Goal: Task Accomplishment & Management: Complete application form

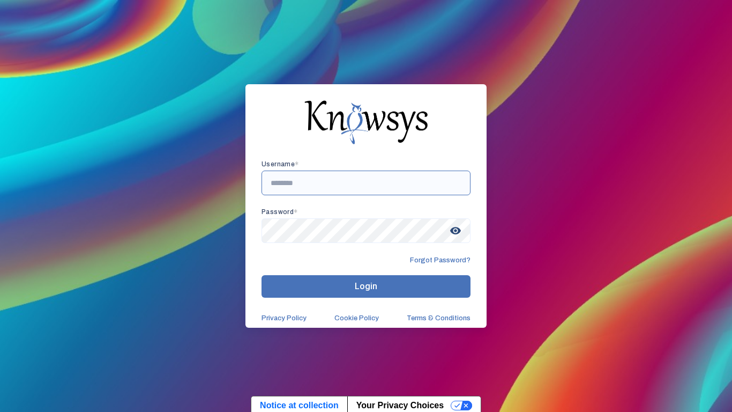
click at [283, 185] on input "text" at bounding box center [366, 182] width 209 height 25
type input "**********"
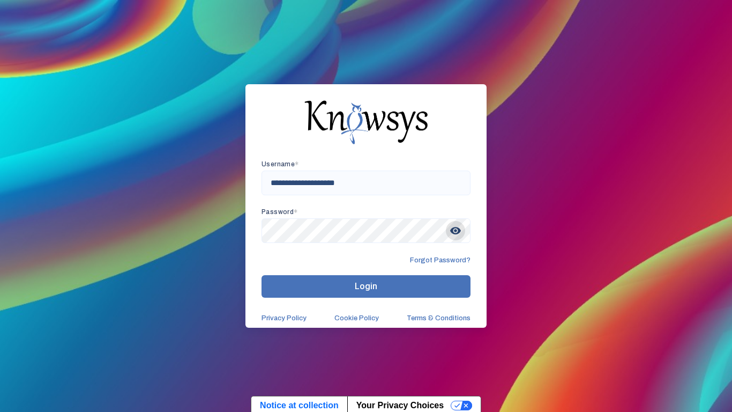
click at [462, 235] on span "visibility" at bounding box center [455, 230] width 19 height 19
click at [457, 235] on span "visibility_off" at bounding box center [455, 230] width 19 height 19
click at [456, 287] on button "Login" at bounding box center [366, 286] width 209 height 23
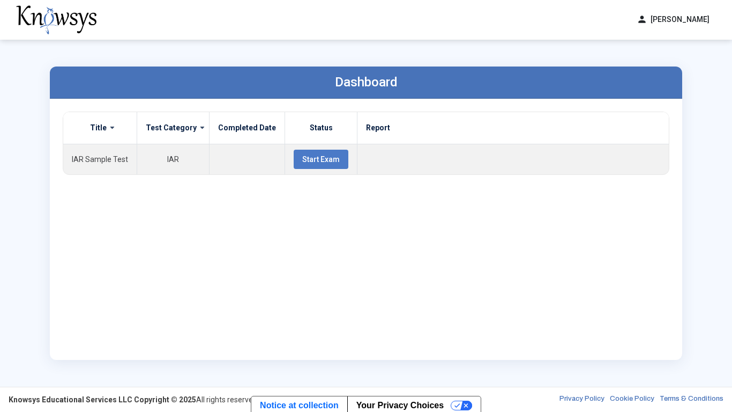
click at [197, 125] on span at bounding box center [199, 127] width 4 height 9
click at [318, 162] on span "Start Exam" at bounding box center [321, 159] width 38 height 9
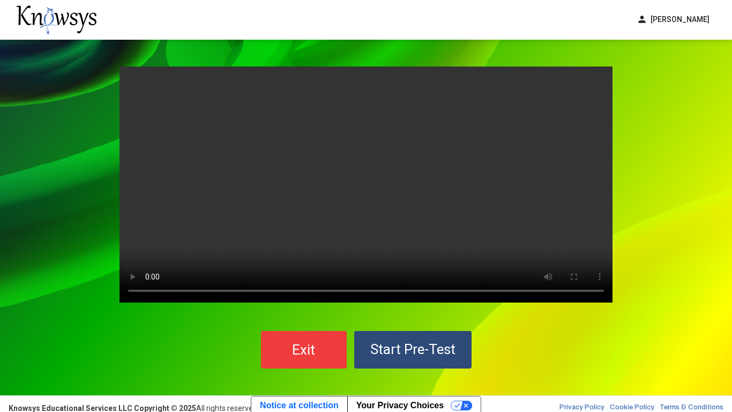
click at [435, 342] on span "Start Pre-Test" at bounding box center [412, 349] width 85 height 16
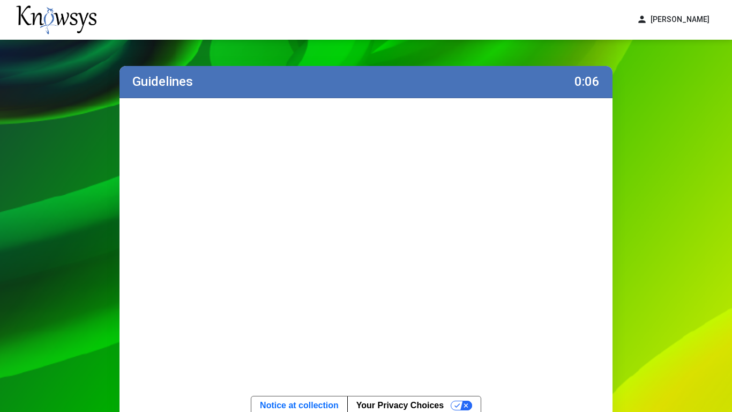
scroll to position [6, 0]
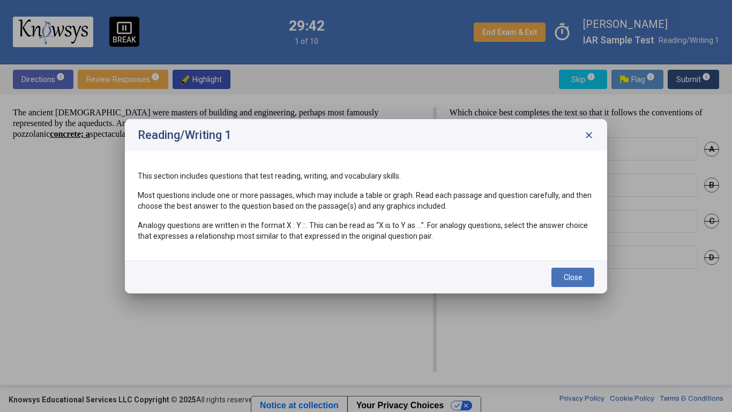
click at [568, 281] on span "Close" at bounding box center [573, 277] width 19 height 9
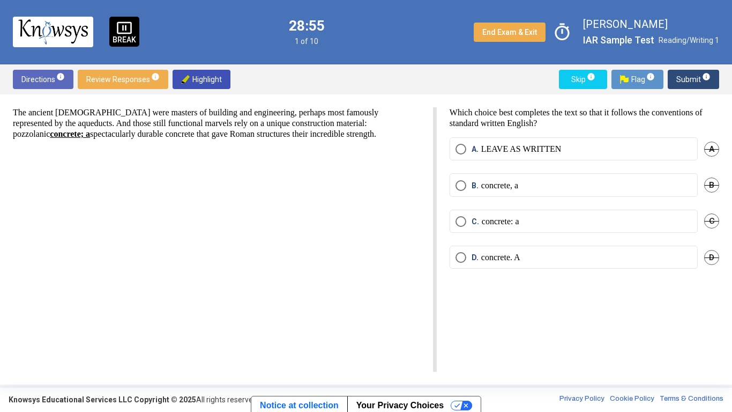
click at [457, 191] on mat-radio-button "B. concrete, a" at bounding box center [574, 184] width 248 height 23
click at [461, 190] on span "Select an option" at bounding box center [461, 185] width 11 height 11
click at [686, 80] on span "Submit info" at bounding box center [694, 79] width 34 height 19
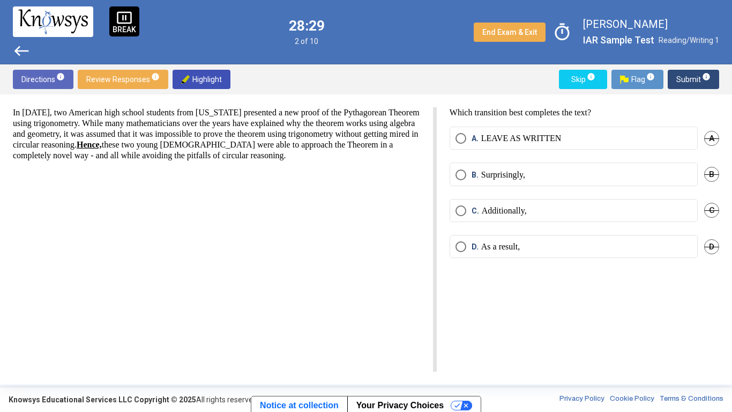
click at [494, 248] on p "As a result," at bounding box center [500, 246] width 39 height 11
click at [676, 86] on button "Submit info" at bounding box center [693, 79] width 51 height 19
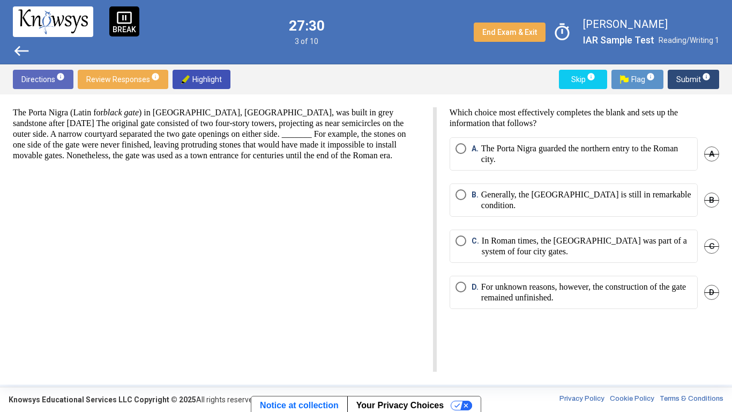
click at [553, 300] on p "For unknown reasons, however, the construction of the gate remained unfinished." at bounding box center [586, 291] width 211 height 21
click at [686, 84] on span "Submit info" at bounding box center [694, 79] width 34 height 19
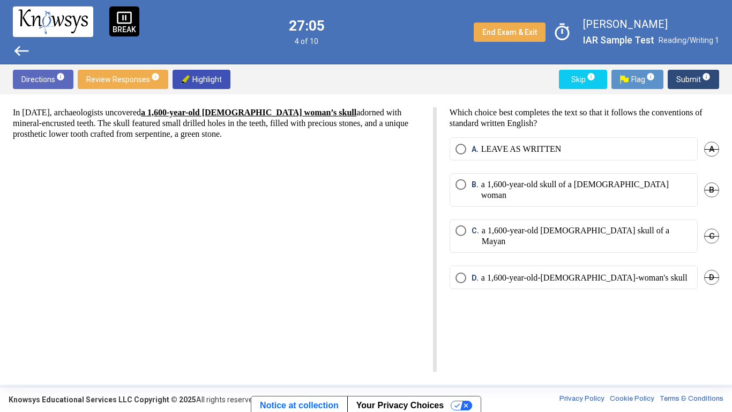
click at [634, 187] on p "a 1,600-year-old skull of a Mayan woman" at bounding box center [586, 189] width 211 height 21
click at [688, 79] on span "Submit info" at bounding box center [694, 79] width 34 height 19
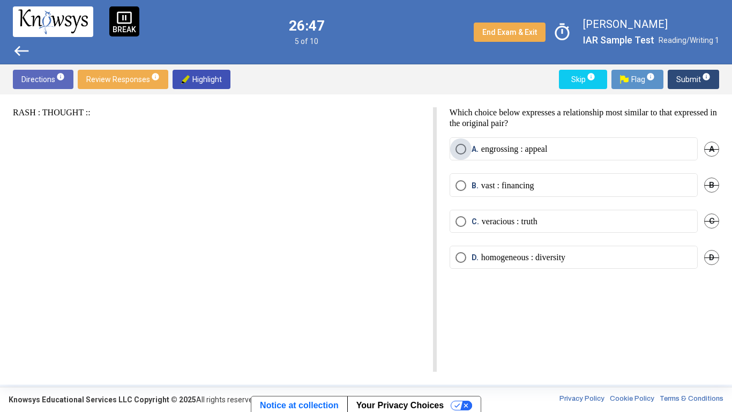
click at [522, 146] on p "engrossing : appeal" at bounding box center [514, 149] width 66 height 11
click at [688, 76] on span "Submit info" at bounding box center [694, 79] width 34 height 19
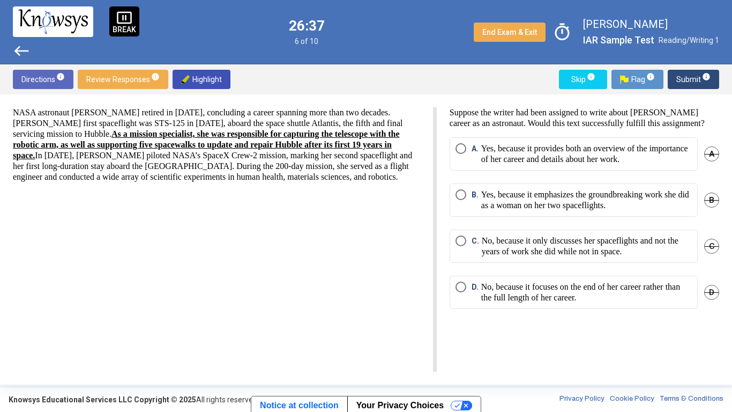
click at [122, 83] on span "Review Responses info" at bounding box center [122, 79] width 73 height 19
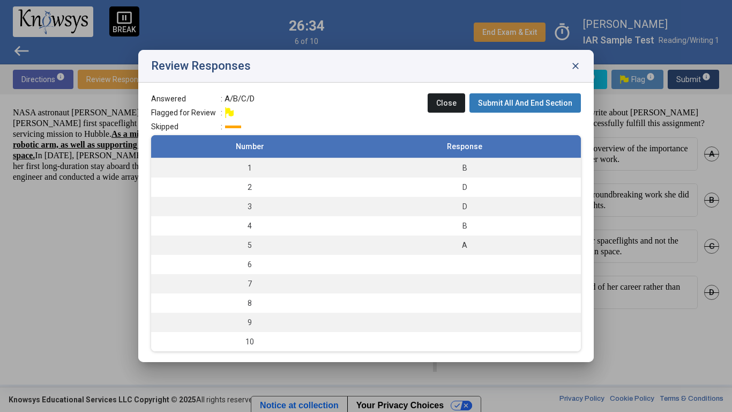
click at [575, 65] on span "close" at bounding box center [575, 66] width 11 height 11
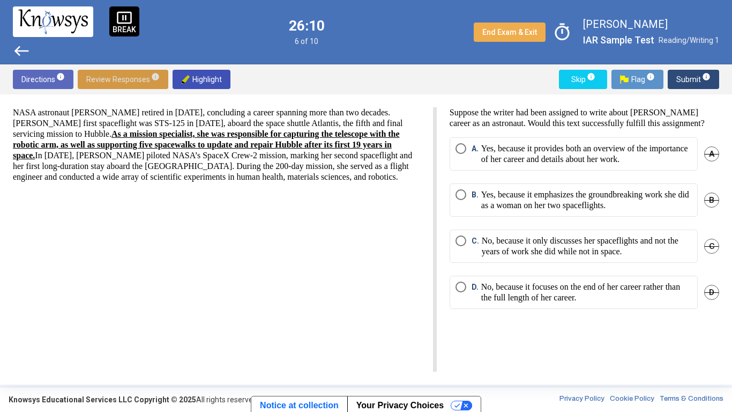
click at [496, 155] on p "Yes, because it provides both an overview of the importance of her career and d…" at bounding box center [586, 153] width 211 height 21
click at [691, 89] on div "Directions info Review Responses info Highlight Skip info Flag info Submit info" at bounding box center [366, 79] width 732 height 30
click at [687, 83] on span "Submit info" at bounding box center [694, 79] width 34 height 19
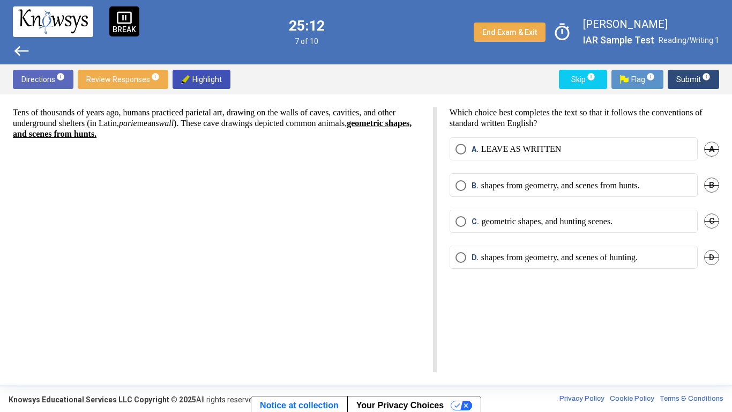
click at [660, 219] on label "C. geometric shapes, and hunting scenes." at bounding box center [574, 221] width 236 height 11
click at [687, 79] on span "Submit info" at bounding box center [694, 79] width 34 height 19
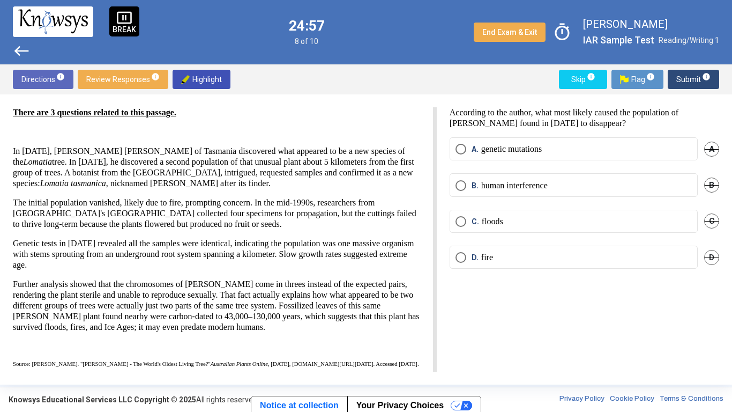
click at [223, 74] on button "Highlight" at bounding box center [202, 79] width 58 height 19
drag, startPoint x: 612, startPoint y: 111, endPoint x: 604, endPoint y: 115, distance: 9.1
click at [604, 115] on p "According to the author, what most likely caused the population of King's Holly…" at bounding box center [585, 117] width 270 height 21
click at [609, 117] on p "According to the author, what most likely caused the population of King's Holly…" at bounding box center [585, 117] width 270 height 21
drag, startPoint x: 608, startPoint y: 112, endPoint x: 623, endPoint y: 124, distance: 19.4
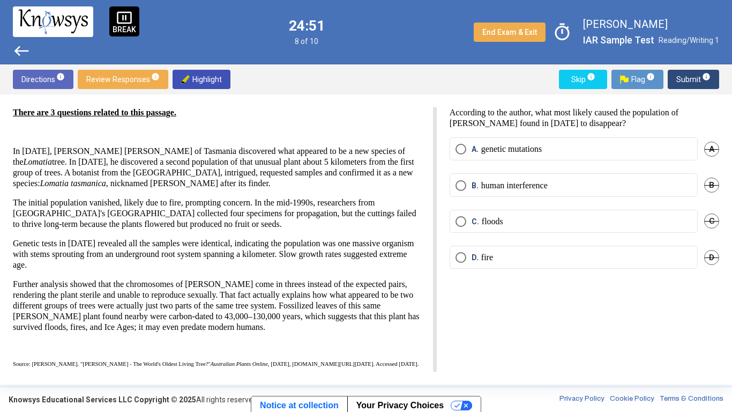
click at [623, 124] on p "According to the author, what most likely caused the population of King's Holly…" at bounding box center [585, 117] width 270 height 21
click at [204, 82] on span "Highlight" at bounding box center [201, 79] width 41 height 19
click at [370, 111] on p "There are 3 questions related to this passage." at bounding box center [216, 112] width 407 height 11
click at [216, 75] on span "Highlight" at bounding box center [201, 79] width 41 height 19
drag, startPoint x: 185, startPoint y: 162, endPoint x: 340, endPoint y: 162, distance: 155.5
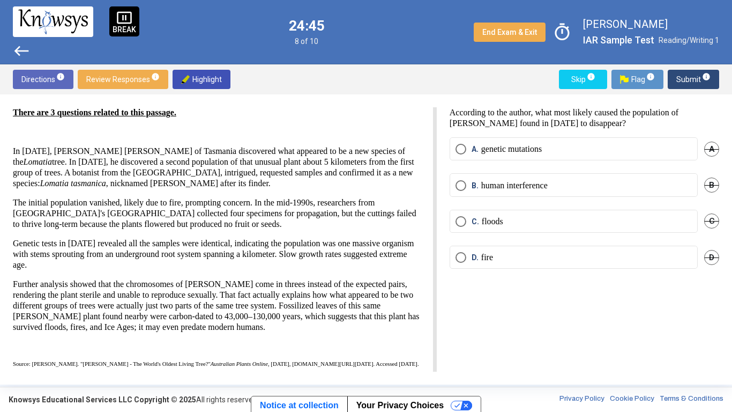
click at [340, 162] on p "In 1937, Charles Denison King of Tasmania discovered what appeared to be a new …" at bounding box center [216, 167] width 407 height 43
click at [217, 81] on span "Highlight" at bounding box center [201, 79] width 41 height 19
click at [222, 84] on button "Highlight" at bounding box center [202, 79] width 58 height 19
drag, startPoint x: 187, startPoint y: 159, endPoint x: 351, endPoint y: 166, distance: 164.7
click at [351, 166] on p "In 1937, Charles Denison King of Tasmania discovered what appeared to be a new …" at bounding box center [216, 167] width 407 height 43
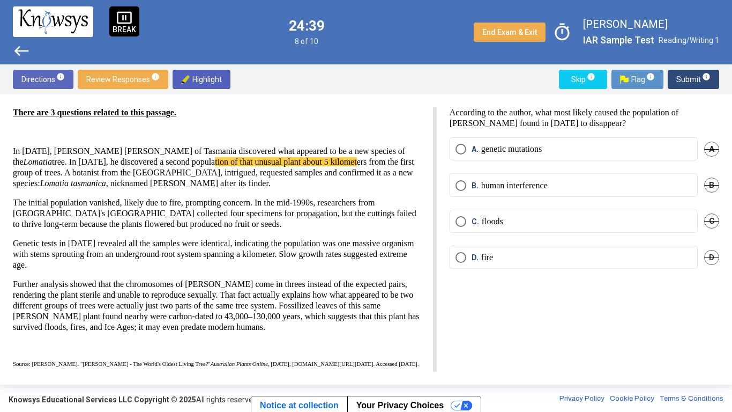
click at [207, 83] on span "Highlight" at bounding box center [201, 79] width 41 height 19
click at [263, 115] on p "There are 3 questions related to this passage." at bounding box center [216, 112] width 407 height 11
click at [236, 160] on span "tion of that unusual plant about 5 kilomet" at bounding box center [286, 161] width 142 height 9
click at [594, 246] on mat-radio-button "D. fire" at bounding box center [574, 257] width 248 height 23
click at [611, 260] on label "D. fire" at bounding box center [574, 257] width 236 height 11
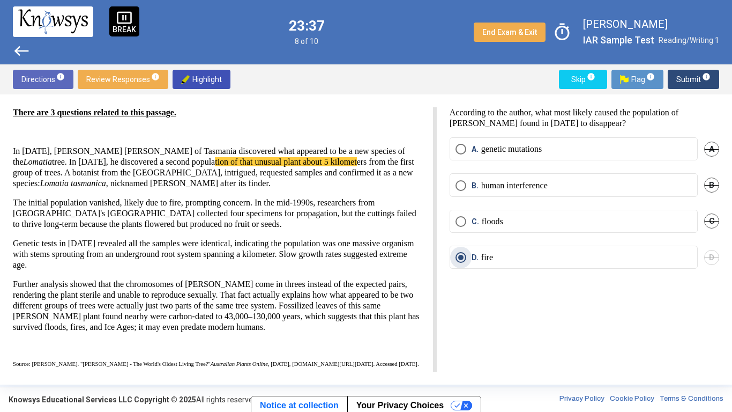
click at [678, 85] on span "Submit info" at bounding box center [694, 79] width 34 height 19
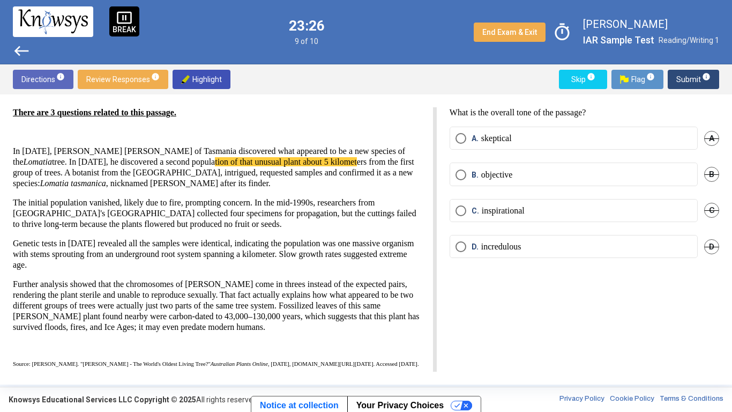
click at [643, 179] on label "B. objective" at bounding box center [574, 174] width 236 height 11
click at [683, 79] on span "Submit info" at bounding box center [694, 79] width 34 height 19
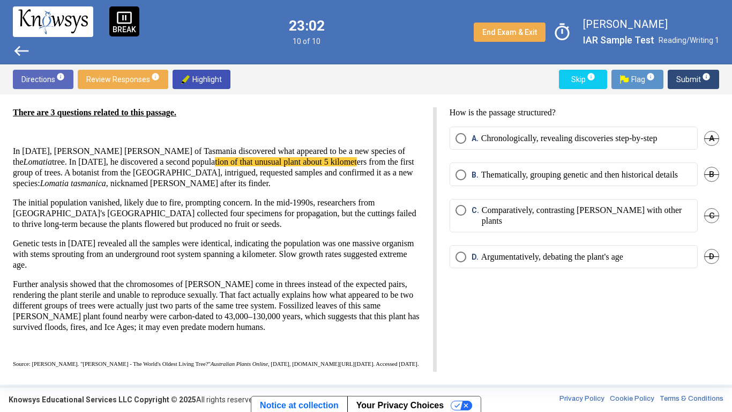
click at [645, 137] on p "Chronologically, revealing discoveries step-by-step" at bounding box center [569, 138] width 176 height 11
click at [681, 78] on span "Submit info" at bounding box center [694, 79] width 34 height 19
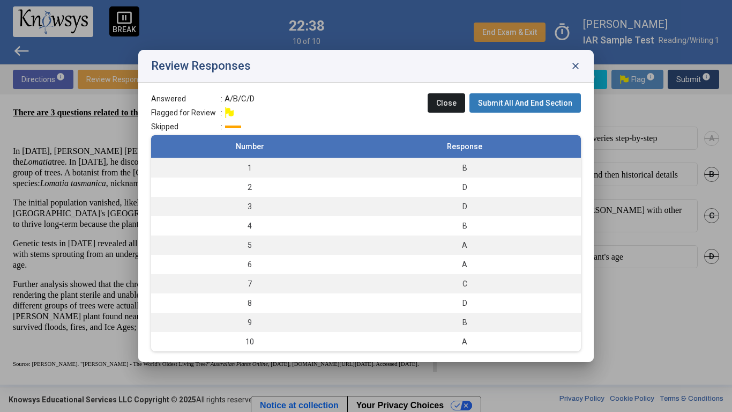
click at [568, 107] on button "Submit All And End Section" at bounding box center [526, 102] width 112 height 19
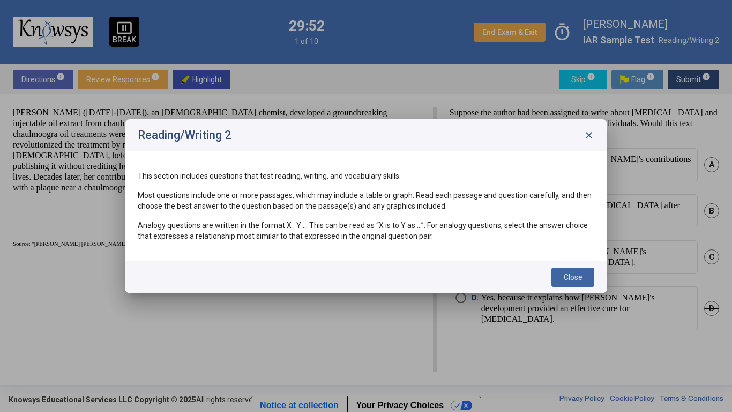
click at [573, 284] on button "Close" at bounding box center [573, 277] width 43 height 19
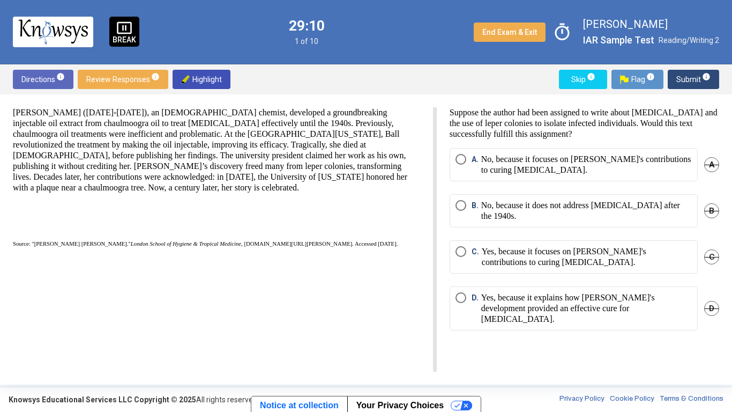
click at [520, 41] on button "End Exam & Exit" at bounding box center [510, 32] width 72 height 19
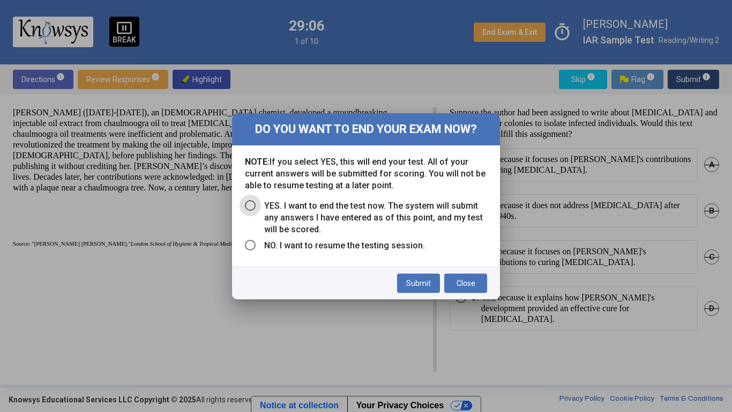
click at [238, 215] on div "NOTE: If you select YES, this will end your test. All of your current answers w…" at bounding box center [366, 205] width 268 height 121
click at [246, 206] on span "Select an option" at bounding box center [250, 205] width 11 height 11
click at [416, 286] on span "Submit" at bounding box center [418, 283] width 25 height 9
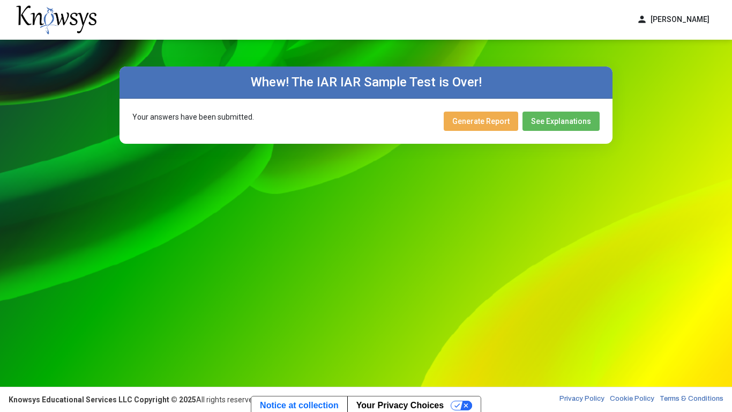
click at [492, 125] on button "Generate Report" at bounding box center [481, 121] width 75 height 19
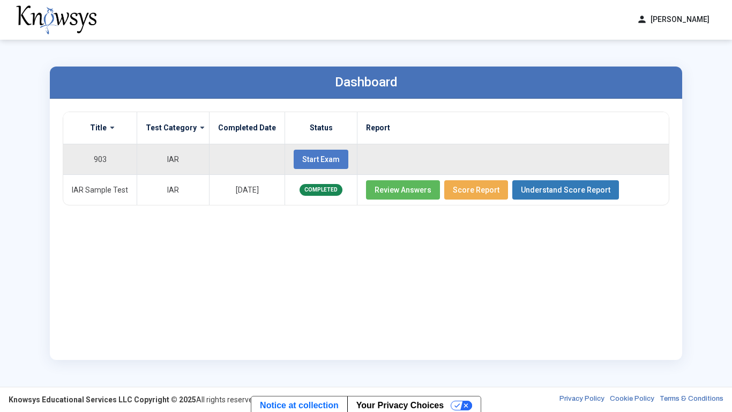
click at [328, 161] on span "Start Exam" at bounding box center [321, 159] width 38 height 9
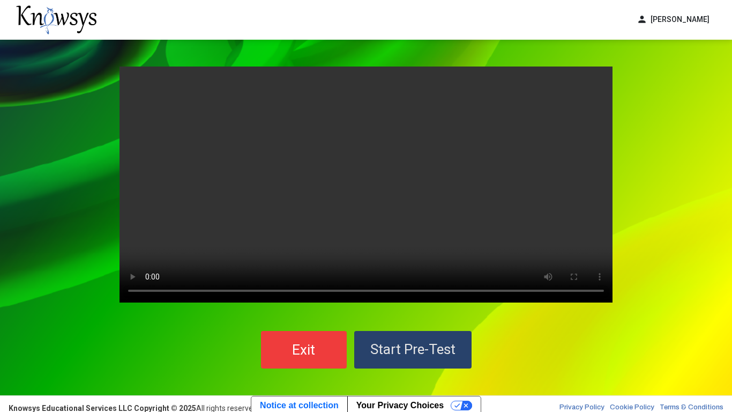
click at [449, 346] on span "Start Pre-Test" at bounding box center [412, 349] width 85 height 16
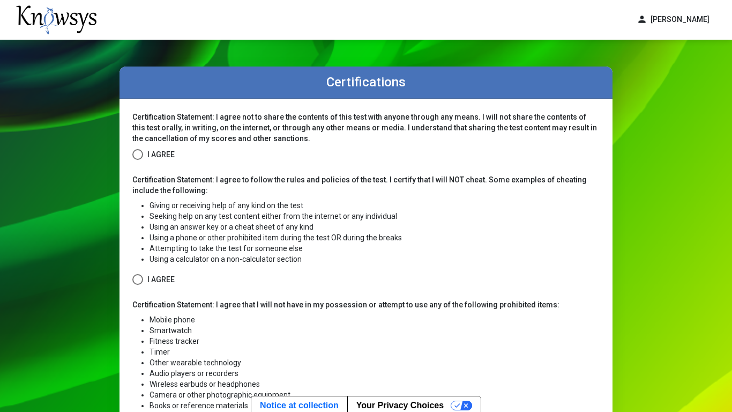
click at [136, 156] on span at bounding box center [137, 154] width 11 height 11
click at [137, 281] on span at bounding box center [137, 279] width 11 height 11
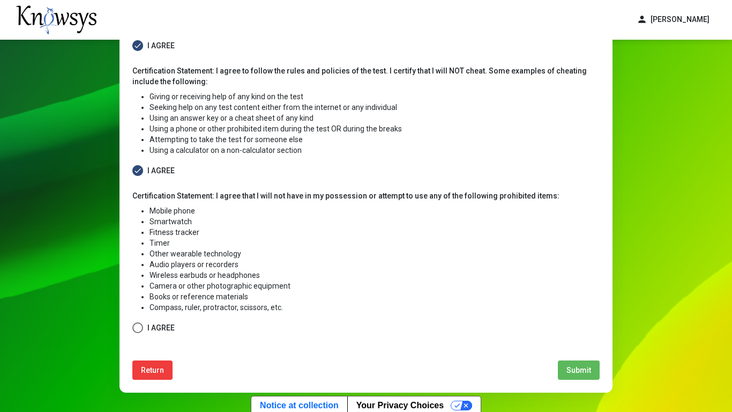
scroll to position [128, 0]
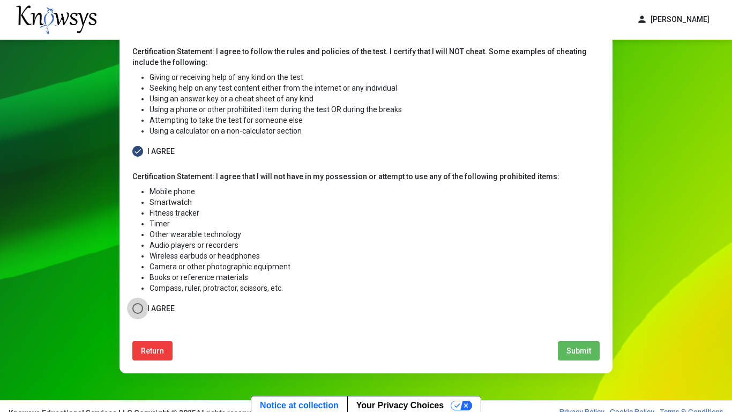
click at [145, 308] on label "I Agree" at bounding box center [153, 308] width 42 height 13
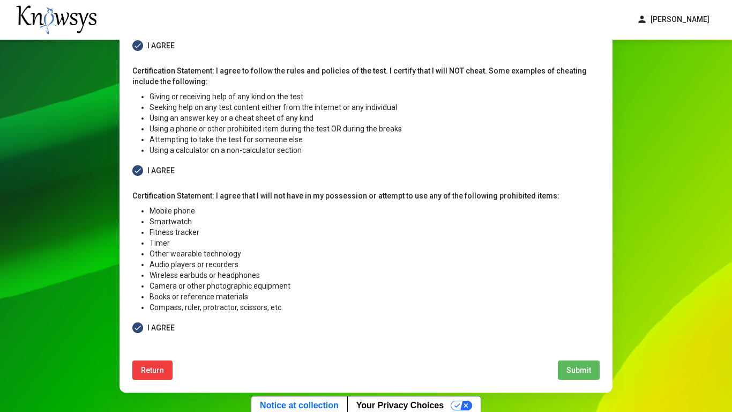
scroll to position [110, 0]
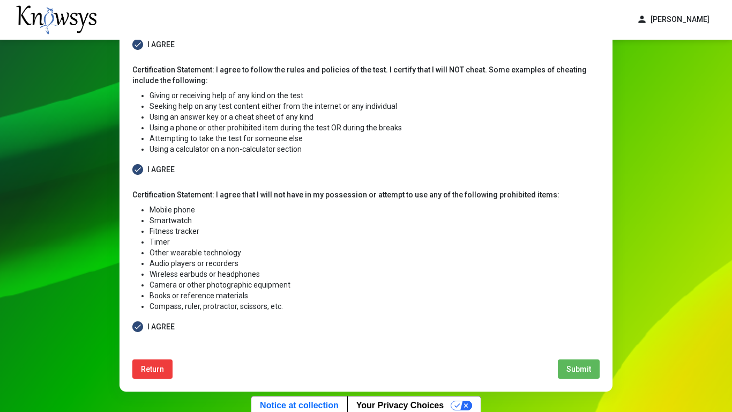
click at [581, 372] on span "Submit" at bounding box center [579, 369] width 25 height 9
select select
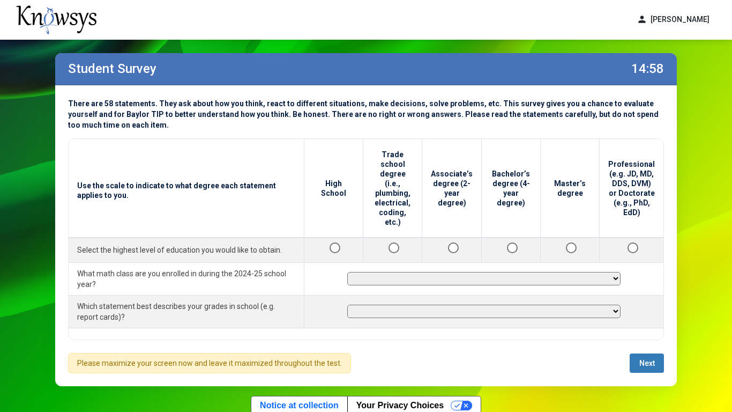
scroll to position [13, 0]
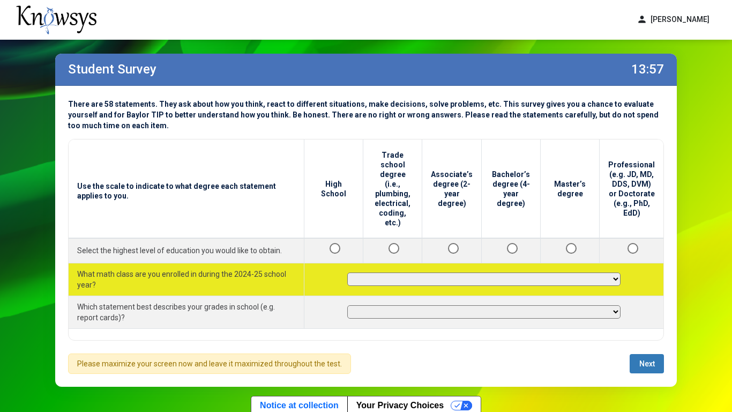
click at [398, 272] on select "**********" at bounding box center [483, 278] width 273 height 13
select select "**********"
click at [351, 272] on select "**********" at bounding box center [483, 278] width 273 height 13
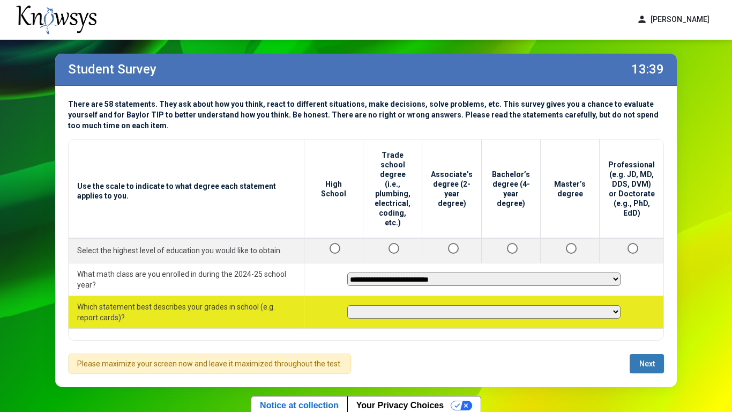
click at [398, 305] on select "**********" at bounding box center [483, 311] width 273 height 13
select select "**********"
click at [351, 305] on select "**********" at bounding box center [483, 311] width 273 height 13
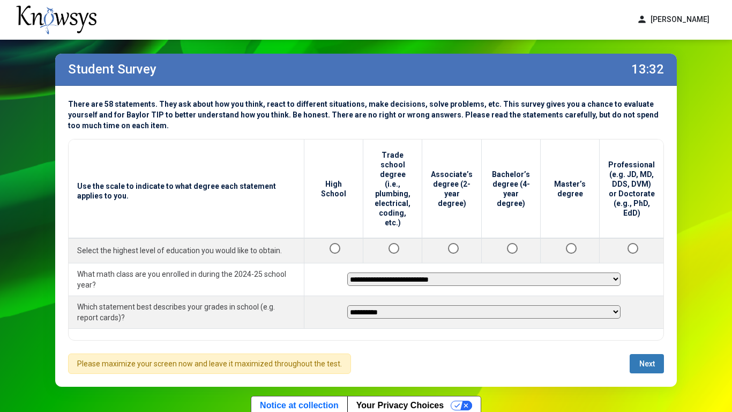
click at [644, 362] on span "Next" at bounding box center [648, 363] width 16 height 9
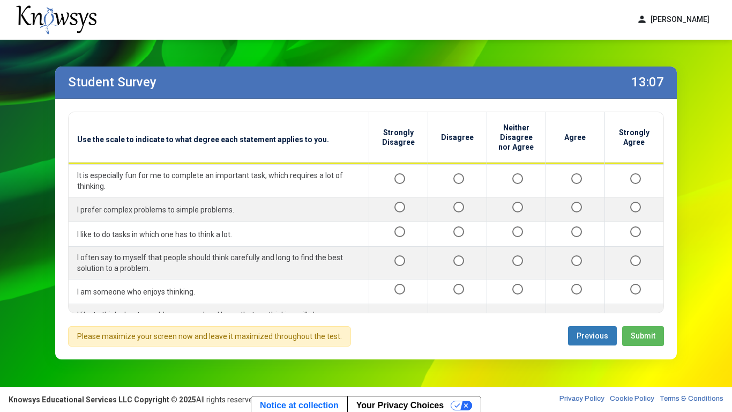
scroll to position [100, 0]
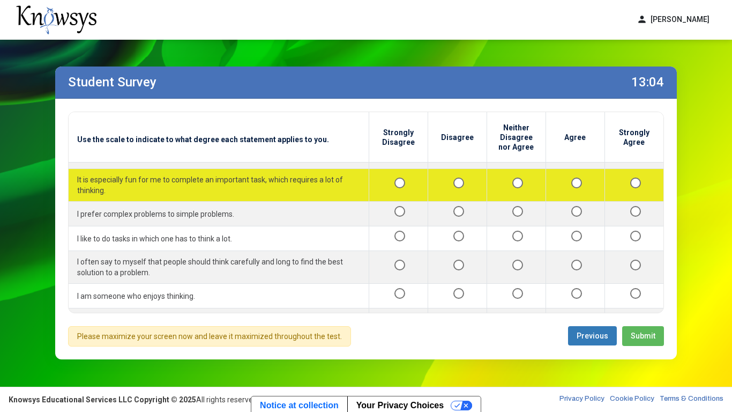
click at [518, 190] on div at bounding box center [516, 185] width 41 height 13
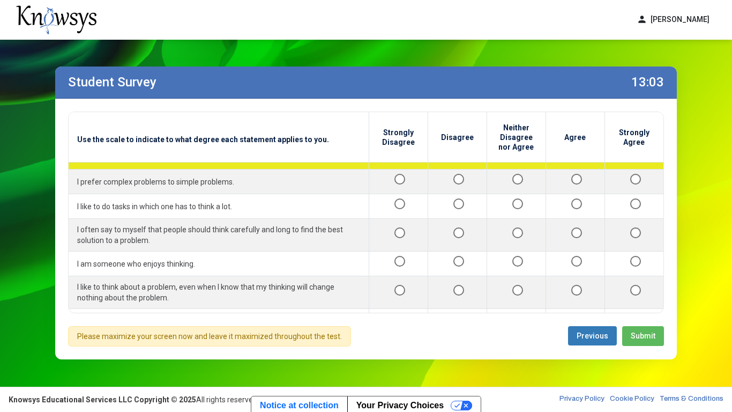
scroll to position [132, 0]
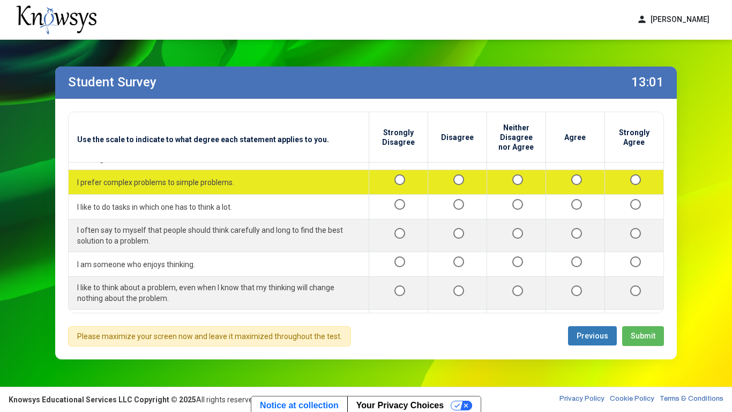
click at [520, 184] on div at bounding box center [516, 181] width 41 height 13
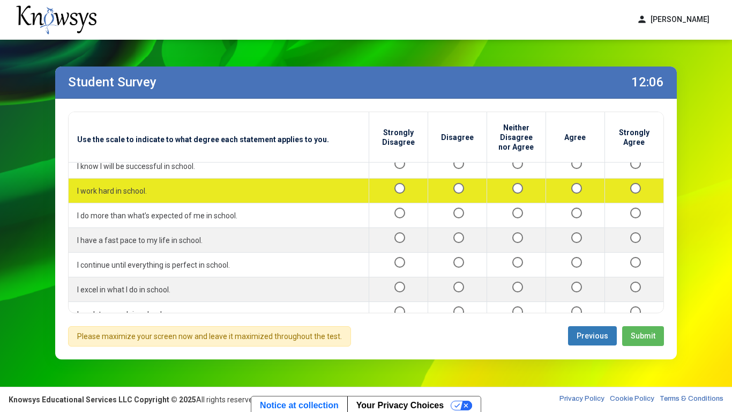
scroll to position [480, 0]
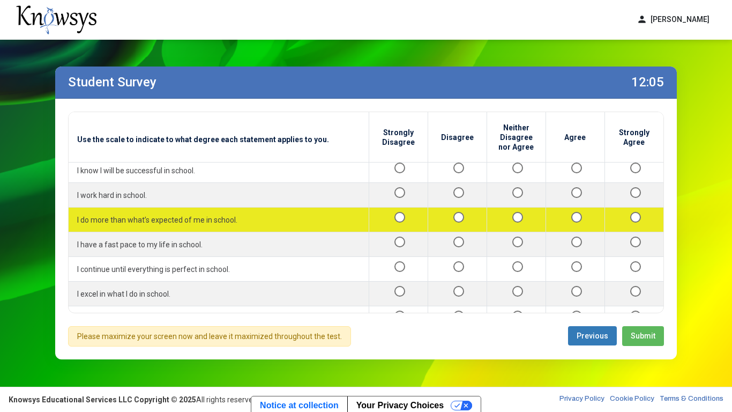
click at [628, 222] on div at bounding box center [635, 219] width 42 height 13
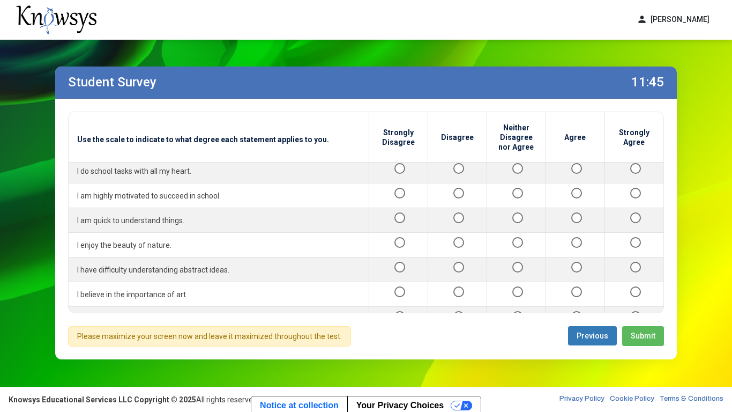
scroll to position [649, 0]
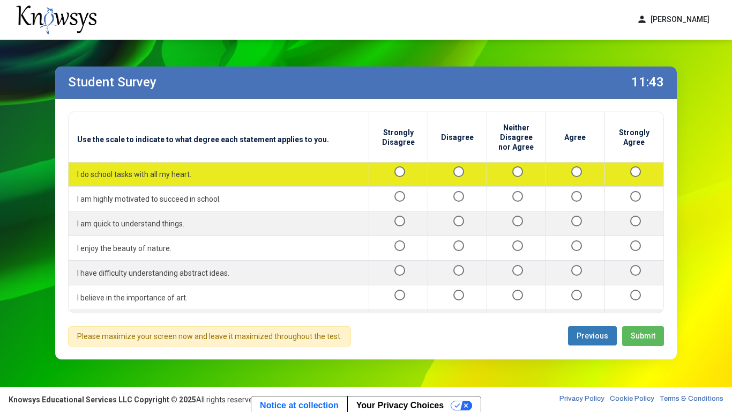
click at [514, 181] on td at bounding box center [516, 174] width 59 height 25
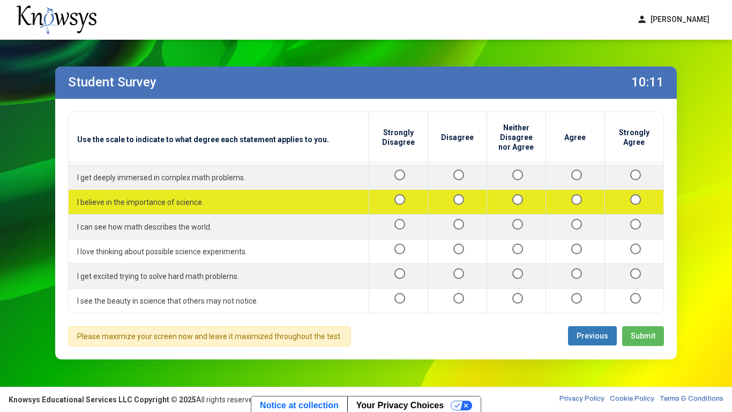
scroll to position [1236, 0]
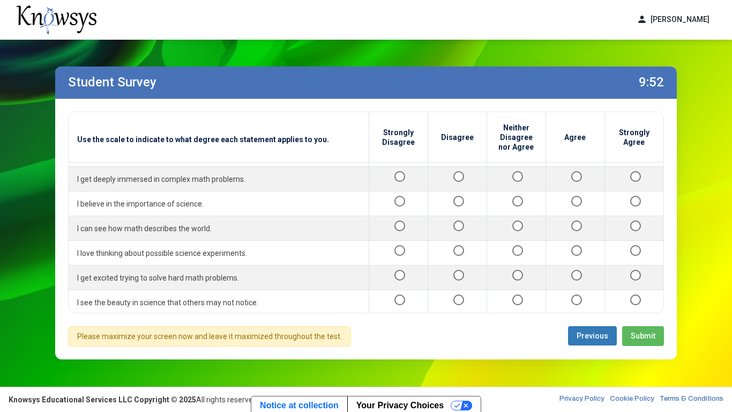
click at [640, 333] on span "Submit" at bounding box center [643, 335] width 25 height 9
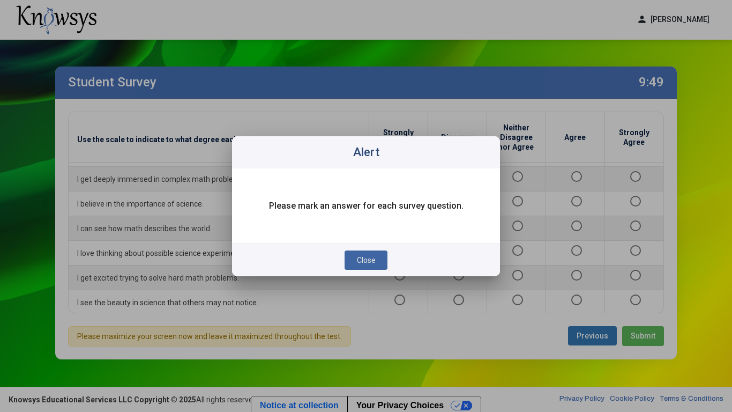
click at [370, 263] on span "Close" at bounding box center [366, 260] width 19 height 9
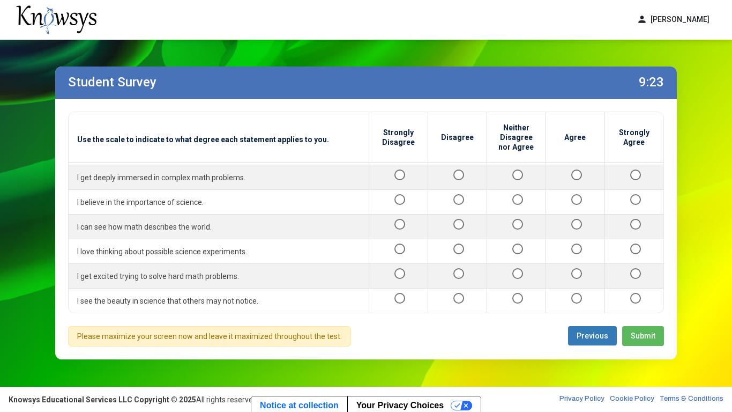
scroll to position [1232, 0]
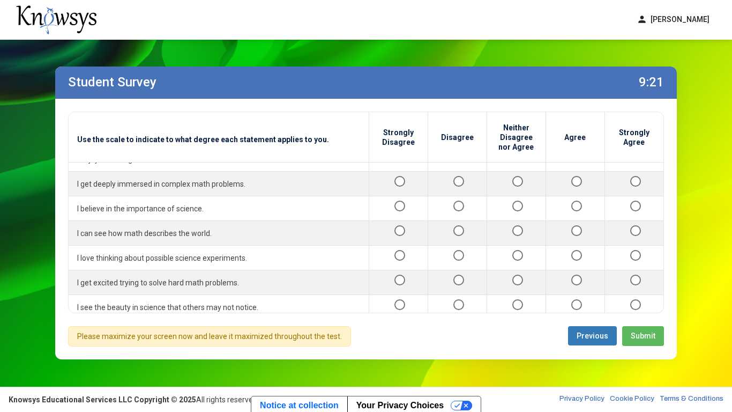
click at [631, 336] on button "Submit" at bounding box center [643, 336] width 42 height 20
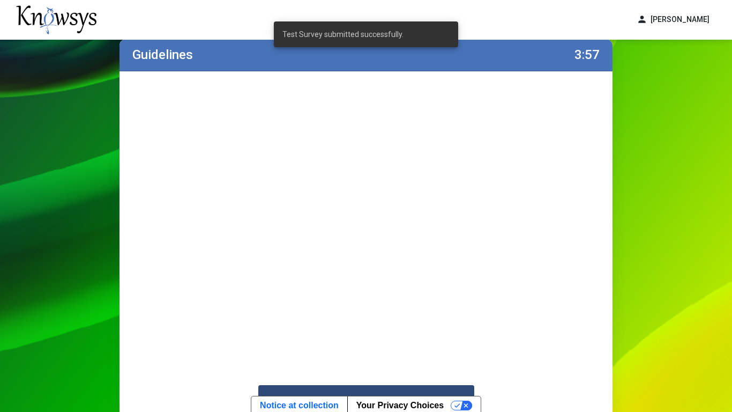
scroll to position [37, 0]
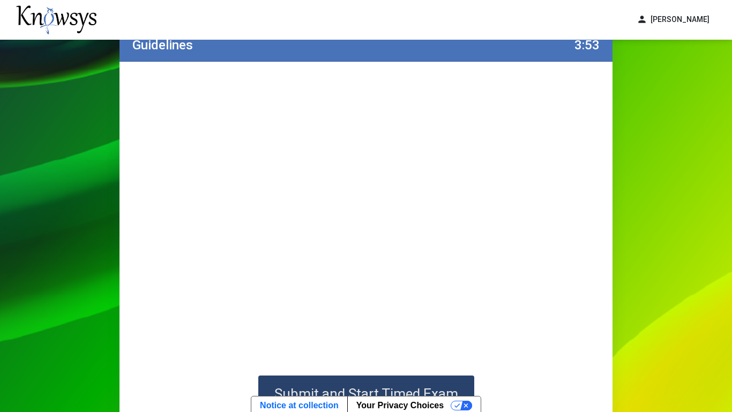
click at [451, 381] on button "Submit and Start Timed Exam" at bounding box center [366, 394] width 216 height 38
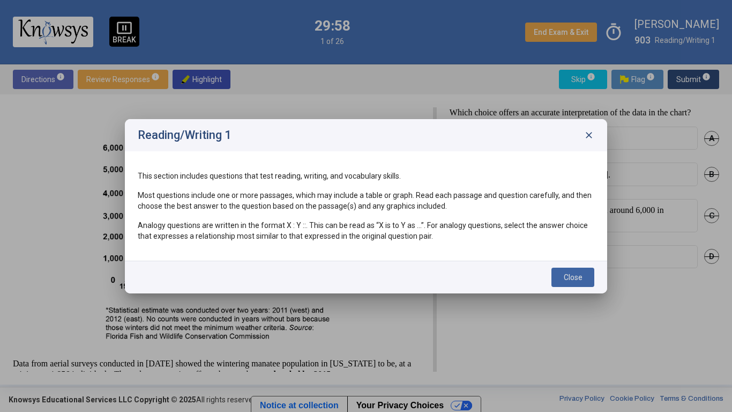
click at [573, 281] on span "Close" at bounding box center [573, 277] width 19 height 9
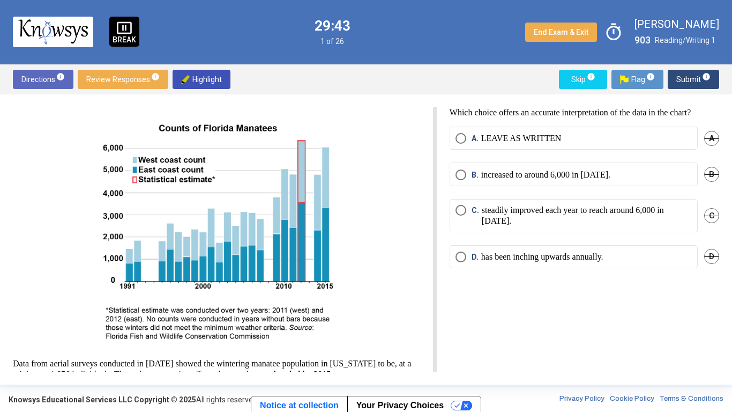
scroll to position [17, 0]
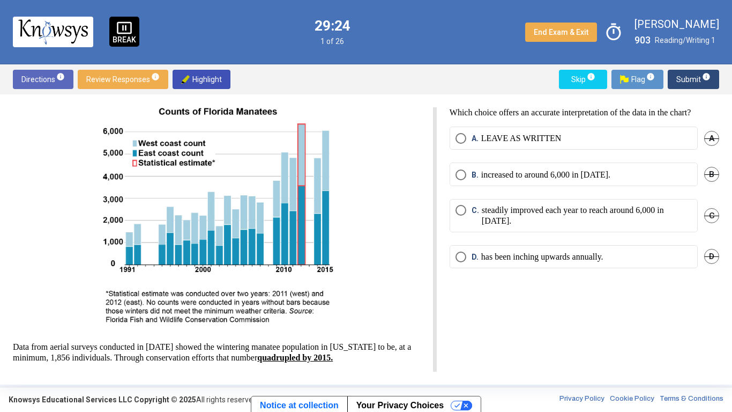
click at [520, 138] on p "LEAVE AS WRITTEN" at bounding box center [521, 138] width 80 height 11
click at [683, 82] on span "Submit info" at bounding box center [694, 79] width 34 height 19
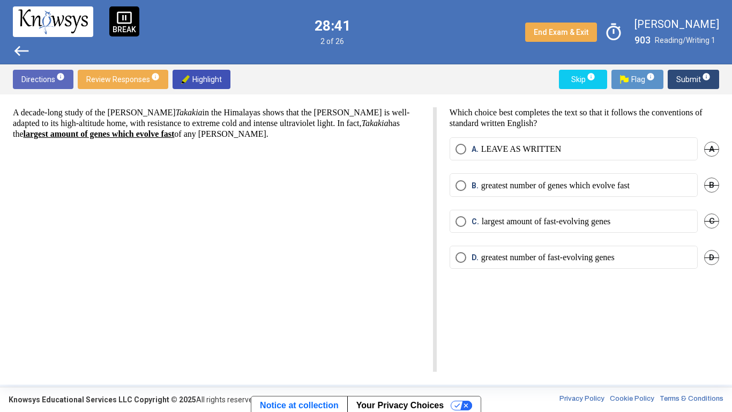
click at [532, 223] on p "largest amount of fast-evolving genes" at bounding box center [546, 221] width 129 height 11
click at [686, 83] on span "Submit info" at bounding box center [694, 79] width 34 height 19
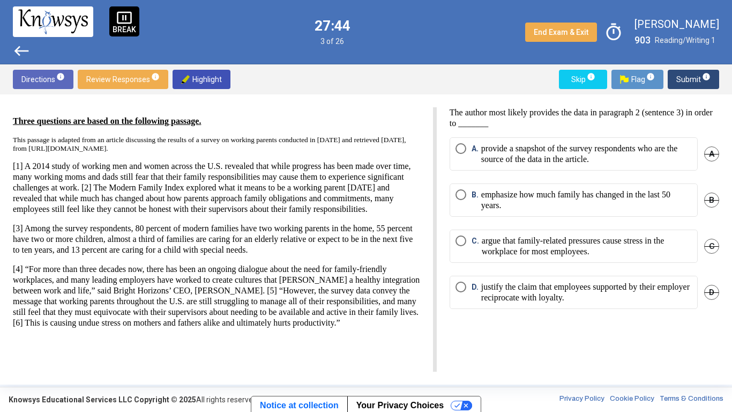
click at [607, 254] on p "argue that family-related pressures cause stress in the workplace for most empl…" at bounding box center [587, 245] width 210 height 21
click at [681, 87] on span "Submit info" at bounding box center [694, 79] width 34 height 19
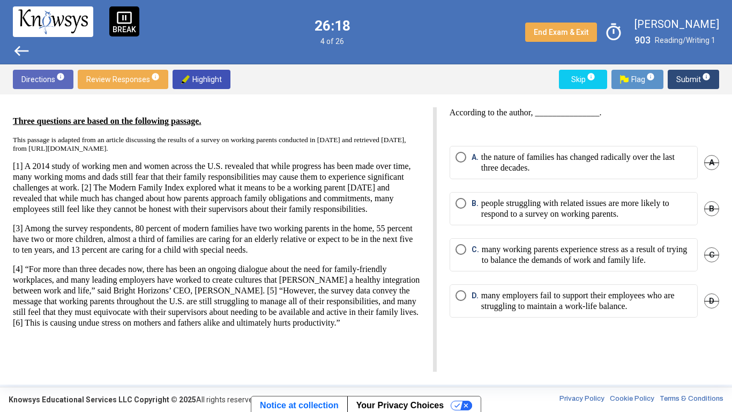
click at [602, 254] on p "many working parents experience stress as a result of trying to balance the dem…" at bounding box center [587, 254] width 210 height 21
click at [688, 82] on span "Submit info" at bounding box center [694, 79] width 34 height 19
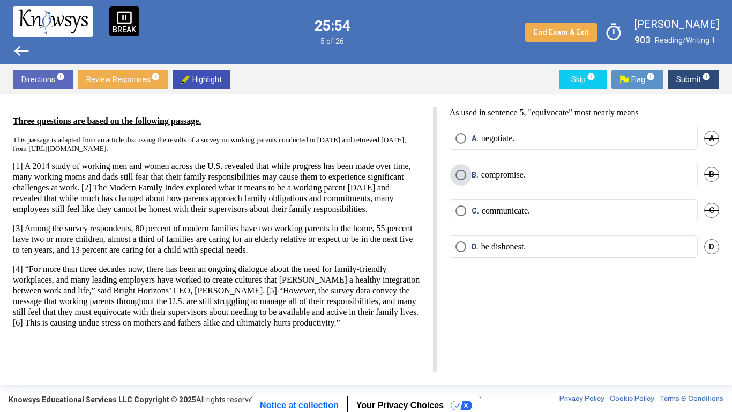
click at [483, 176] on p "compromise." at bounding box center [503, 174] width 45 height 11
click at [542, 208] on label "C. communicate." at bounding box center [574, 210] width 236 height 11
click at [601, 138] on label "A. negotiate." at bounding box center [574, 138] width 236 height 11
click at [684, 79] on span "Submit info" at bounding box center [694, 79] width 34 height 19
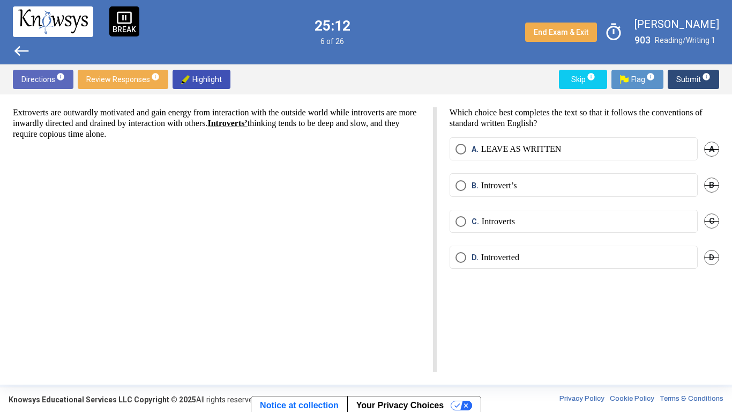
click at [537, 257] on label "D. Introverted" at bounding box center [574, 257] width 236 height 11
click at [683, 78] on span "Submit info" at bounding box center [694, 79] width 34 height 19
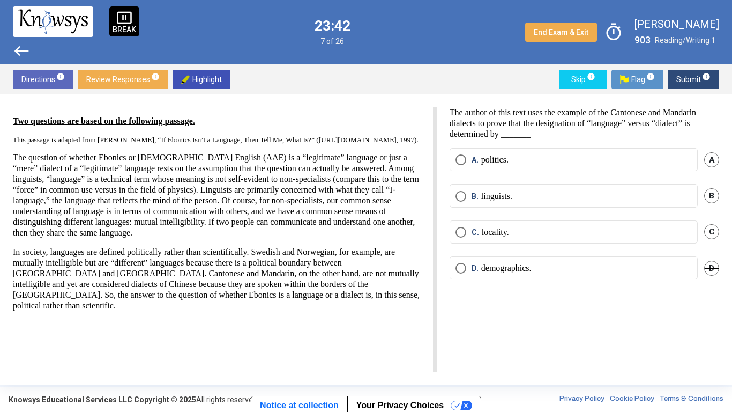
click at [647, 158] on label "A. politics." at bounding box center [574, 159] width 236 height 11
click at [680, 83] on span "Submit info" at bounding box center [694, 79] width 34 height 19
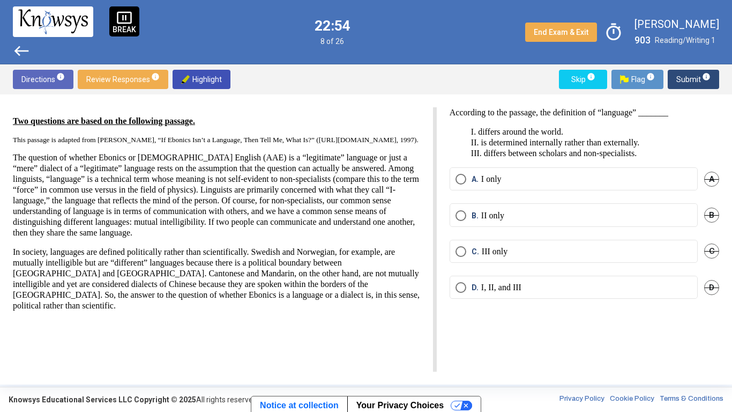
drag, startPoint x: 182, startPoint y: 184, endPoint x: 146, endPoint y: 220, distance: 50.8
click at [146, 220] on p "The question of whether Ebonics or African-American English (AAE) is a “legitim…" at bounding box center [216, 195] width 407 height 86
click at [242, 220] on p "The question of whether Ebonics or African-American English (AAE) is a “legitim…" at bounding box center [216, 195] width 407 height 86
drag, startPoint x: 180, startPoint y: 187, endPoint x: 51, endPoint y: 199, distance: 128.8
click at [51, 199] on p "The question of whether Ebonics or African-American English (AAE) is a “legitim…" at bounding box center [216, 195] width 407 height 86
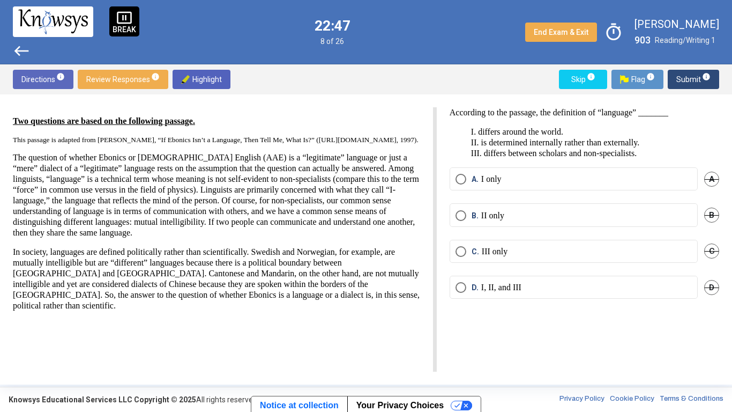
click at [211, 78] on span "Highlight" at bounding box center [201, 79] width 41 height 19
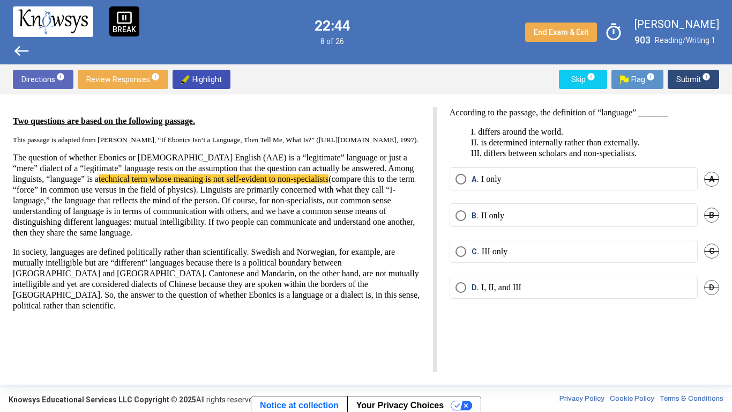
click at [290, 122] on p "Two questions are based on the following passage." at bounding box center [216, 121] width 407 height 11
click at [540, 221] on mat-radio-button "B. II only" at bounding box center [574, 214] width 248 height 23
click at [538, 217] on label "B. II only" at bounding box center [574, 215] width 236 height 11
click at [534, 291] on label "D. I, II, and III" at bounding box center [574, 287] width 236 height 11
click at [679, 83] on span "Submit info" at bounding box center [694, 79] width 34 height 19
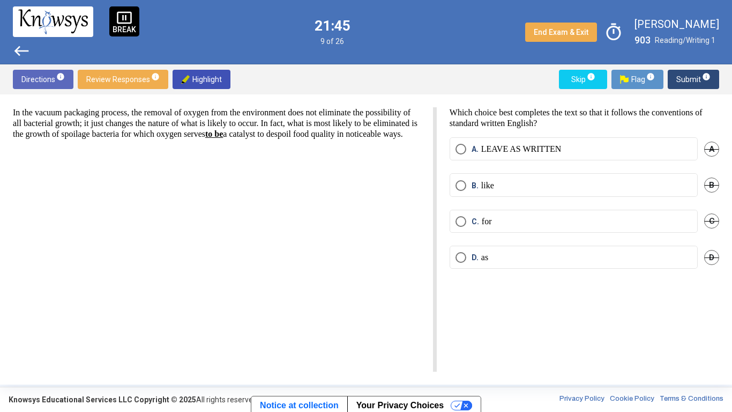
click at [546, 263] on mat-radio-button "D. as" at bounding box center [574, 257] width 248 height 23
click at [524, 263] on mat-radio-button "D. as" at bounding box center [574, 257] width 248 height 23
click at [521, 256] on label "D. as" at bounding box center [574, 257] width 236 height 11
click at [695, 81] on span "Submit info" at bounding box center [694, 79] width 34 height 19
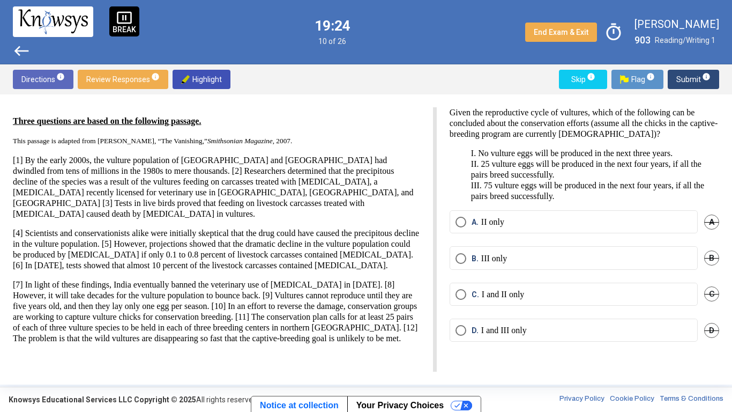
click at [619, 261] on label "B. III only" at bounding box center [574, 258] width 236 height 11
click at [681, 82] on span "Submit info" at bounding box center [694, 79] width 34 height 19
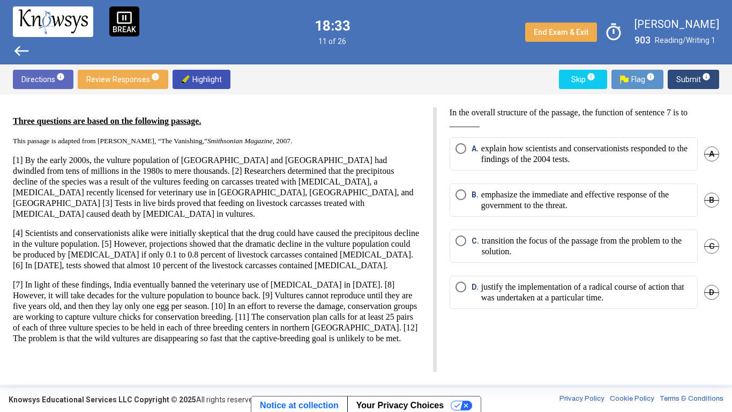
click at [106, 79] on span "Review Responses info" at bounding box center [122, 79] width 73 height 19
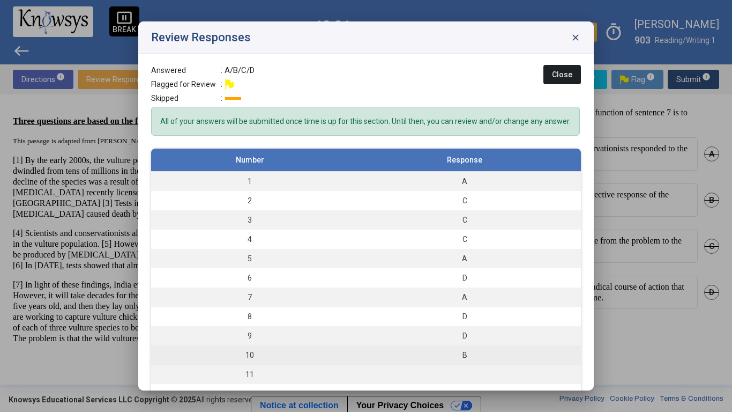
scroll to position [107, 0]
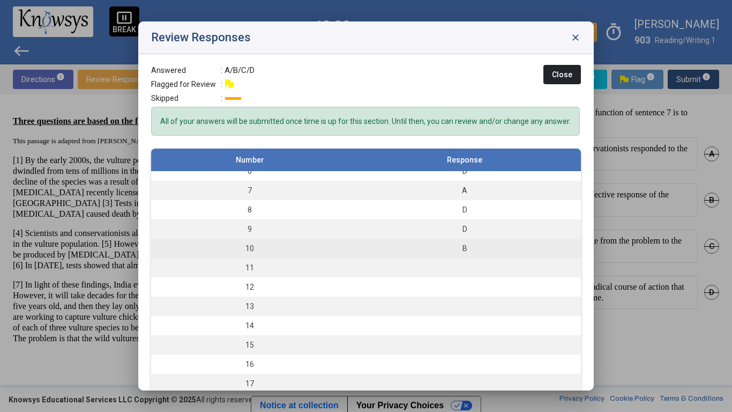
click at [443, 244] on div "B" at bounding box center [465, 248] width 222 height 11
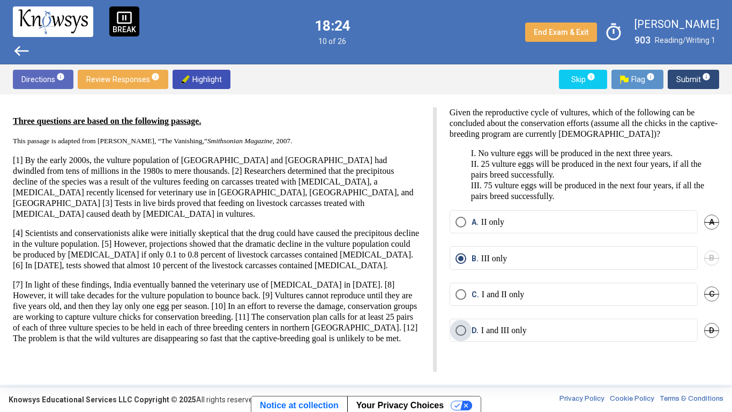
click at [516, 327] on p "I and III only" at bounding box center [504, 330] width 46 height 11
click at [686, 79] on span "Submit info" at bounding box center [694, 79] width 34 height 19
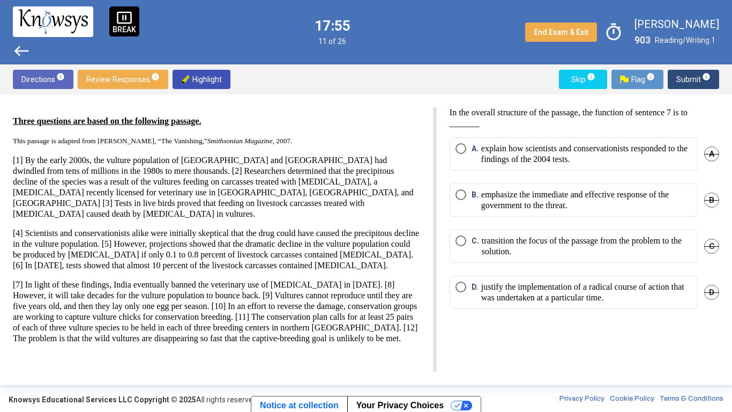
click at [574, 202] on p "emphasize the immediate and effective response of the government to the threat." at bounding box center [586, 199] width 211 height 21
click at [685, 77] on span "Submit info" at bounding box center [694, 79] width 34 height 19
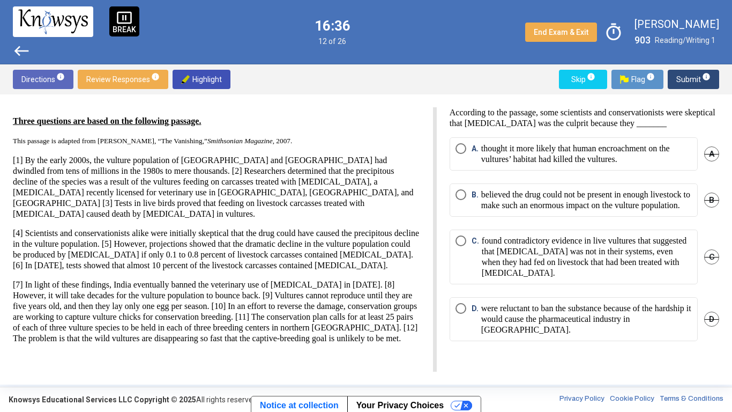
click at [592, 211] on p "believed the drug could not be present in enough livestock to make such an enor…" at bounding box center [586, 199] width 211 height 21
click at [683, 78] on span "Submit info" at bounding box center [694, 79] width 34 height 19
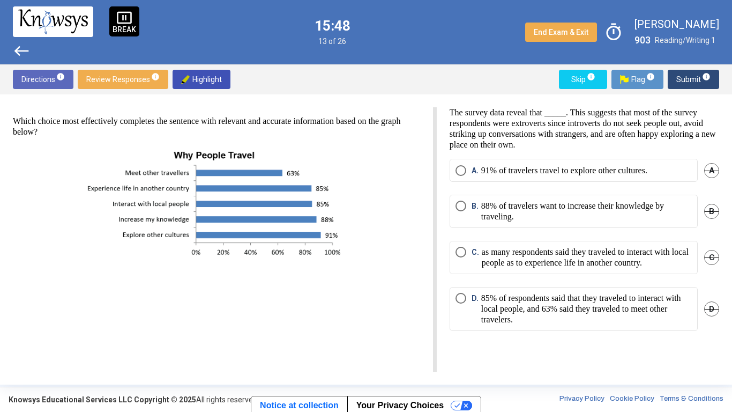
click at [632, 315] on p "85% of respondents said that they traveled to interact with local people, and 6…" at bounding box center [586, 309] width 211 height 32
click at [680, 81] on span "Submit info" at bounding box center [694, 79] width 34 height 19
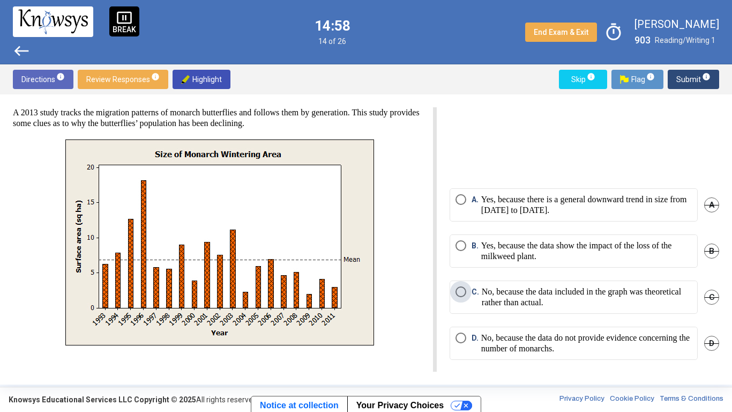
scroll to position [23, 0]
click at [636, 203] on p "Yes, because there is a general downward trend in size from 1993 to 2011." at bounding box center [586, 203] width 211 height 21
click at [684, 80] on span "Submit info" at bounding box center [694, 79] width 34 height 19
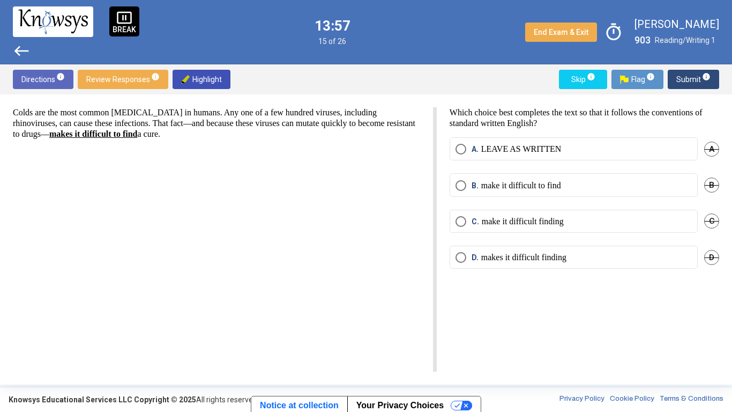
click at [625, 252] on label "D. makes it difficult finding" at bounding box center [574, 257] width 236 height 11
click at [688, 77] on span "Submit info" at bounding box center [694, 79] width 34 height 19
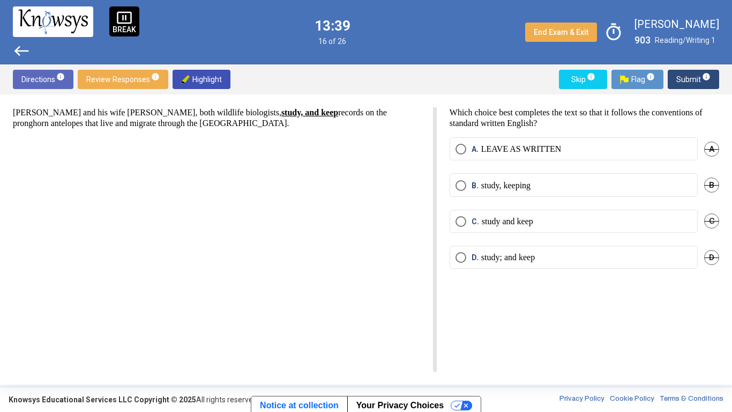
click at [458, 226] on span "Select an option" at bounding box center [461, 221] width 11 height 11
click at [678, 82] on span "Submit info" at bounding box center [694, 79] width 34 height 19
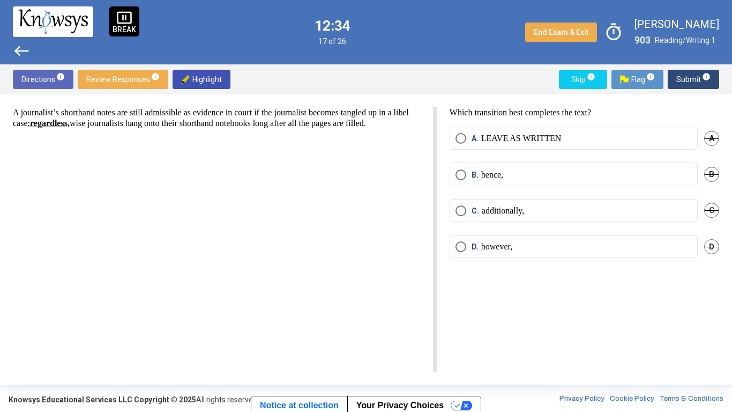
click at [595, 140] on label "A. LEAVE AS WRITTEN" at bounding box center [574, 138] width 236 height 11
click at [687, 84] on span "Submit info" at bounding box center [694, 79] width 34 height 19
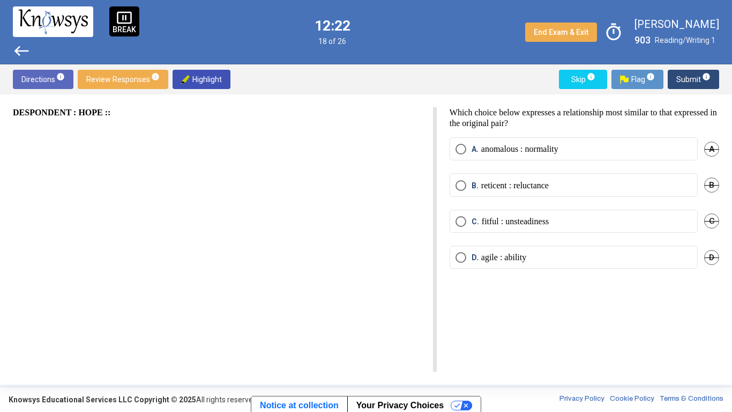
click at [552, 266] on mat-radio-button "D. agile : ability" at bounding box center [574, 257] width 248 height 23
click at [554, 261] on label "D. agile : ability" at bounding box center [574, 257] width 236 height 11
click at [679, 79] on span "Submit info" at bounding box center [694, 79] width 34 height 19
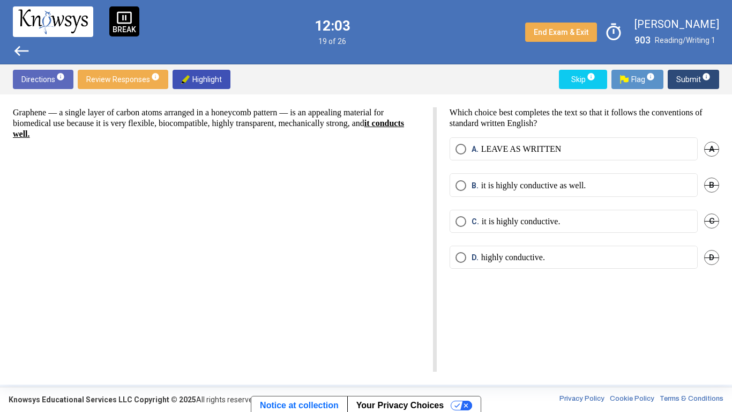
click at [653, 225] on label "C. it is highly conductive." at bounding box center [574, 221] width 236 height 11
click at [680, 82] on span "Submit info" at bounding box center [694, 79] width 34 height 19
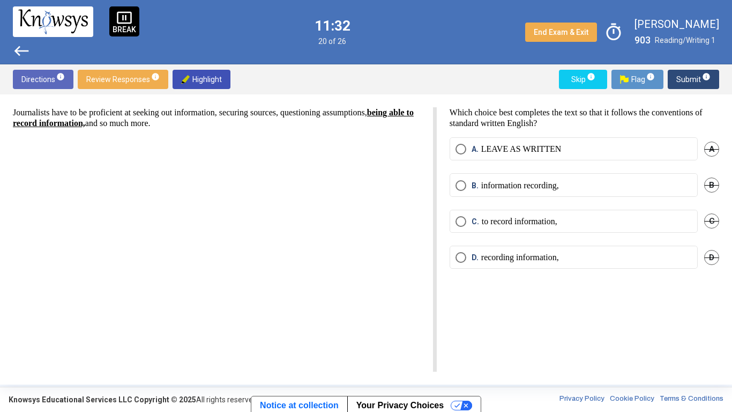
click at [519, 257] on p "recording information," at bounding box center [520, 257] width 78 height 11
click at [681, 80] on span "Submit info" at bounding box center [694, 79] width 34 height 19
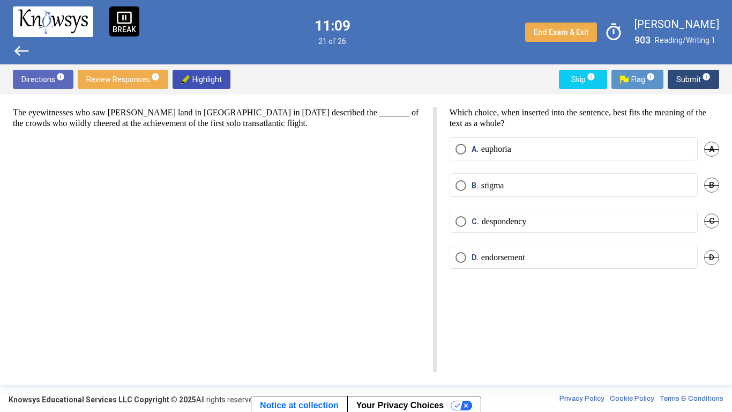
click at [598, 151] on label "A. euphoria" at bounding box center [574, 149] width 236 height 11
click at [683, 82] on span "Submit info" at bounding box center [694, 79] width 34 height 19
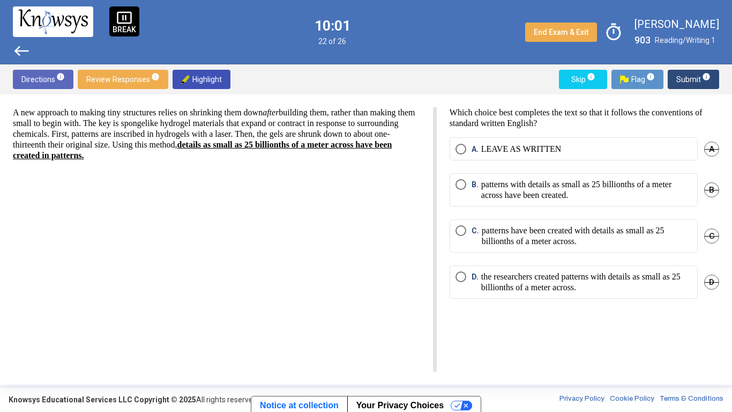
click at [564, 267] on mat-radio-button "D. the researchers created patterns with details as small as 25 billionths of a…" at bounding box center [574, 281] width 248 height 33
click at [551, 284] on p "the researchers created patterns with details as small as 25 billionths of a me…" at bounding box center [586, 281] width 211 height 21
click at [689, 79] on span "Submit info" at bounding box center [694, 79] width 34 height 19
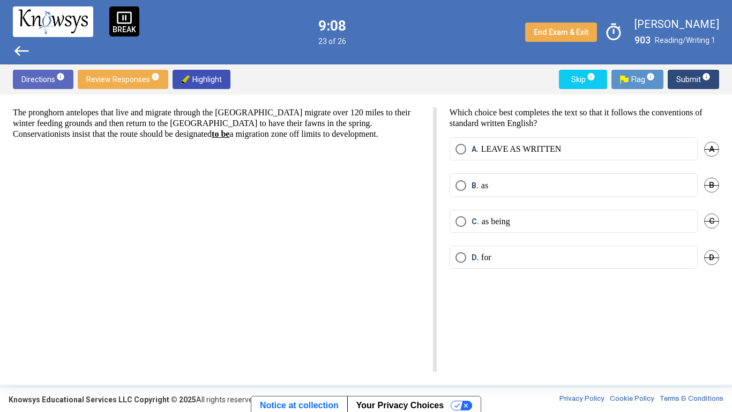
click at [600, 253] on label "D. for" at bounding box center [574, 257] width 236 height 11
click at [681, 81] on span "Submit info" at bounding box center [694, 79] width 34 height 19
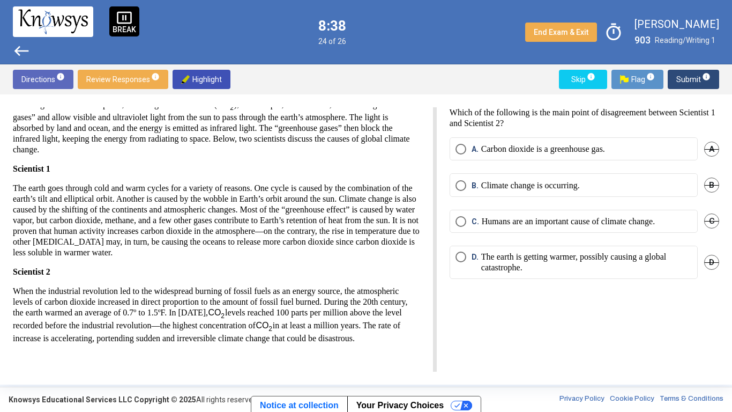
scroll to position [94, 0]
click at [631, 223] on p "Humans are an important cause of climate change." at bounding box center [568, 221] width 173 height 11
click at [684, 86] on span "Submit info" at bounding box center [694, 79] width 34 height 19
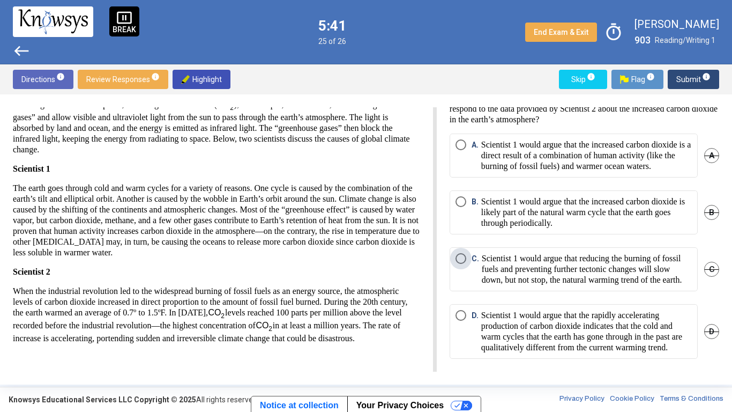
scroll to position [22, 0]
click at [662, 212] on p "Scientist 1 would argue that the increased carbon dioxide is likely part of the…" at bounding box center [586, 212] width 211 height 32
click at [684, 75] on span "Submit info" at bounding box center [694, 79] width 34 height 19
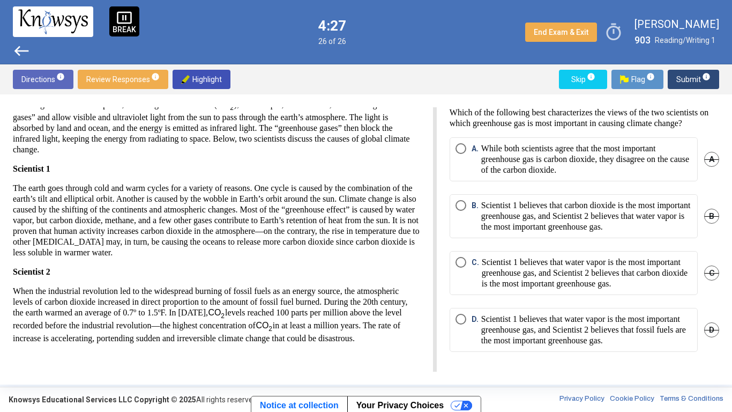
scroll to position [27, 0]
click at [457, 272] on label "C. Scientist 1 believes that water vapor is the most important greenhouse gas, …" at bounding box center [574, 273] width 236 height 32
click at [134, 84] on span "Review Responses info" at bounding box center [122, 79] width 73 height 19
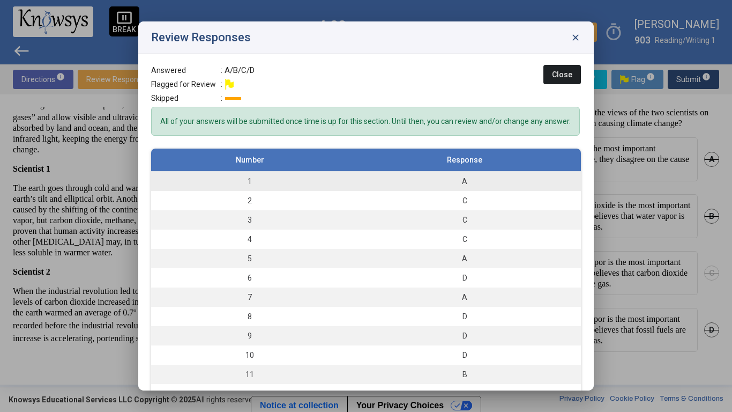
click at [494, 177] on div "A" at bounding box center [465, 181] width 222 height 11
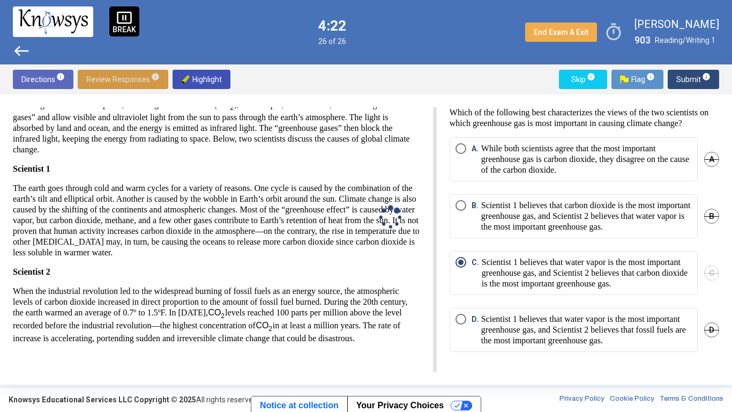
scroll to position [0, 0]
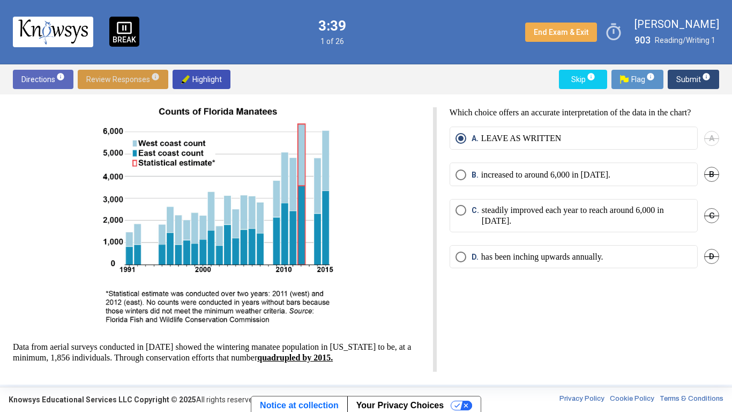
click at [632, 185] on mat-radio-button "B. increased to around 6,000 in 2015." at bounding box center [574, 173] width 248 height 23
click at [636, 177] on label "B. increased to around 6,000 in 2015." at bounding box center [574, 174] width 236 height 11
click at [685, 79] on span "Submit info" at bounding box center [694, 79] width 34 height 19
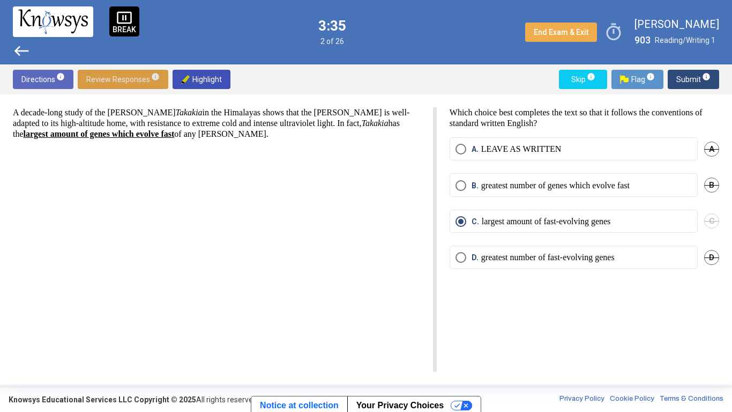
click at [136, 88] on span "Review Responses info" at bounding box center [122, 79] width 73 height 19
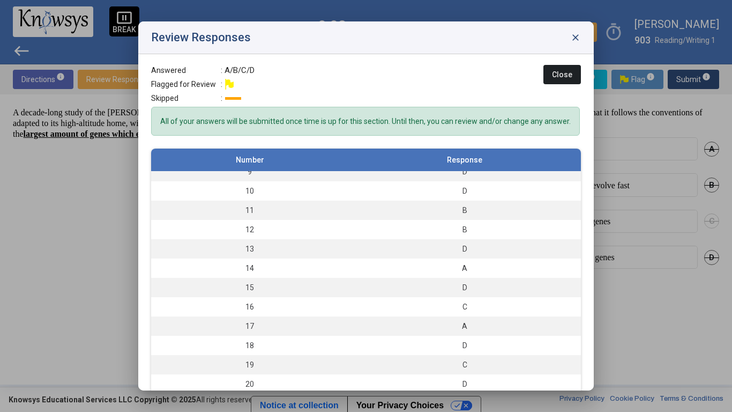
scroll to position [265, 0]
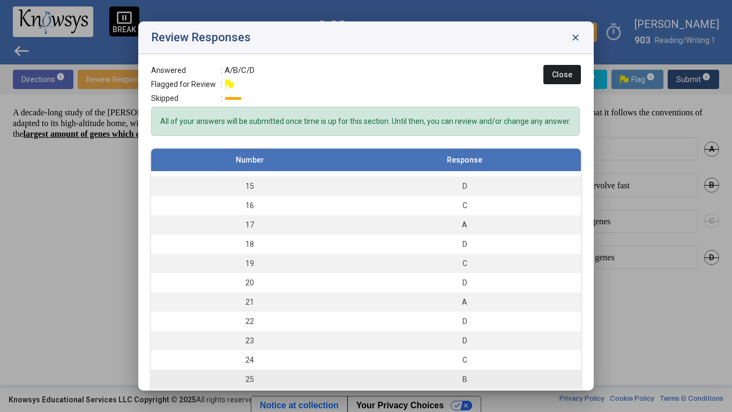
click at [499, 382] on div "B" at bounding box center [465, 379] width 222 height 11
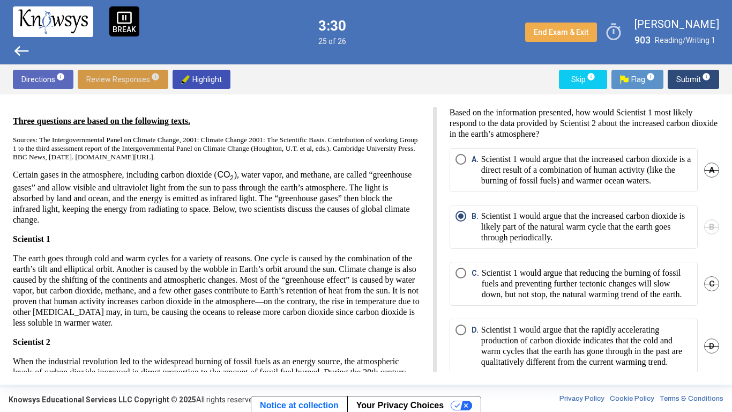
click at [681, 83] on span "Submit info" at bounding box center [694, 79] width 34 height 19
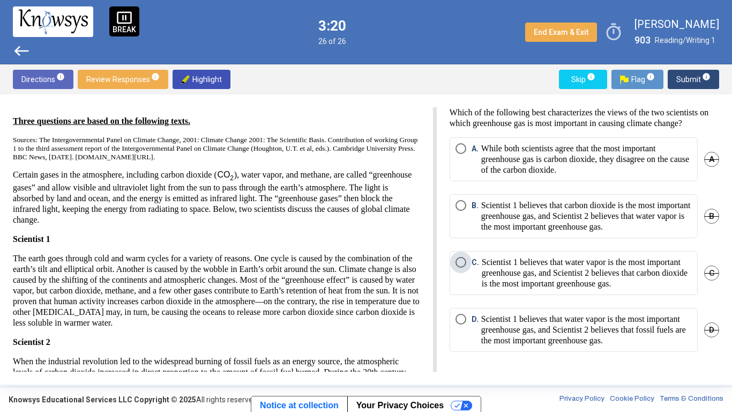
scroll to position [16, 0]
click at [651, 277] on p "Scientist 1 believes that water vapor is the most important greenhouse gas, and…" at bounding box center [587, 273] width 210 height 32
click at [678, 81] on span "Submit info" at bounding box center [694, 79] width 34 height 19
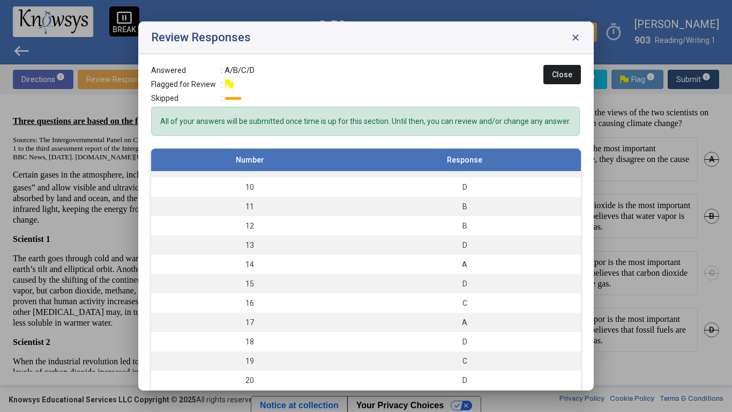
scroll to position [0, 0]
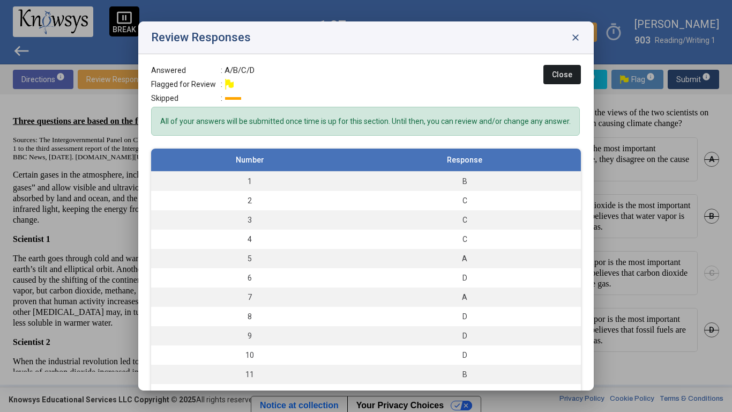
click at [562, 65] on button "Close" at bounding box center [563, 74] width 38 height 19
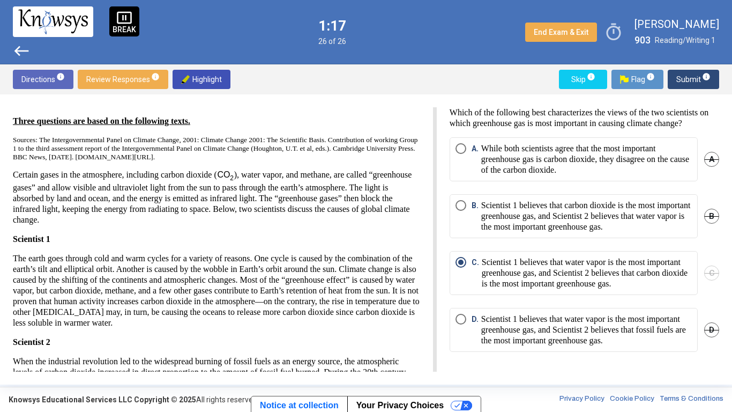
click at [124, 81] on span "Review Responses info" at bounding box center [122, 79] width 73 height 19
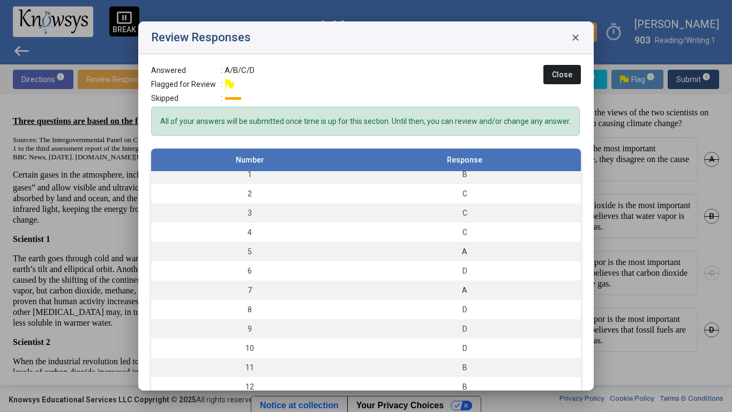
scroll to position [11, 0]
click at [487, 244] on div "A" at bounding box center [465, 247] width 222 height 11
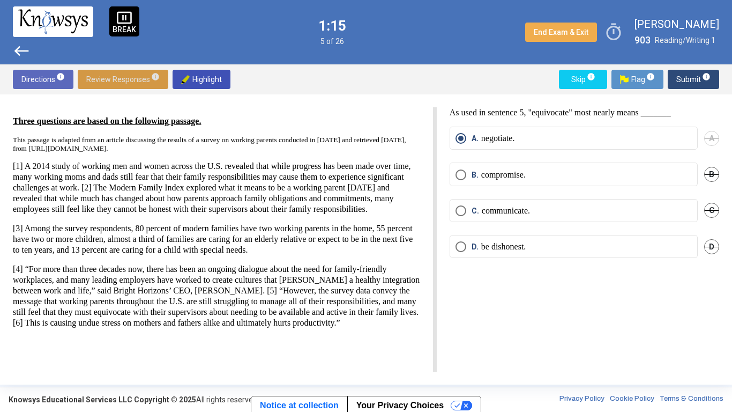
scroll to position [0, 0]
click at [123, 75] on span "Review Responses info" at bounding box center [122, 79] width 73 height 19
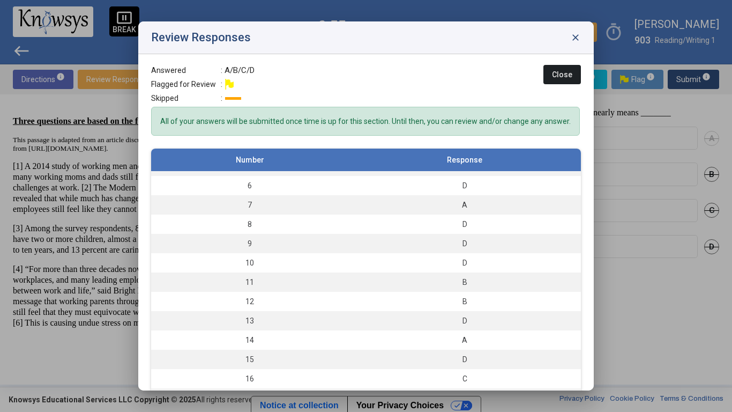
scroll to position [118, 0]
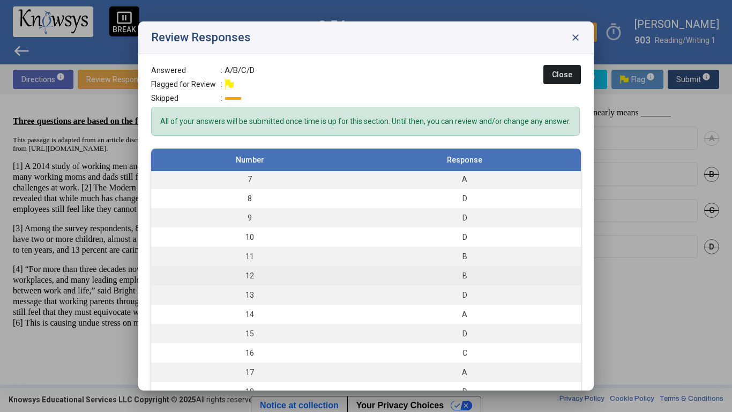
click at [530, 275] on div "B" at bounding box center [465, 275] width 222 height 11
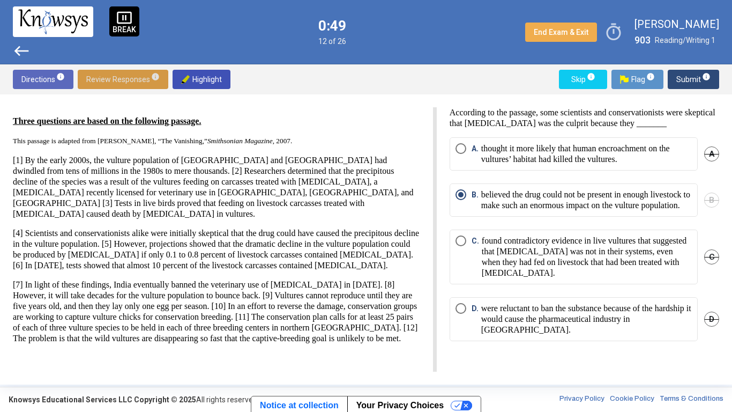
click at [120, 85] on span "Review Responses info" at bounding box center [122, 79] width 73 height 19
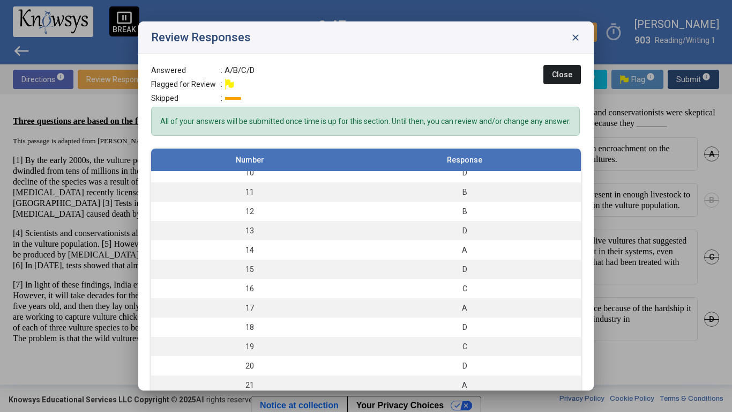
scroll to position [265, 0]
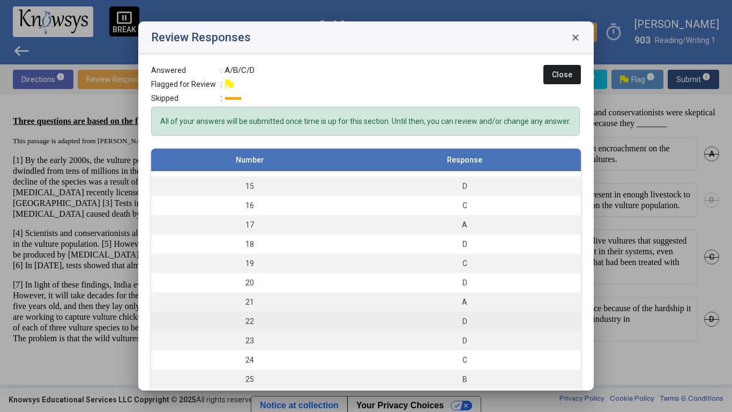
click at [500, 322] on div "D" at bounding box center [465, 321] width 222 height 11
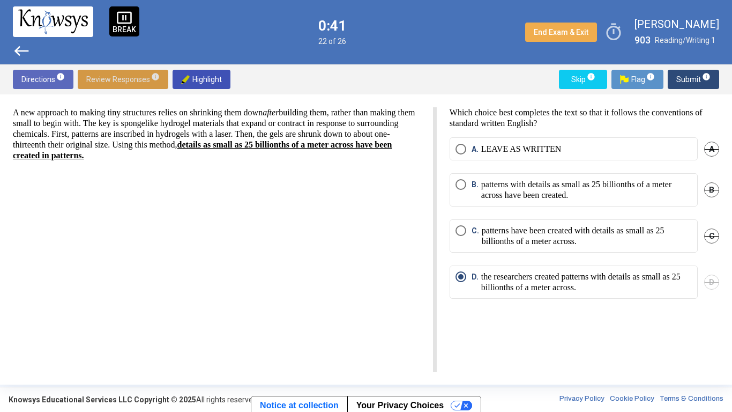
click at [135, 82] on span "Review Responses info" at bounding box center [122, 79] width 73 height 19
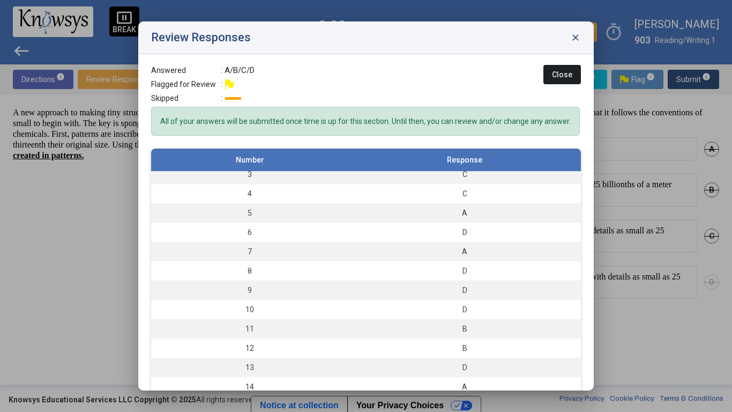
scroll to position [47, 0]
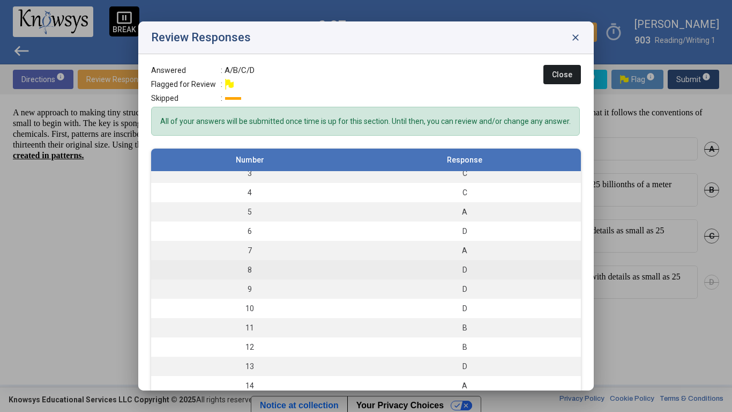
click at [497, 268] on div "D" at bounding box center [465, 269] width 222 height 11
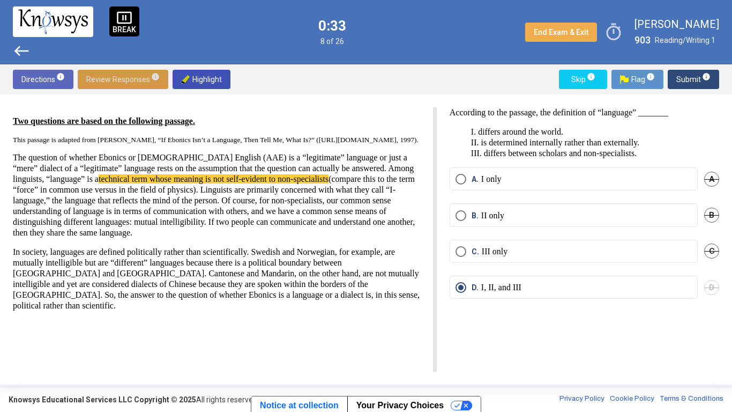
click at [130, 84] on span "Review Responses info" at bounding box center [122, 79] width 73 height 19
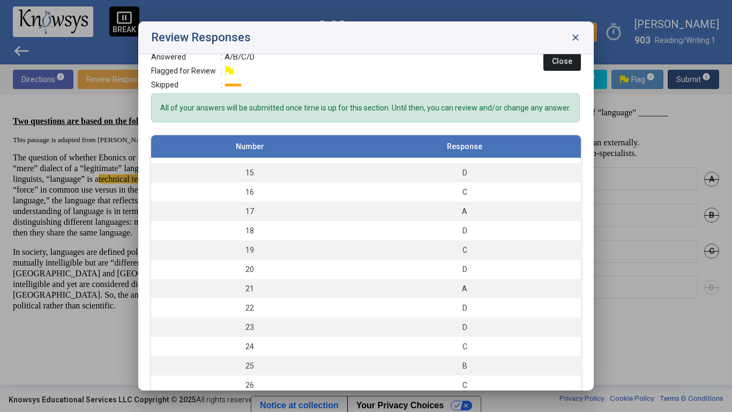
scroll to position [17, 0]
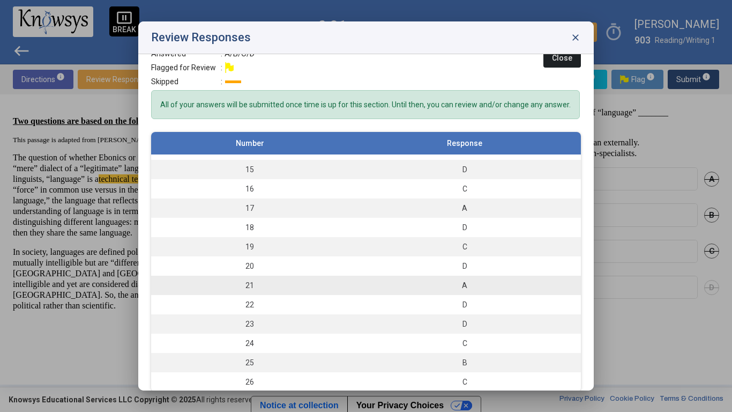
click at [500, 286] on div "A" at bounding box center [465, 285] width 222 height 11
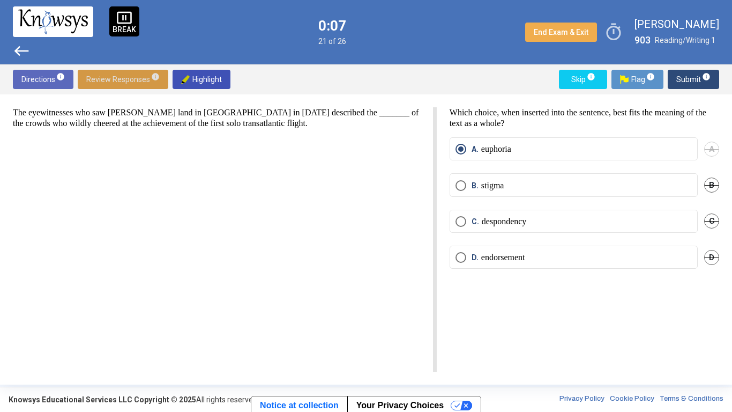
click at [104, 86] on span "Review Responses info" at bounding box center [122, 79] width 73 height 19
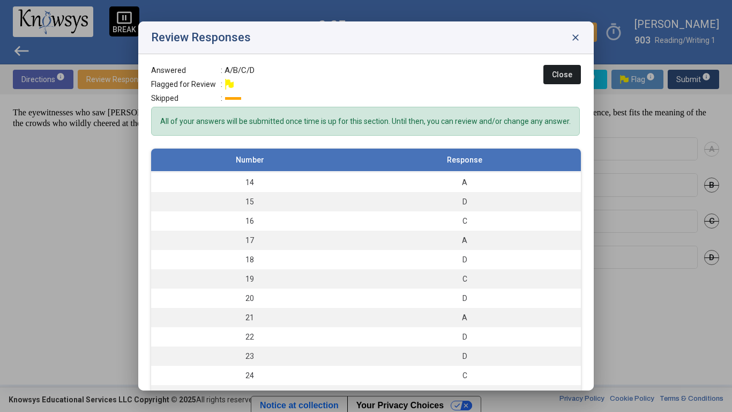
scroll to position [265, 0]
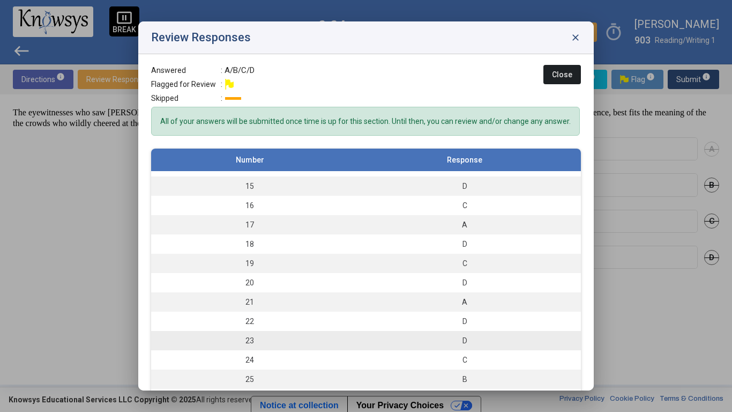
click at [506, 337] on div "D" at bounding box center [465, 340] width 222 height 11
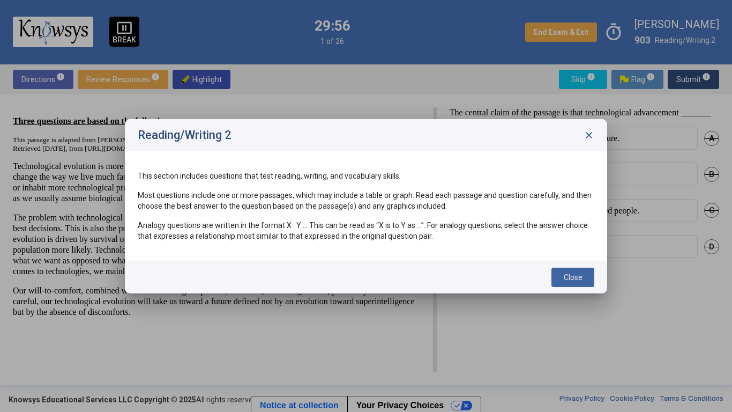
click at [578, 277] on span "Close" at bounding box center [573, 277] width 19 height 9
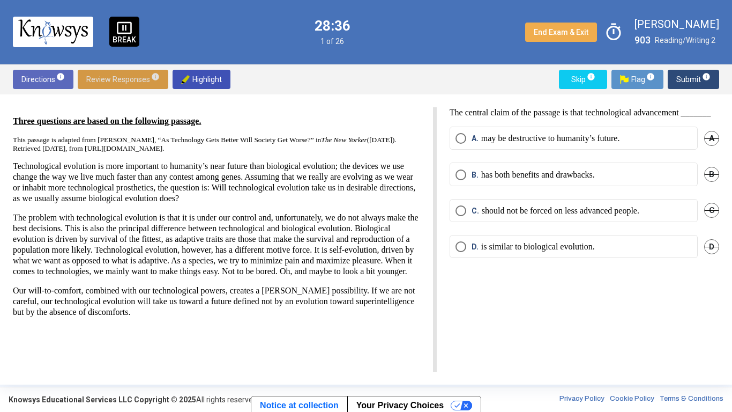
click at [621, 180] on label "B. has both benefits and drawbacks." at bounding box center [574, 174] width 236 height 11
click at [676, 87] on button "Submit info" at bounding box center [693, 79] width 51 height 19
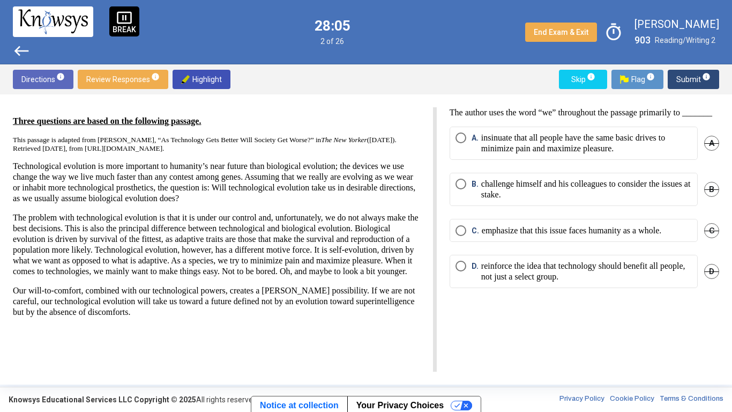
click at [624, 236] on p "emphasize that this issue faces humanity as a whole." at bounding box center [572, 230] width 180 height 11
click at [678, 79] on span "Submit info" at bounding box center [694, 79] width 34 height 19
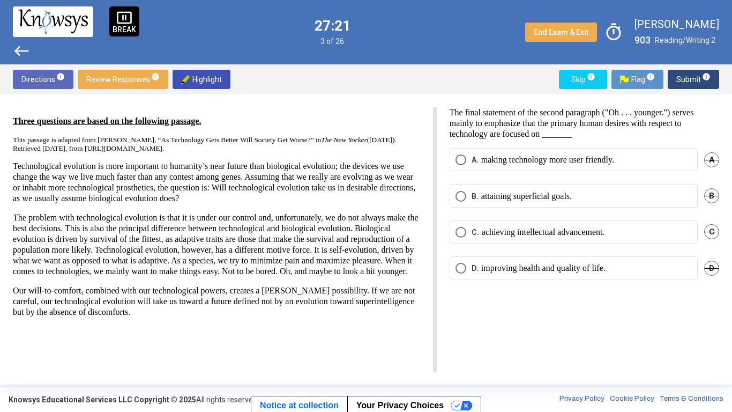
click at [527, 270] on p "improving health and quality of life." at bounding box center [543, 268] width 124 height 11
click at [591, 228] on p "achieving intellectual advancement." at bounding box center [543, 232] width 123 height 11
click at [686, 79] on span "Submit info" at bounding box center [694, 79] width 34 height 19
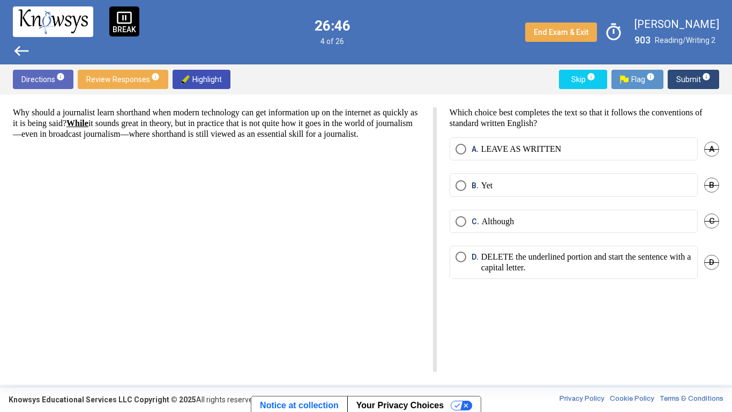
click at [626, 223] on label "C. Although" at bounding box center [574, 221] width 236 height 11
click at [683, 78] on span "Submit info" at bounding box center [694, 79] width 34 height 19
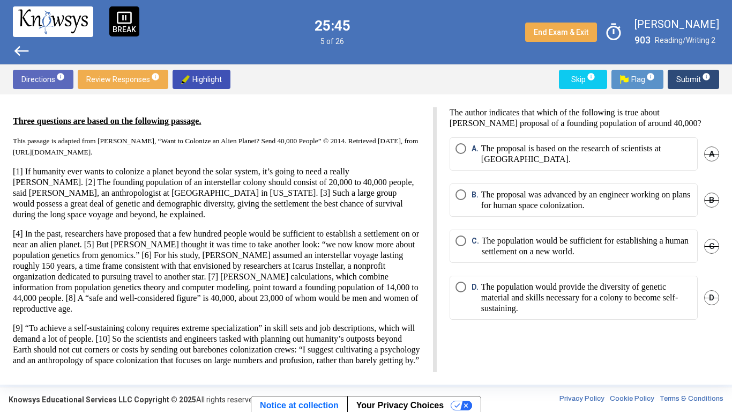
scroll to position [13, 0]
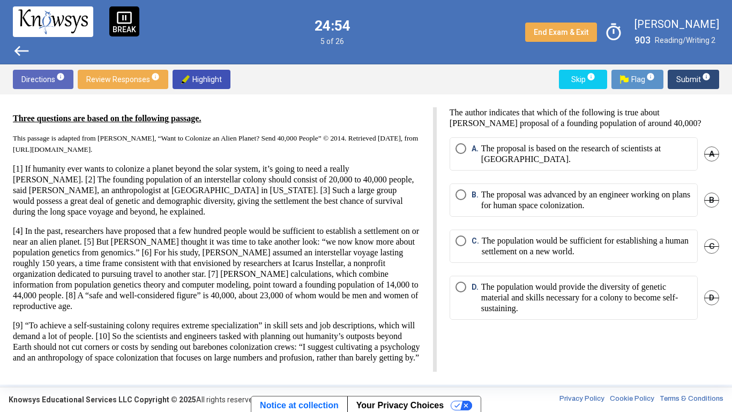
click at [649, 246] on p "The population would be sufficient for establishing a human settlement on a new…" at bounding box center [587, 245] width 210 height 21
click at [676, 78] on button "Submit info" at bounding box center [693, 79] width 51 height 19
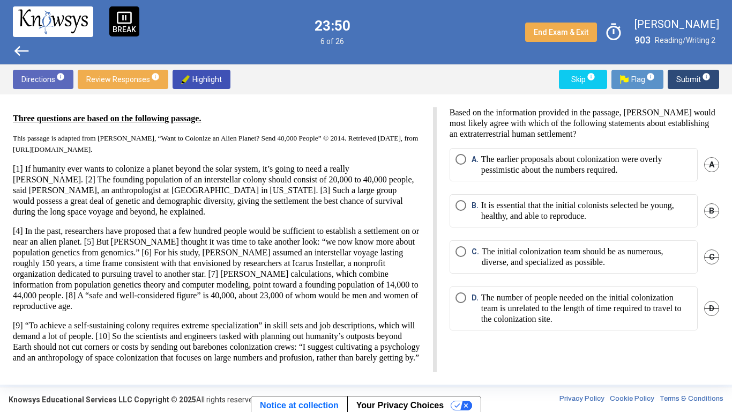
click at [643, 202] on p "It is essential that the initial colonists selected be young, healthy, and able…" at bounding box center [586, 210] width 211 height 21
click at [686, 81] on span "Submit info" at bounding box center [694, 79] width 34 height 19
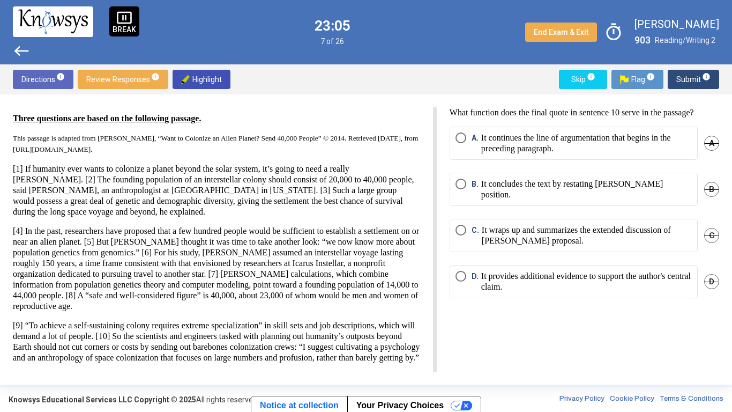
click at [644, 280] on p "It provides additional evidence to support the author's central claim." at bounding box center [586, 281] width 211 height 21
click at [683, 80] on span "Submit info" at bounding box center [694, 79] width 34 height 19
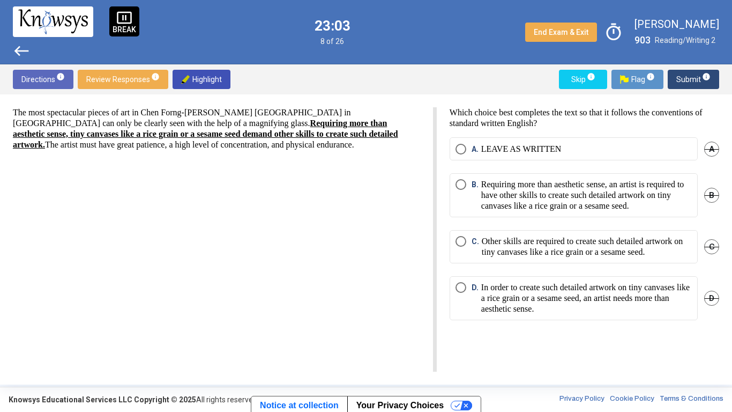
scroll to position [0, 0]
click at [662, 314] on p "In order to create such detailed artwork on tiny canvases like a rice grain or …" at bounding box center [586, 298] width 211 height 32
click at [679, 82] on span "Submit info" at bounding box center [694, 79] width 34 height 19
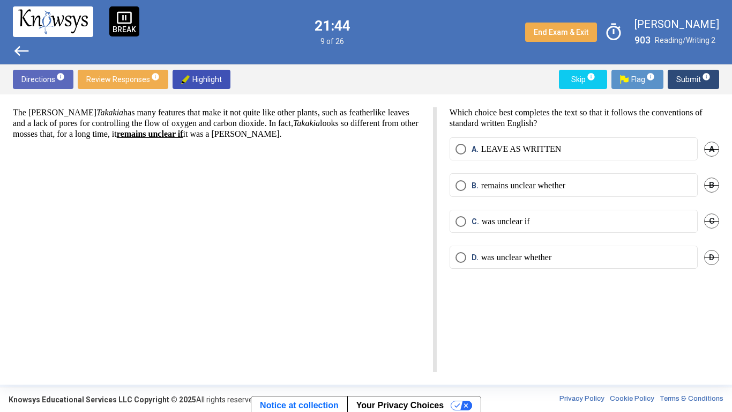
click at [605, 188] on label "B. remains unclear whether" at bounding box center [574, 185] width 236 height 11
click at [680, 72] on span "Submit info" at bounding box center [694, 79] width 34 height 19
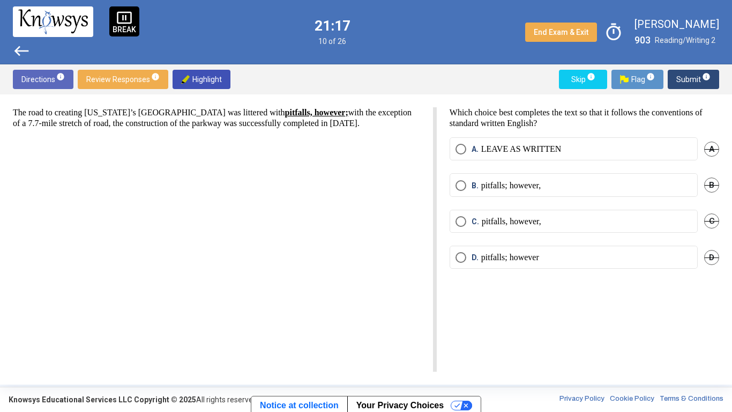
click at [589, 189] on label "B. pitfalls; however," at bounding box center [574, 185] width 236 height 11
click at [684, 84] on span "Submit info" at bounding box center [694, 79] width 34 height 19
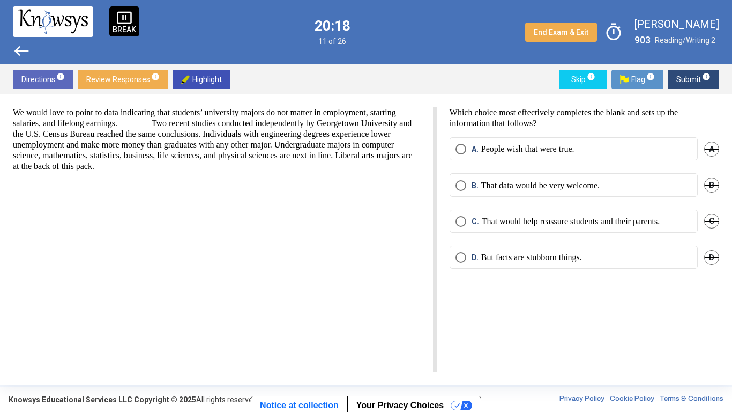
click at [606, 255] on label "D. But facts are stubborn things." at bounding box center [574, 257] width 236 height 11
click at [687, 79] on span "Submit info" at bounding box center [694, 79] width 34 height 19
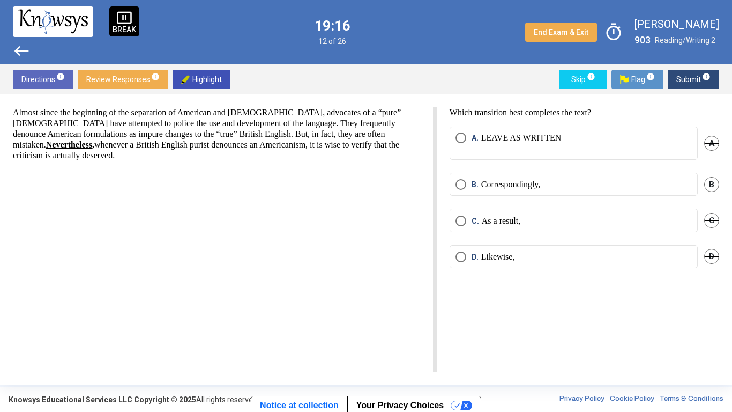
click at [596, 260] on label "D. Likewise," at bounding box center [574, 256] width 236 height 11
click at [676, 78] on button "Submit info" at bounding box center [693, 79] width 51 height 19
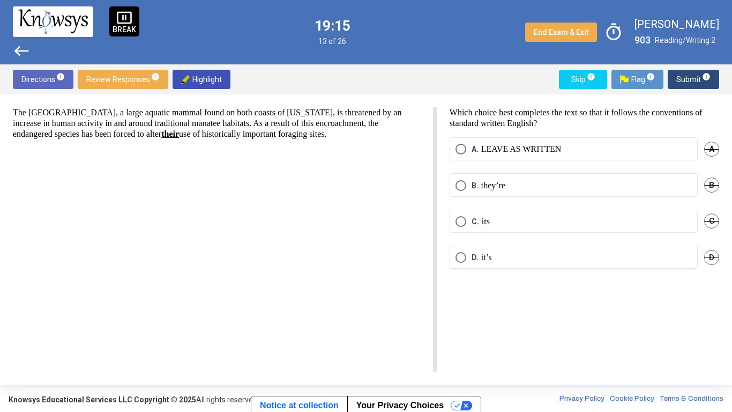
click at [688, 81] on span "Submit info" at bounding box center [694, 79] width 34 height 19
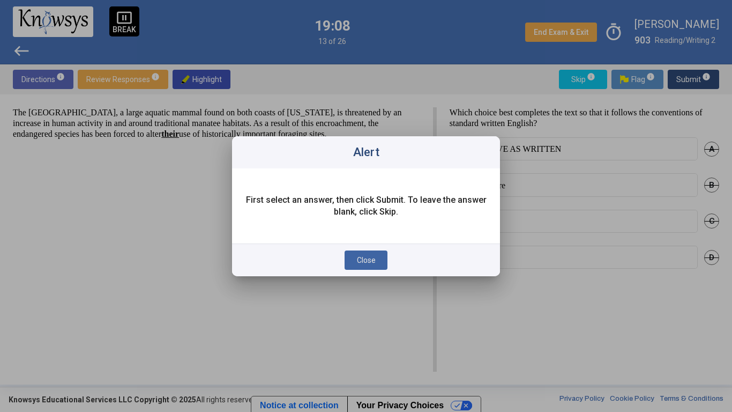
click at [378, 256] on button "Close" at bounding box center [366, 259] width 43 height 19
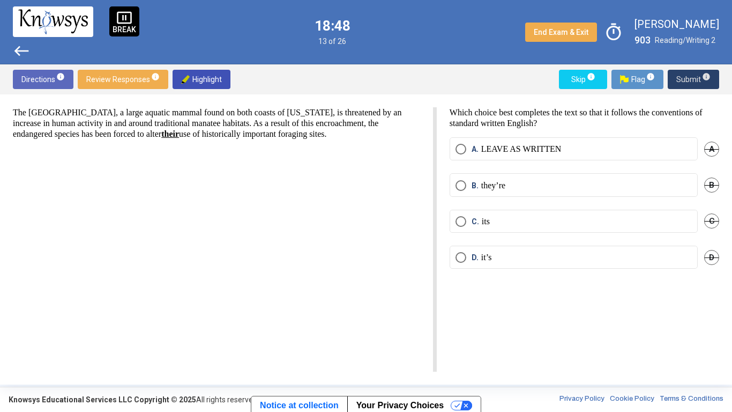
click at [641, 226] on label "C. its" at bounding box center [574, 221] width 236 height 11
click at [684, 80] on span "Submit info" at bounding box center [694, 79] width 34 height 19
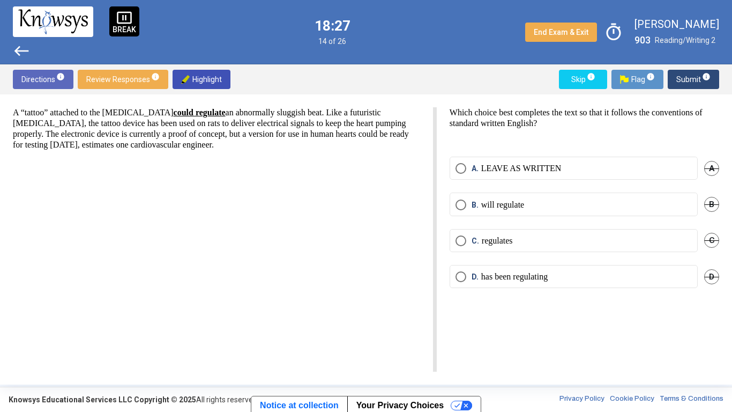
click at [549, 238] on label "C. regulates" at bounding box center [574, 240] width 236 height 11
click at [686, 81] on span "Submit info" at bounding box center [694, 79] width 34 height 19
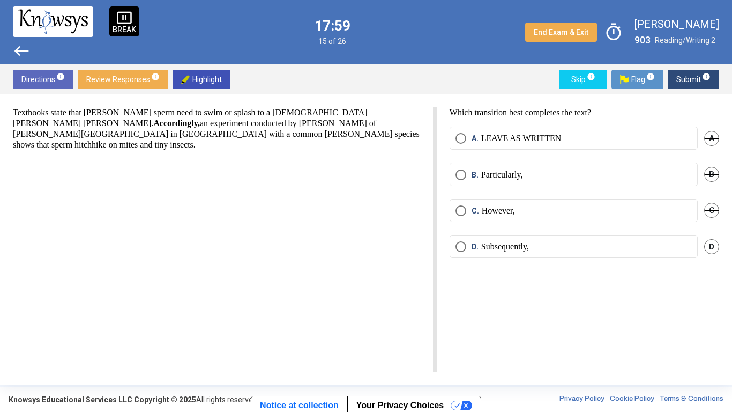
click at [582, 209] on label "C. However," at bounding box center [574, 210] width 236 height 11
click at [617, 127] on mat-radio-button "A. LEAVE AS WRITTEN" at bounding box center [574, 138] width 248 height 23
click at [686, 76] on span "Submit info" at bounding box center [694, 79] width 34 height 19
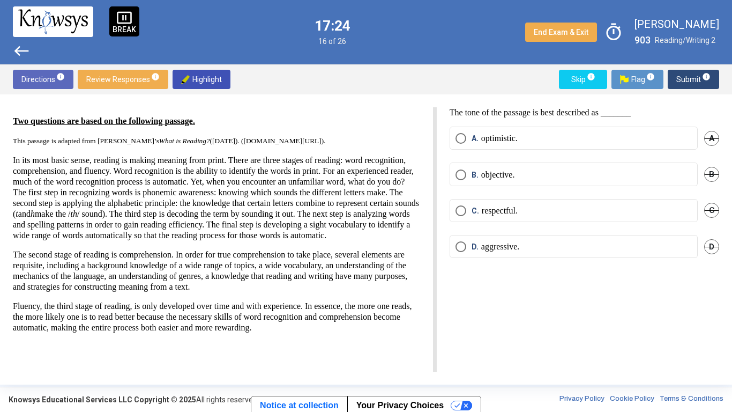
click at [546, 172] on label "B. objective." at bounding box center [574, 174] width 236 height 11
click at [685, 83] on span "Submit info" at bounding box center [694, 79] width 34 height 19
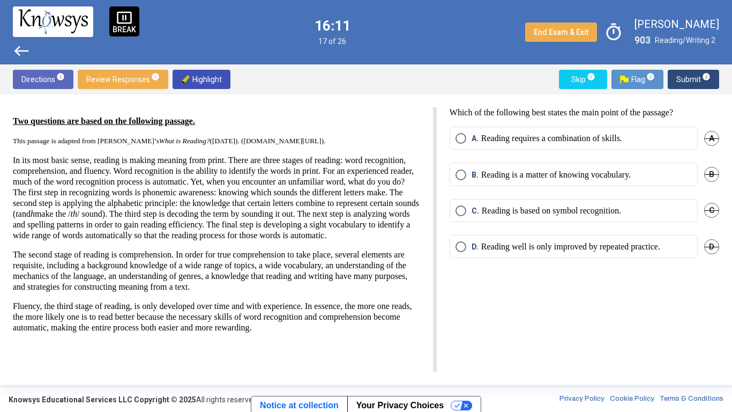
click at [657, 142] on label "A. Reading requires a combination of skills." at bounding box center [574, 138] width 236 height 11
click at [683, 76] on span "Submit info" at bounding box center [694, 79] width 34 height 19
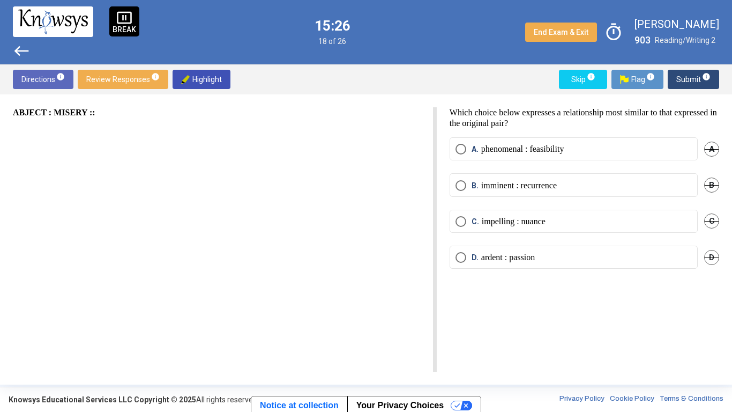
click at [633, 80] on span "Flag info" at bounding box center [637, 79] width 35 height 19
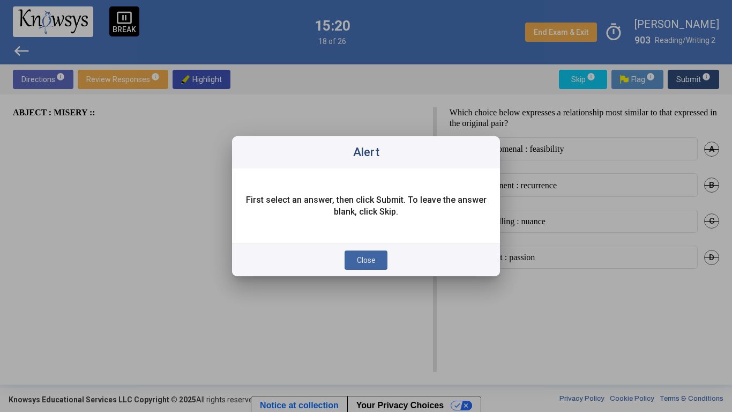
click at [366, 258] on span "Close" at bounding box center [366, 260] width 19 height 9
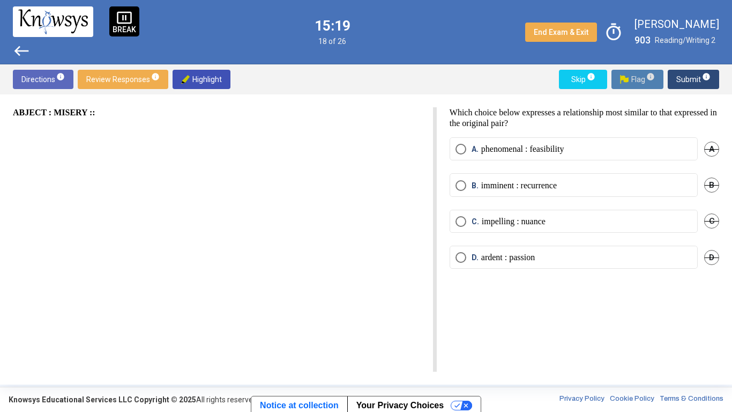
click at [565, 88] on button "Skip info" at bounding box center [583, 79] width 48 height 19
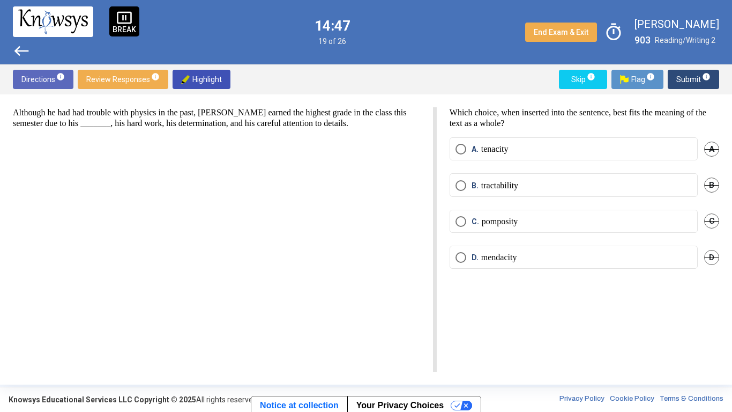
click at [628, 145] on label "A. tenacity" at bounding box center [574, 149] width 236 height 11
click at [680, 84] on span "Submit info" at bounding box center [694, 79] width 34 height 19
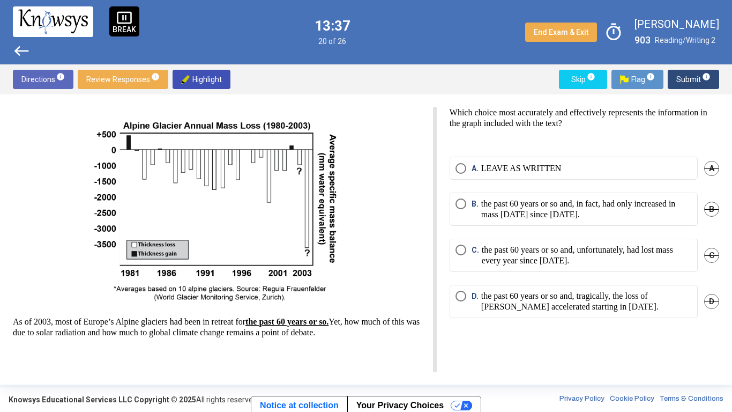
click at [463, 253] on span "Select an option" at bounding box center [461, 249] width 11 height 11
click at [684, 80] on span "Submit info" at bounding box center [694, 79] width 34 height 19
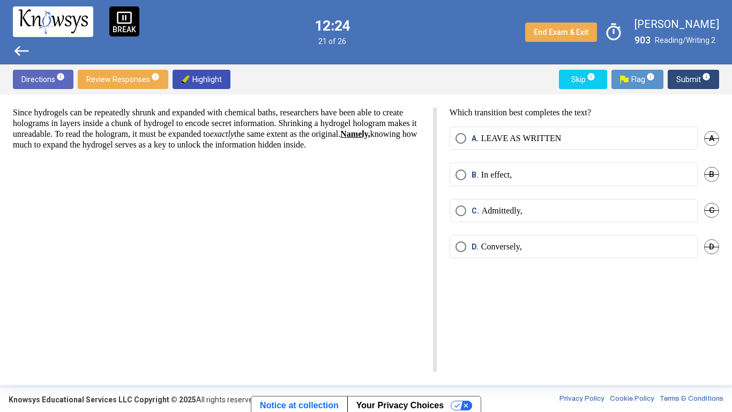
click at [461, 175] on span "Select an option" at bounding box center [461, 175] width 0 height 0
click at [683, 84] on span "Submit info" at bounding box center [694, 79] width 34 height 19
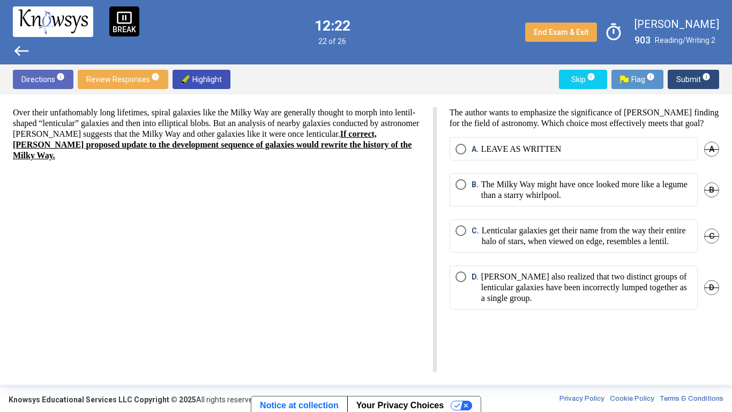
click at [686, 84] on span "Submit info" at bounding box center [694, 79] width 34 height 19
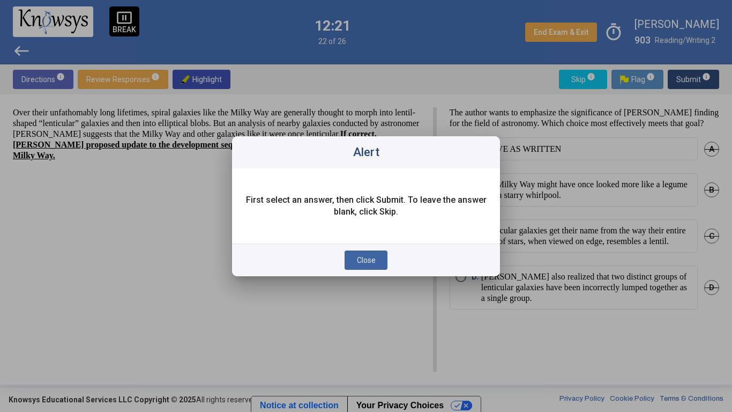
click at [362, 260] on span "Close" at bounding box center [366, 260] width 19 height 9
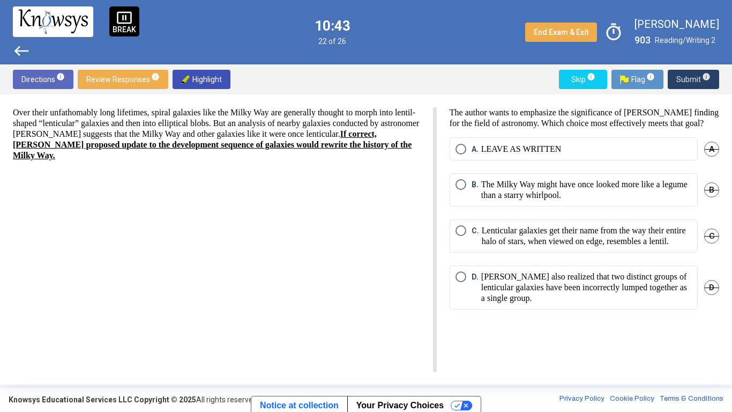
click at [618, 153] on label "A. LEAVE AS WRITTEN" at bounding box center [574, 149] width 236 height 11
click at [684, 81] on span "Submit info" at bounding box center [694, 79] width 34 height 19
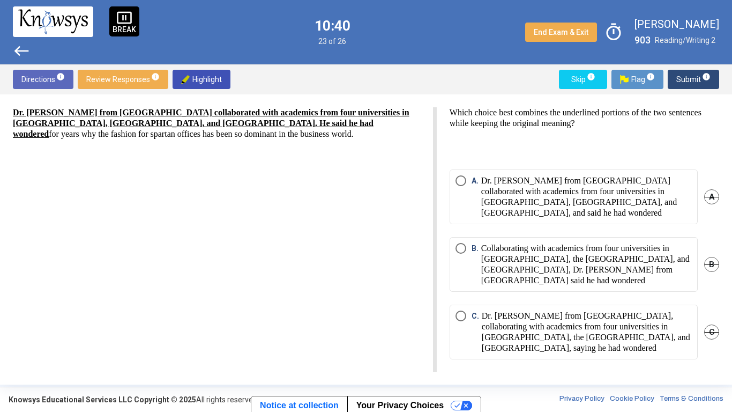
click at [683, 84] on span "Submit info" at bounding box center [694, 79] width 34 height 19
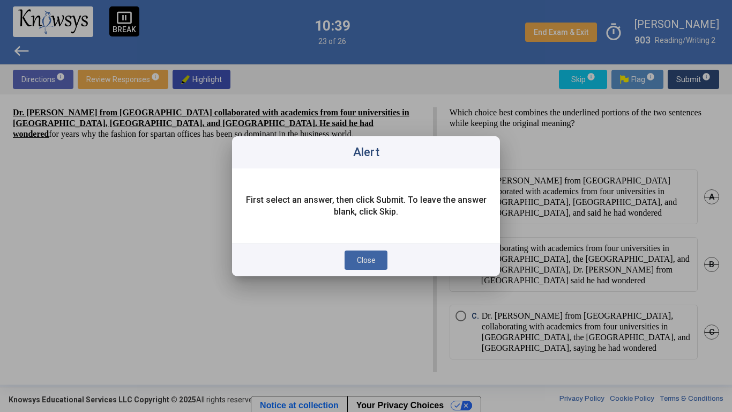
click at [354, 264] on button "Close" at bounding box center [366, 259] width 43 height 19
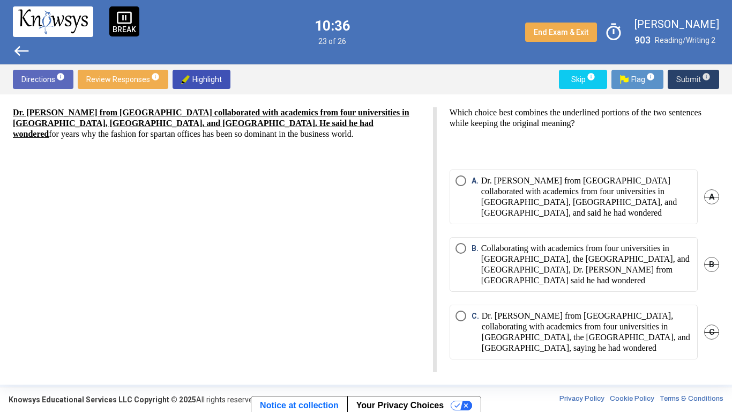
click at [705, 267] on div "B" at bounding box center [712, 264] width 15 height 55
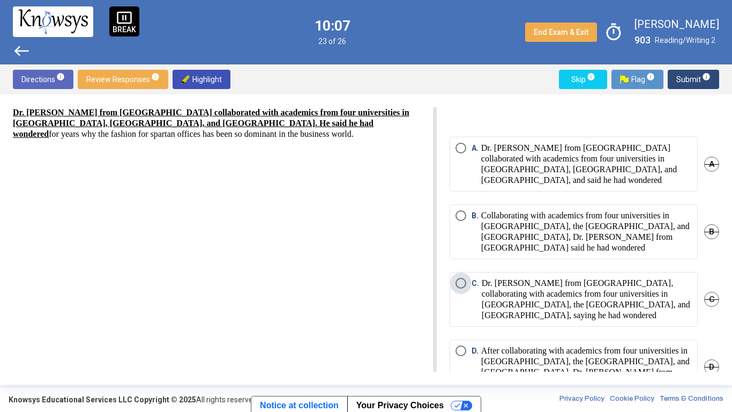
scroll to position [33, 0]
click at [618, 210] on p "Collaborating with academics from four universities in Australia, the UK, and t…" at bounding box center [586, 231] width 211 height 43
click at [677, 87] on button "Submit info" at bounding box center [693, 79] width 51 height 19
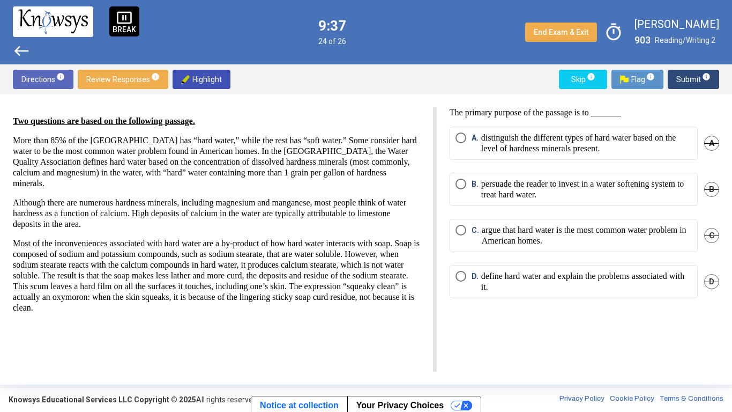
scroll to position [0, 0]
click at [594, 279] on p "define hard water and explain the problems associated with it." at bounding box center [586, 281] width 211 height 21
click at [684, 81] on span "Submit info" at bounding box center [694, 79] width 34 height 19
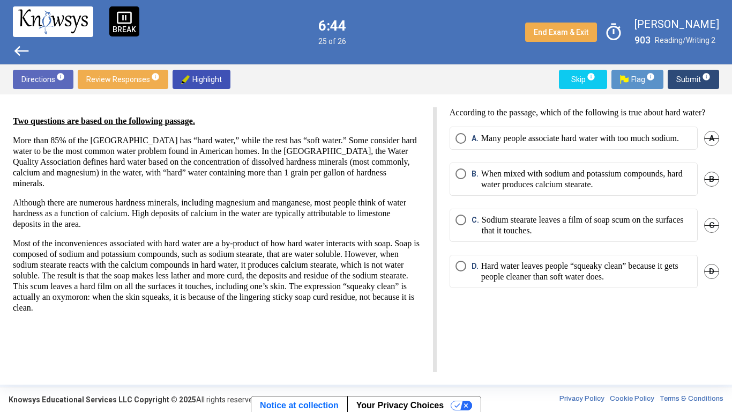
click at [606, 236] on p "Sodium stearate leaves a film of soap scum on the surfaces that it touches." at bounding box center [587, 224] width 210 height 21
click at [682, 80] on span "Submit info" at bounding box center [694, 79] width 34 height 19
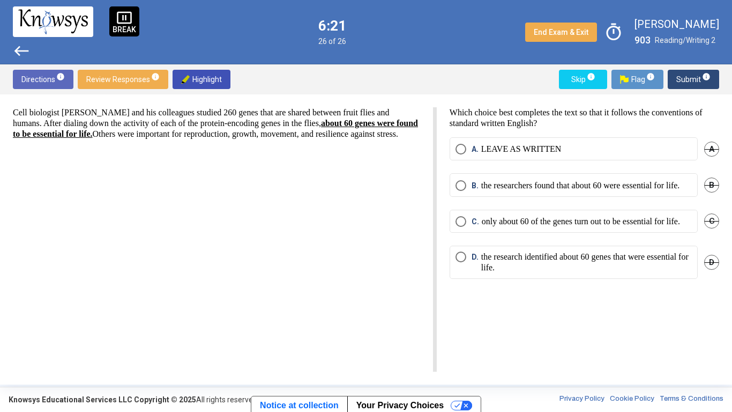
click at [689, 86] on span "Submit info" at bounding box center [694, 79] width 34 height 19
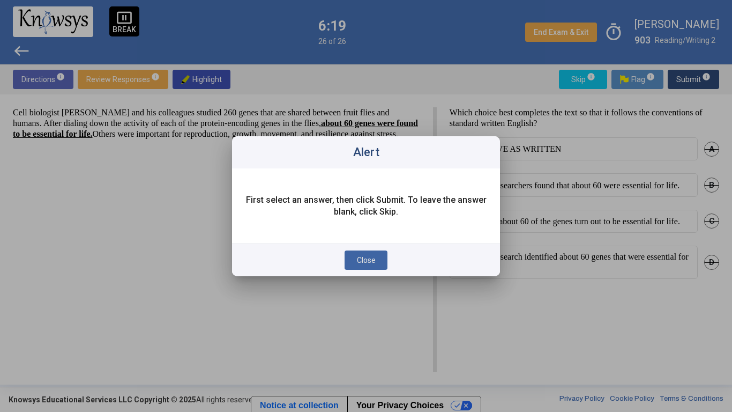
click at [384, 254] on button "Close" at bounding box center [366, 259] width 43 height 19
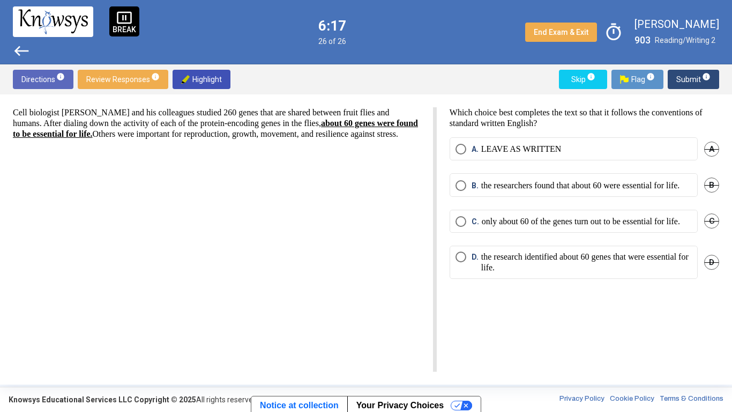
click at [588, 273] on p "the research identified about 60 genes that were essential for life." at bounding box center [586, 261] width 211 height 21
click at [671, 87] on button "Submit info" at bounding box center [693, 79] width 51 height 19
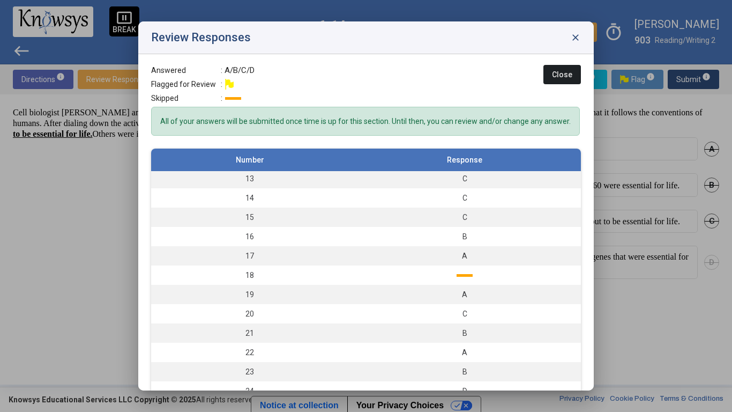
scroll to position [265, 0]
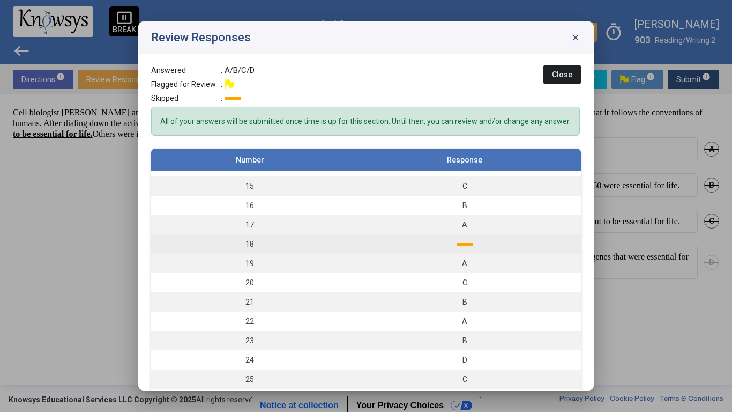
click at [463, 248] on td at bounding box center [465, 243] width 233 height 19
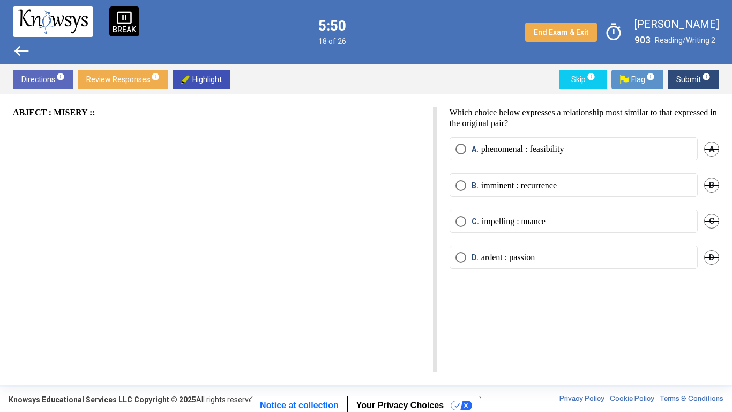
click at [612, 217] on label "C. impelling : nuance" at bounding box center [574, 221] width 236 height 11
click at [690, 80] on span "Submit info" at bounding box center [694, 79] width 34 height 19
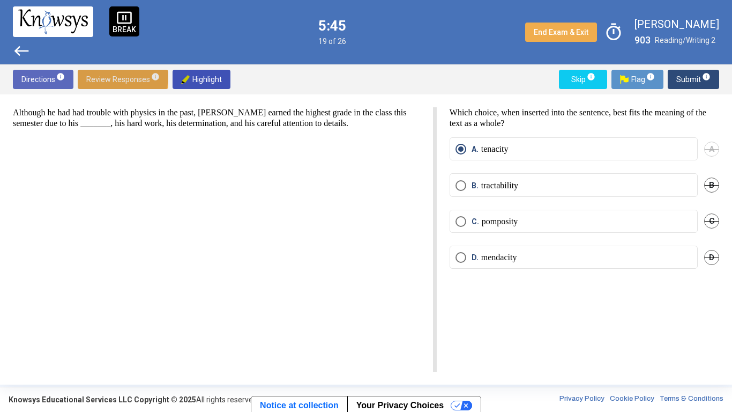
click at [109, 76] on span "Review Responses info" at bounding box center [122, 79] width 73 height 19
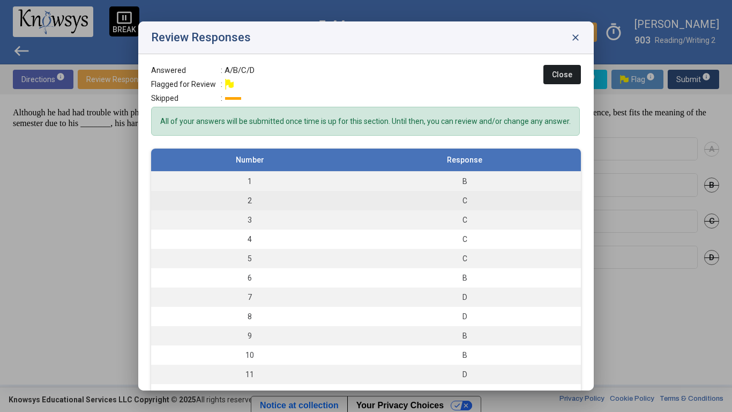
click at [498, 194] on td "C" at bounding box center [465, 200] width 233 height 19
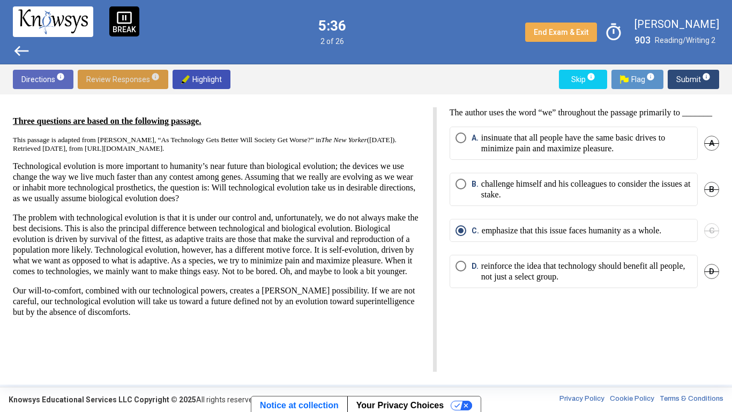
click at [131, 81] on span "Review Responses info" at bounding box center [122, 79] width 73 height 19
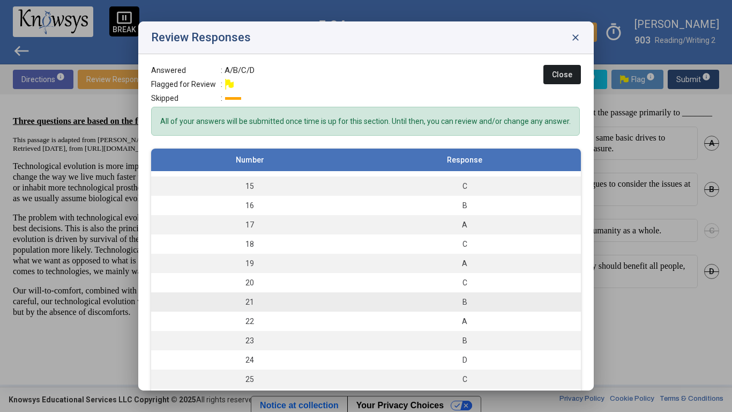
click at [501, 302] on div "B" at bounding box center [465, 301] width 222 height 11
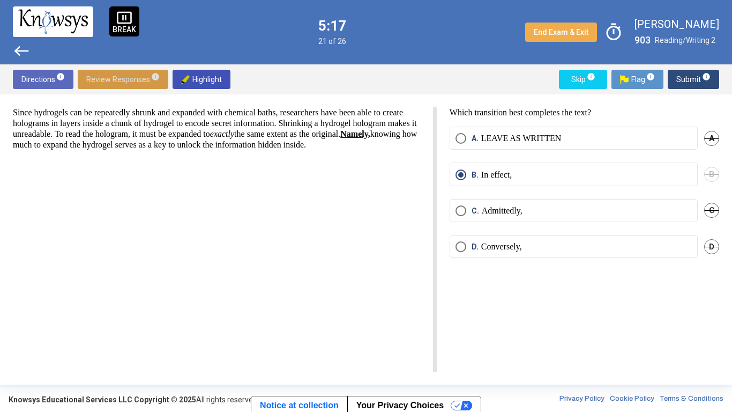
click at [120, 75] on span "Review Responses info" at bounding box center [122, 79] width 73 height 19
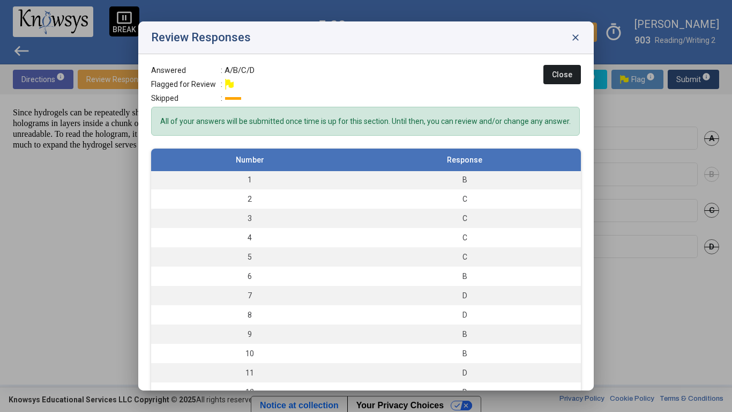
scroll to position [0, 0]
click at [568, 82] on button "Close" at bounding box center [563, 74] width 38 height 19
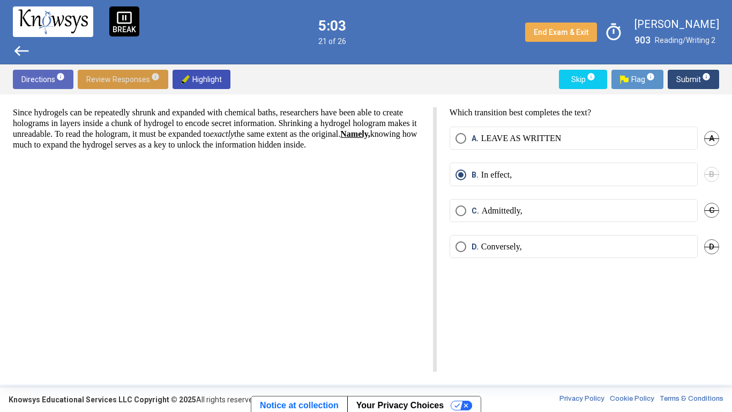
click at [129, 78] on span "Review Responses info" at bounding box center [122, 79] width 73 height 19
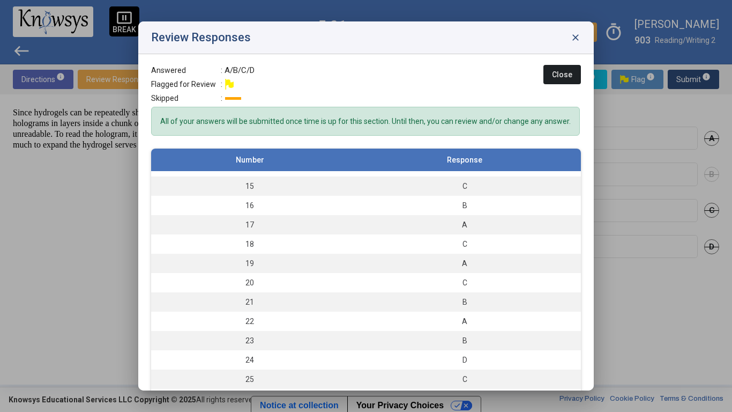
scroll to position [28, 0]
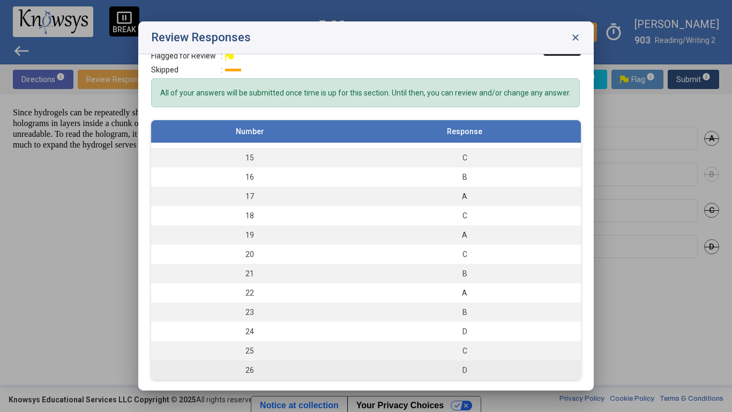
click at [494, 376] on td "D" at bounding box center [465, 369] width 233 height 19
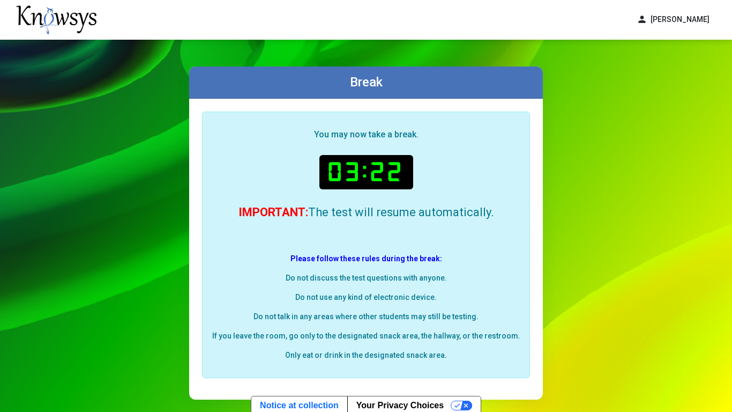
scroll to position [1, 0]
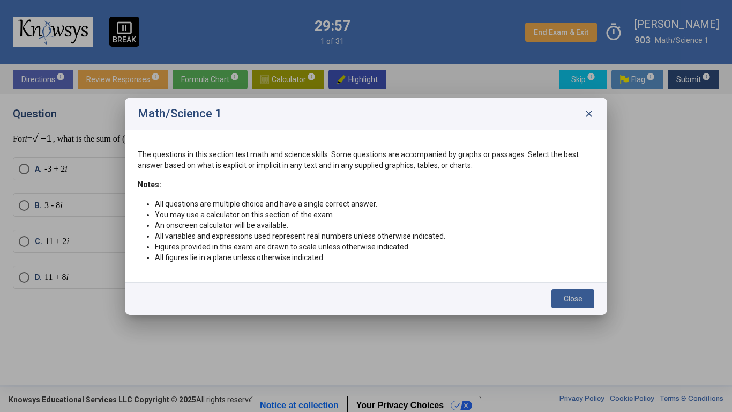
click at [565, 296] on span "Close" at bounding box center [573, 298] width 19 height 9
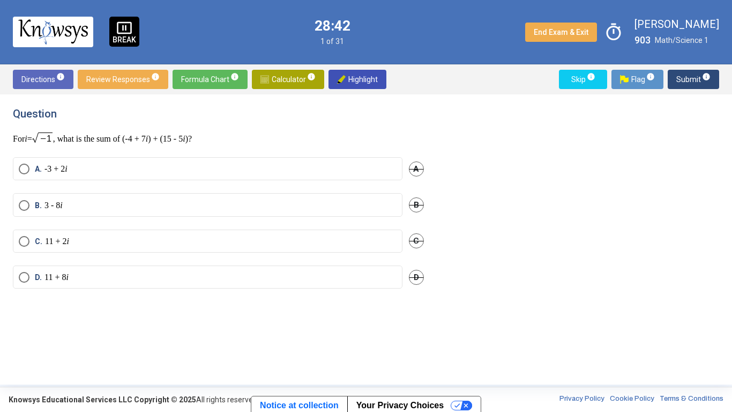
click at [50, 246] on p "11 + 2 i" at bounding box center [57, 241] width 24 height 11
click at [684, 83] on span "Submit info" at bounding box center [694, 79] width 34 height 19
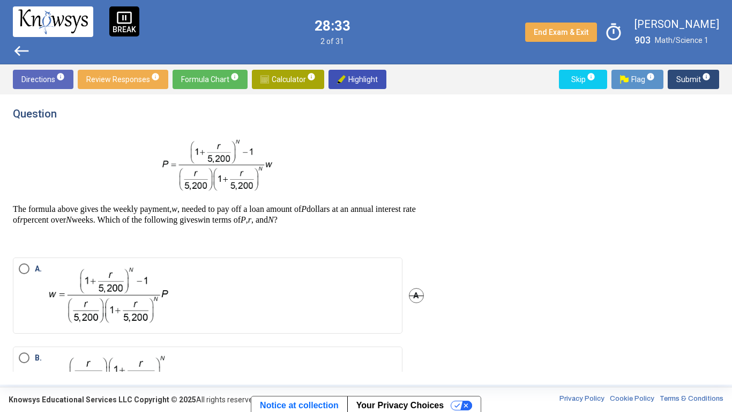
click at [286, 83] on span "Calculator info" at bounding box center [288, 79] width 55 height 19
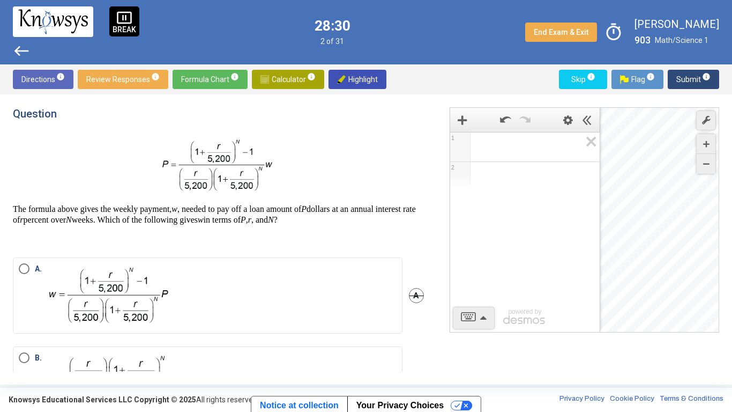
click at [557, 153] on span "Math Input:" at bounding box center [530, 146] width 102 height 13
click at [485, 315] on div "​ 1 2 powered by powered by $$ x $$ y $$ a 2 $$ a b $$ 7 $$ 8 $$ 9 $$ ÷ functio…" at bounding box center [585, 219] width 270 height 225
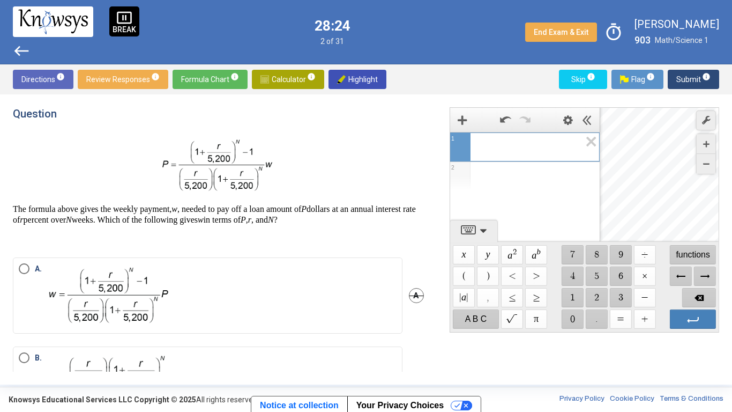
click at [577, 298] on span "$$ 1" at bounding box center [572, 297] width 22 height 19
click at [702, 254] on span "functions" at bounding box center [693, 254] width 46 height 19
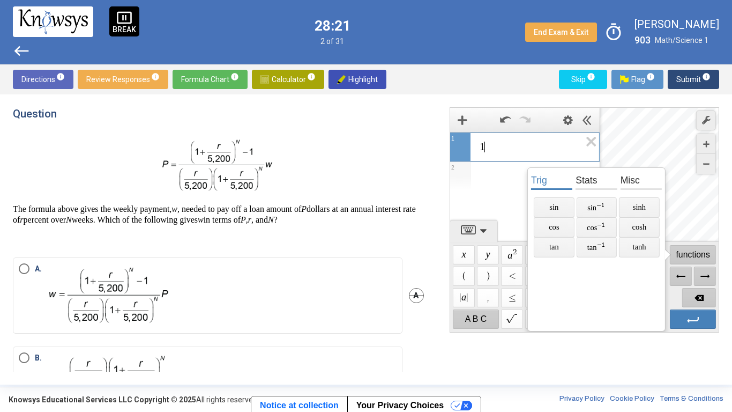
click at [403, 129] on div "Question The formula above gives the weekly payment, w , needed to pay off a lo…" at bounding box center [218, 175] width 411 height 137
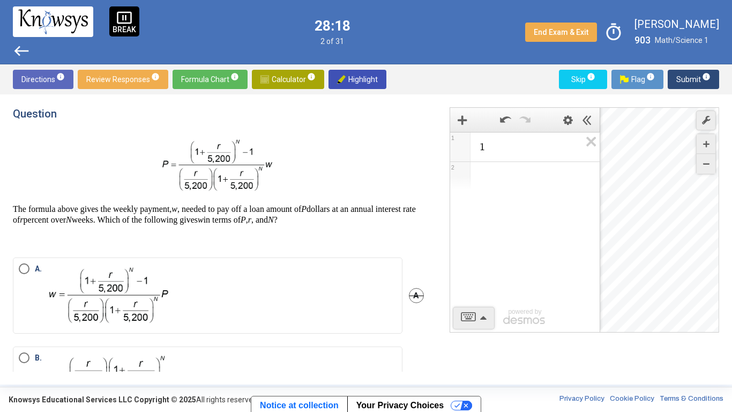
click at [269, 80] on span "Calculator info" at bounding box center [288, 79] width 55 height 19
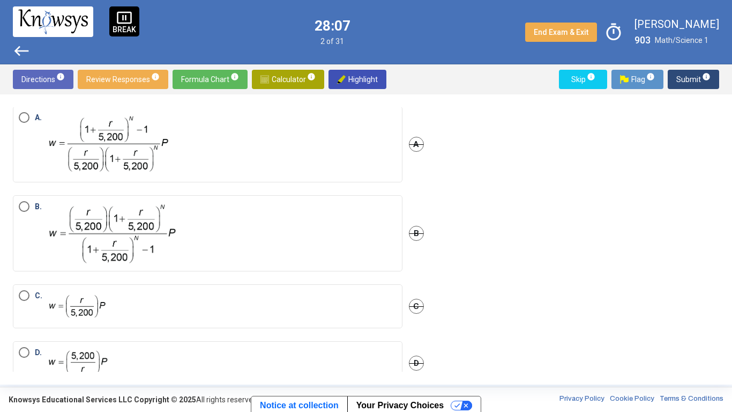
scroll to position [177, 0]
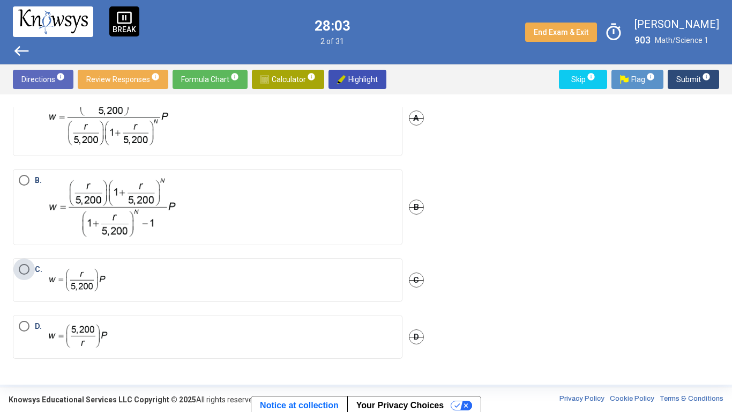
click at [24, 269] on span "Select an option" at bounding box center [24, 269] width 0 height 0
click at [689, 81] on span "Submit info" at bounding box center [694, 79] width 34 height 19
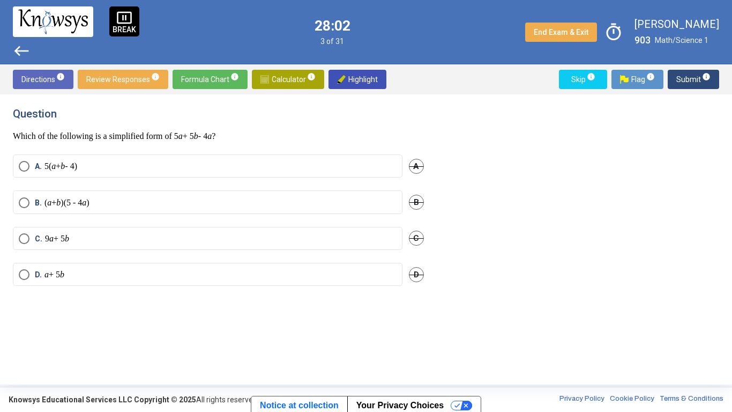
scroll to position [0, 0]
click at [64, 271] on em "b" at bounding box center [62, 274] width 4 height 9
click at [679, 84] on span "Submit info" at bounding box center [694, 79] width 34 height 19
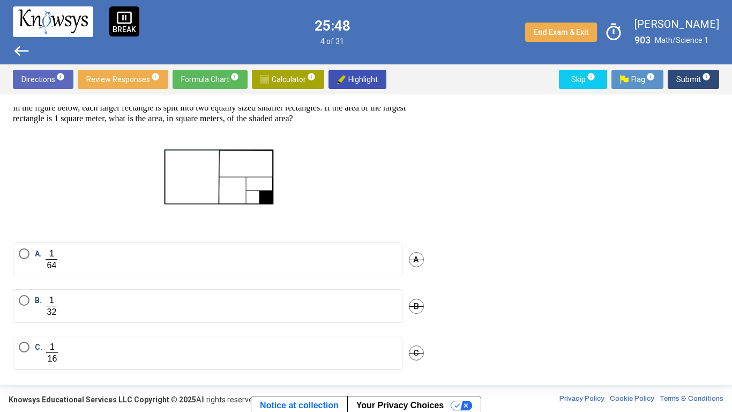
scroll to position [23, 0]
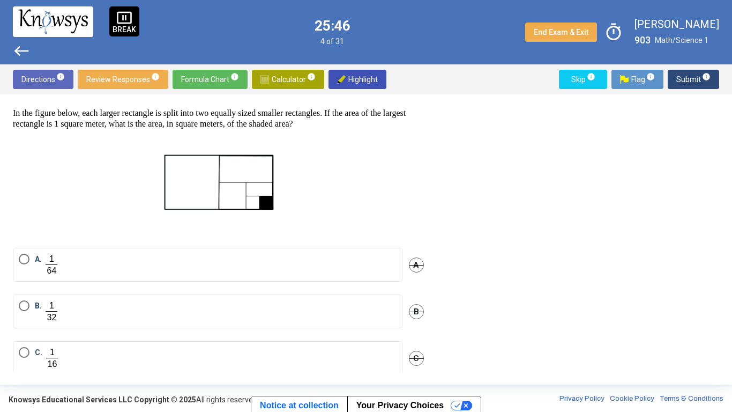
click at [153, 303] on label "B." at bounding box center [208, 311] width 378 height 22
click at [691, 85] on span "Submit info" at bounding box center [694, 79] width 34 height 19
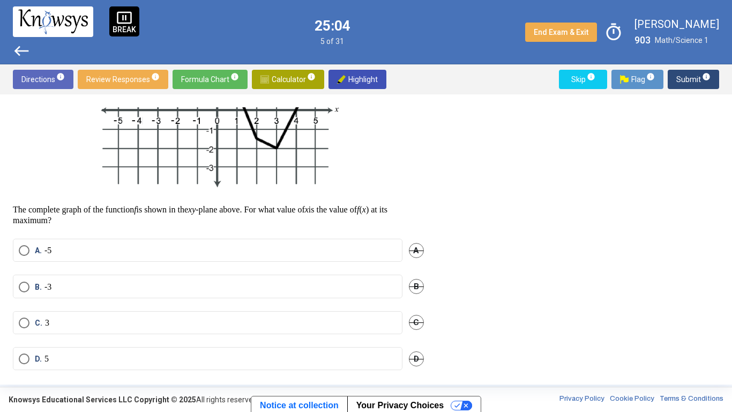
scroll to position [177, 0]
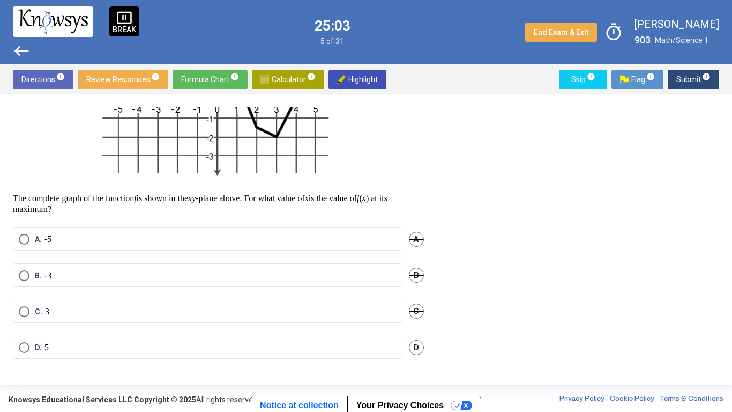
click at [142, 279] on label "B. -3" at bounding box center [208, 275] width 378 height 11
click at [683, 80] on span "Submit info" at bounding box center [694, 79] width 34 height 19
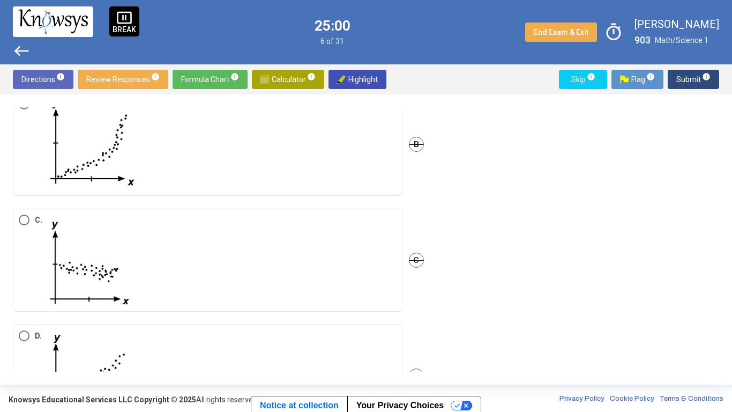
scroll to position [0, 0]
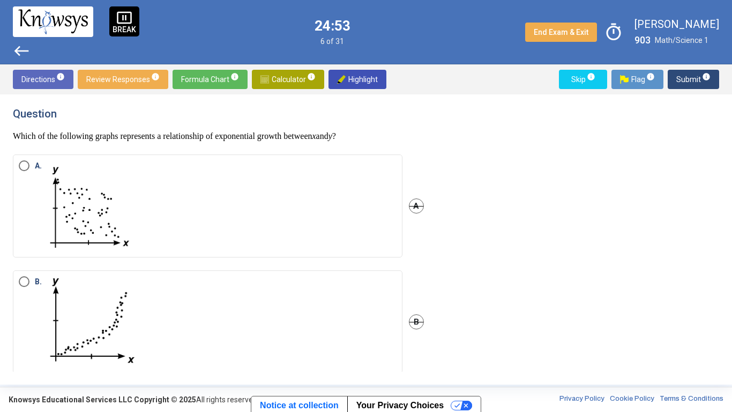
click at [200, 81] on span "Formula Chart info" at bounding box center [210, 79] width 58 height 19
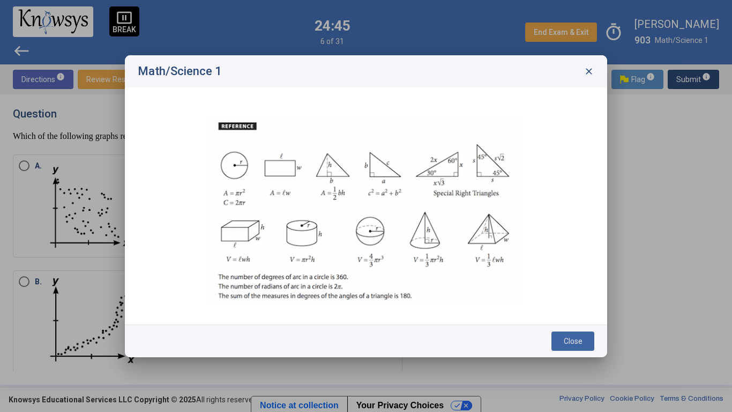
click at [588, 73] on span "close" at bounding box center [589, 71] width 11 height 11
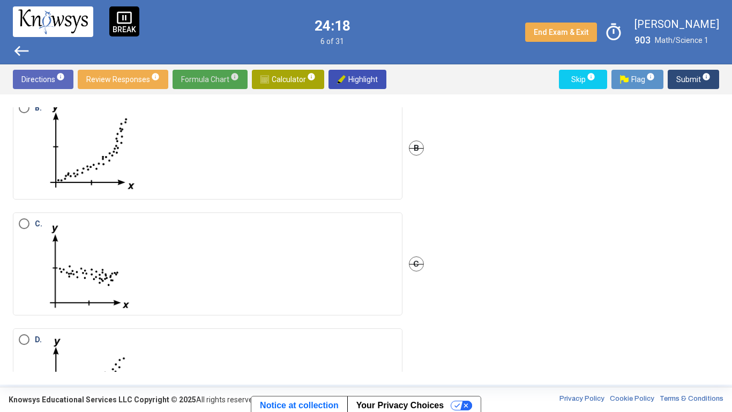
scroll to position [246, 0]
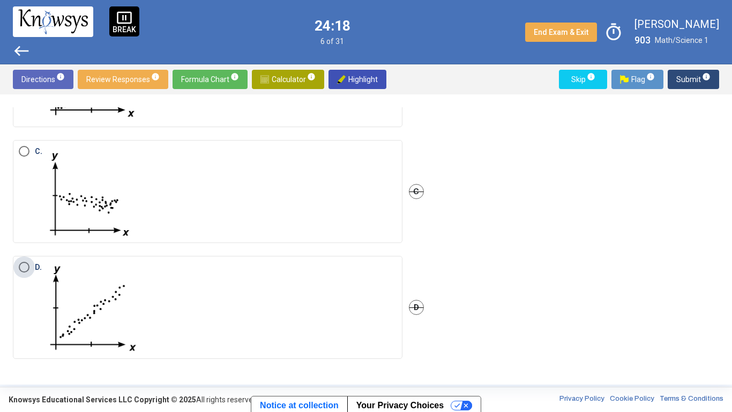
click at [281, 316] on label "D." at bounding box center [208, 307] width 378 height 91
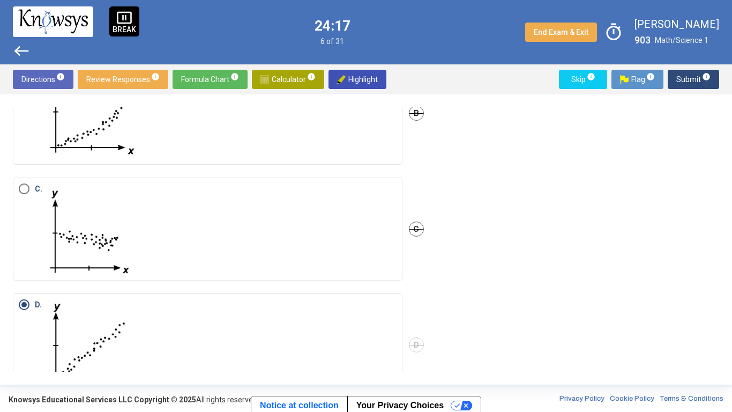
scroll to position [0, 0]
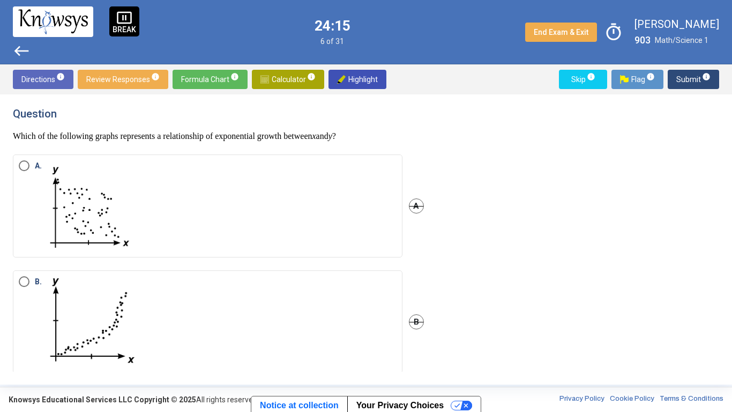
click at [688, 83] on span "Submit info" at bounding box center [694, 79] width 34 height 19
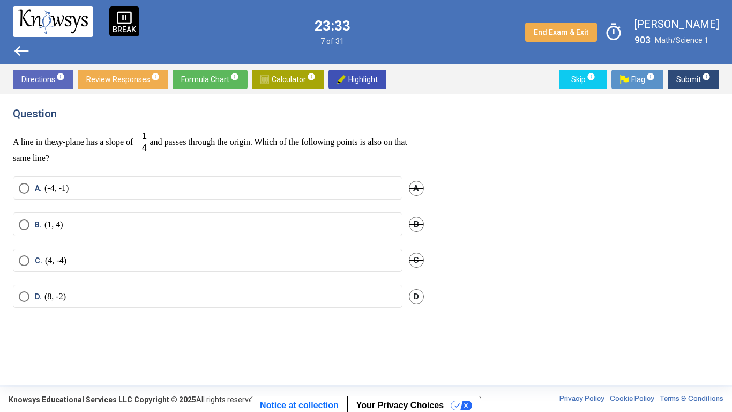
click at [247, 299] on label "D. (8, -2)" at bounding box center [208, 296] width 378 height 11
click at [679, 83] on span "Submit info" at bounding box center [694, 79] width 34 height 19
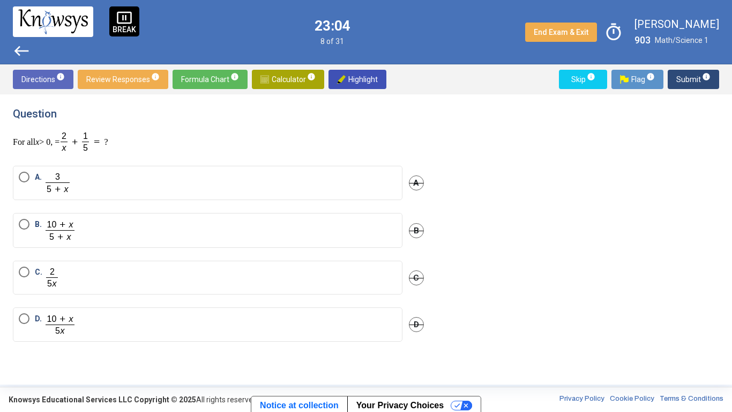
click at [143, 179] on label "A." at bounding box center [208, 183] width 378 height 23
click at [680, 80] on span "Submit info" at bounding box center [694, 79] width 34 height 19
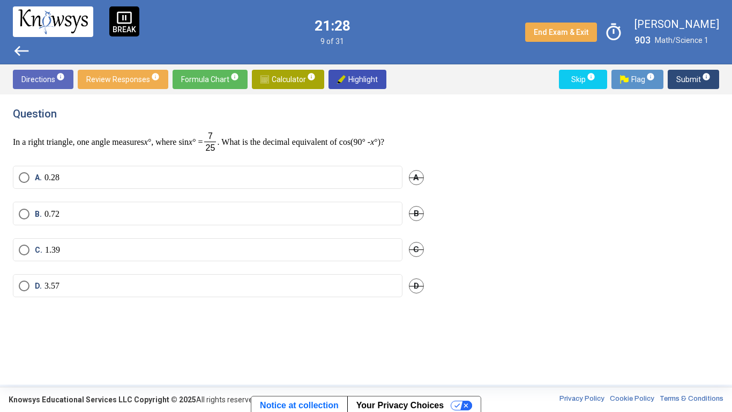
click at [207, 255] on label "C. 1.39" at bounding box center [208, 249] width 378 height 11
click at [349, 219] on label "B. 0.72" at bounding box center [208, 214] width 378 height 11
click at [693, 80] on span "Submit info" at bounding box center [694, 79] width 34 height 19
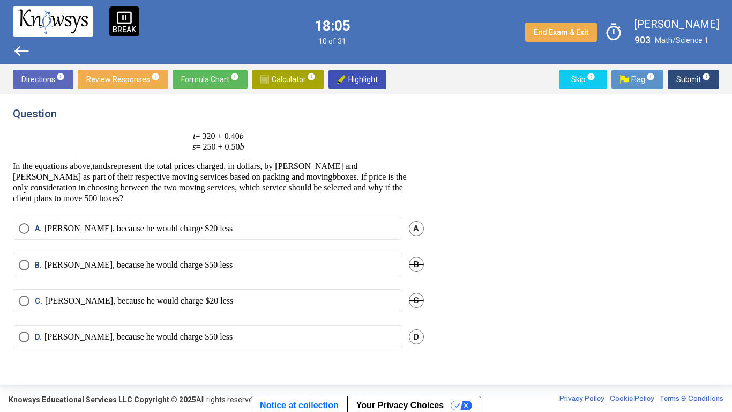
click at [69, 263] on p "Terrance, because he would charge $50 less" at bounding box center [139, 265] width 188 height 11
click at [692, 79] on span "Submit info" at bounding box center [694, 79] width 34 height 19
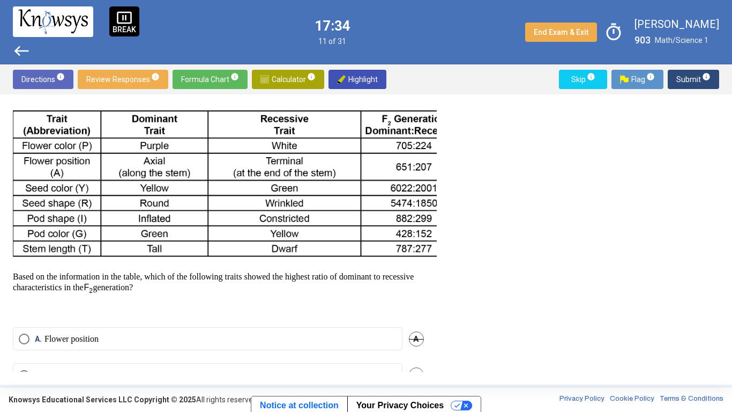
scroll to position [91, 0]
click at [424, 239] on img at bounding box center [267, 182] width 509 height 161
click at [427, 251] on img at bounding box center [267, 182] width 509 height 161
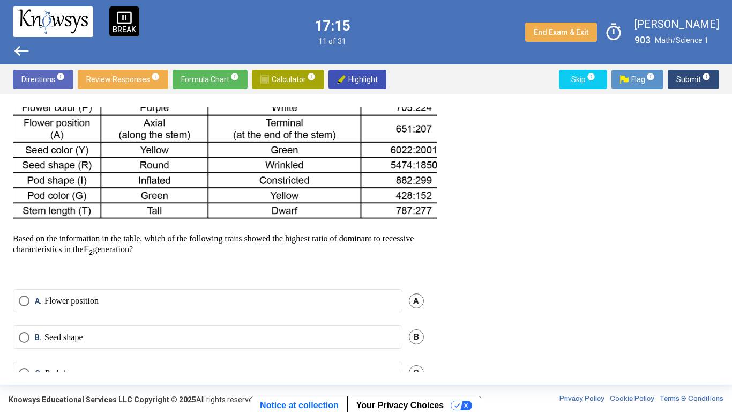
scroll to position [198, 0]
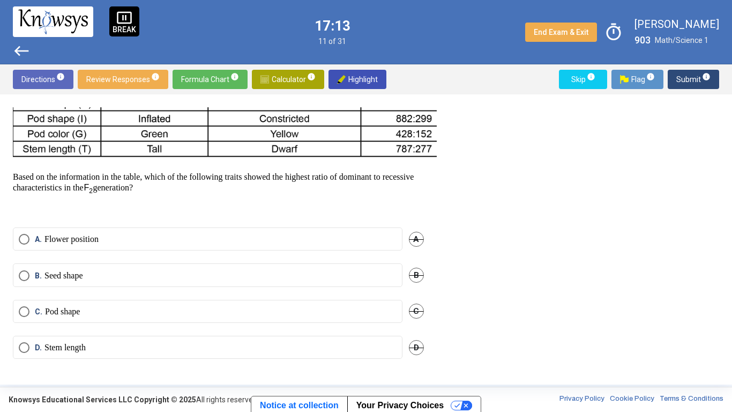
click at [288, 273] on label "B. Seed shape" at bounding box center [208, 275] width 378 height 11
click at [411, 268] on div "B" at bounding box center [416, 274] width 15 height 23
click at [683, 84] on span "Submit info" at bounding box center [694, 79] width 34 height 19
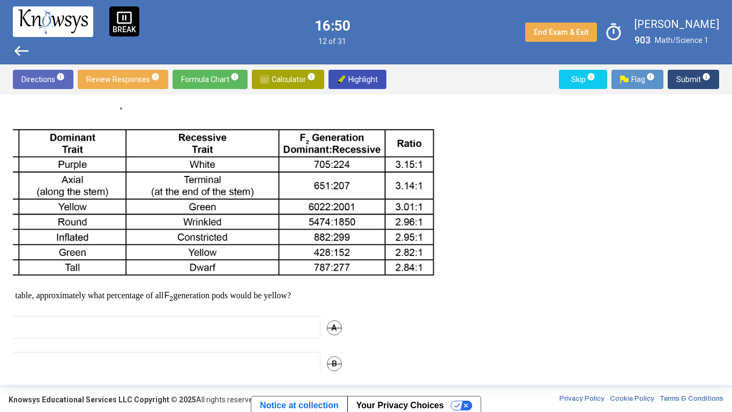
scroll to position [69, 82]
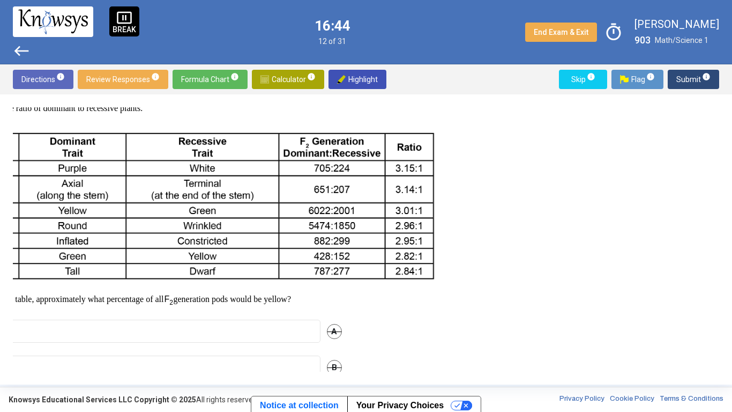
click at [116, 78] on span "Review Responses info" at bounding box center [122, 79] width 73 height 19
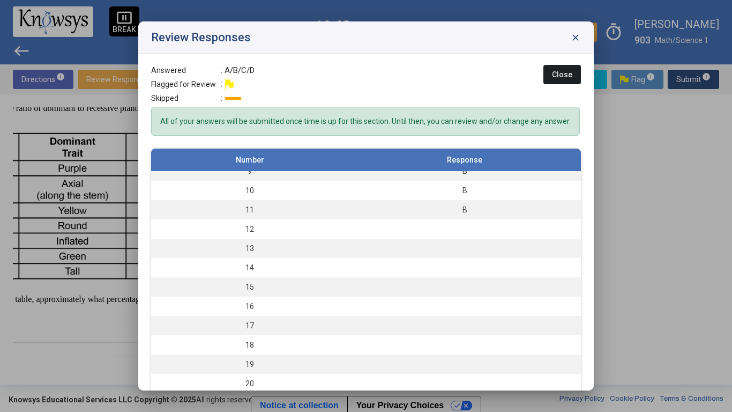
scroll to position [146, 0]
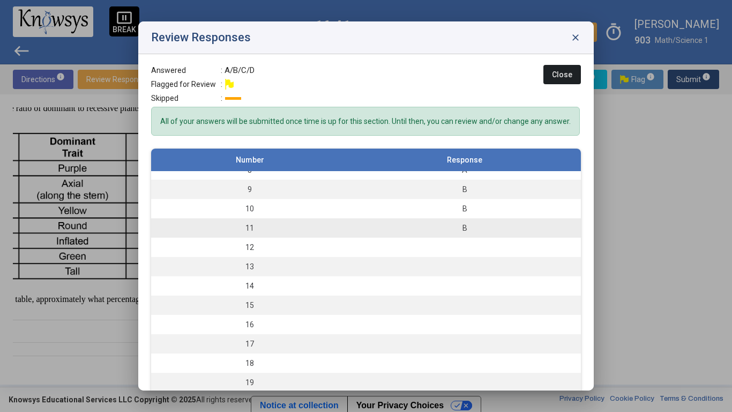
click at [498, 228] on div "B" at bounding box center [465, 228] width 222 height 11
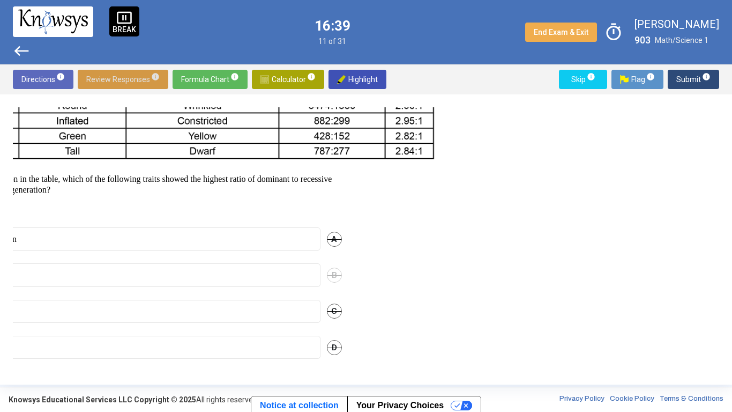
scroll to position [195, 0]
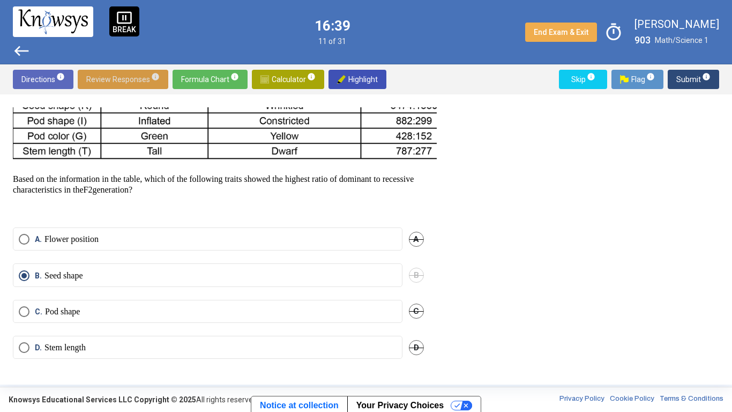
click at [345, 234] on label "A. Flower position" at bounding box center [208, 239] width 378 height 11
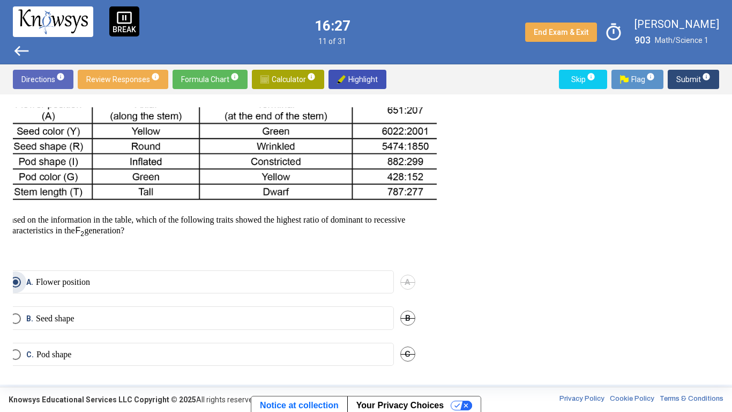
scroll to position [198, 9]
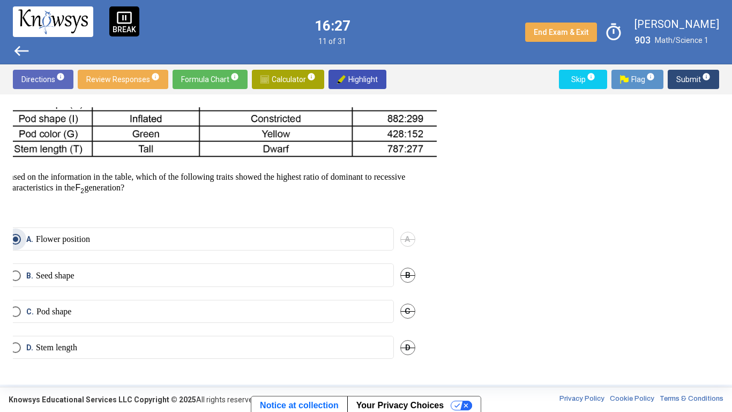
click at [289, 347] on label "D. Stem length" at bounding box center [199, 347] width 378 height 11
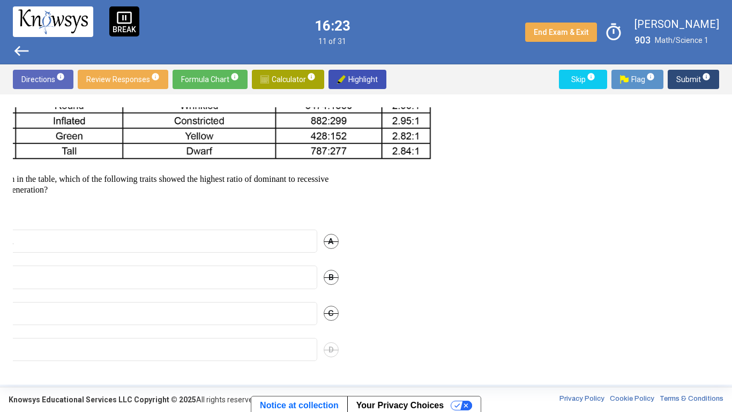
scroll to position [198, 88]
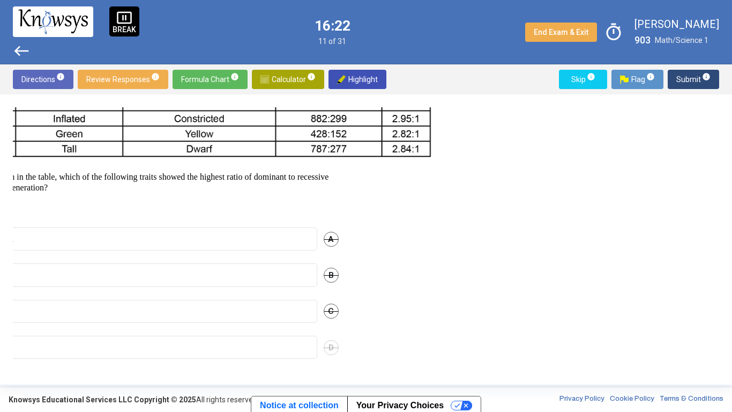
click at [684, 81] on span "Submit info" at bounding box center [694, 79] width 34 height 19
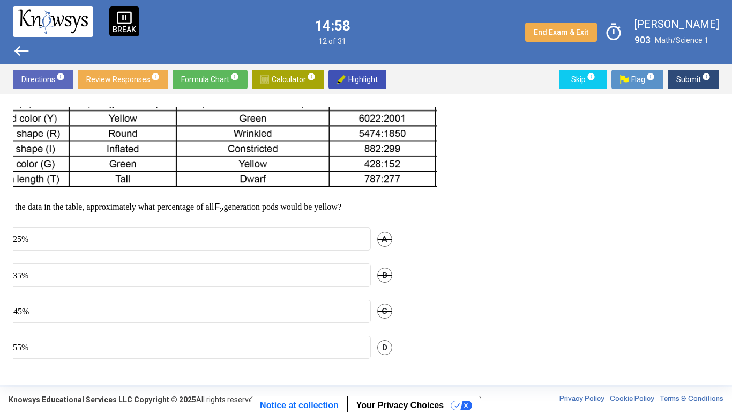
scroll to position [179, 0]
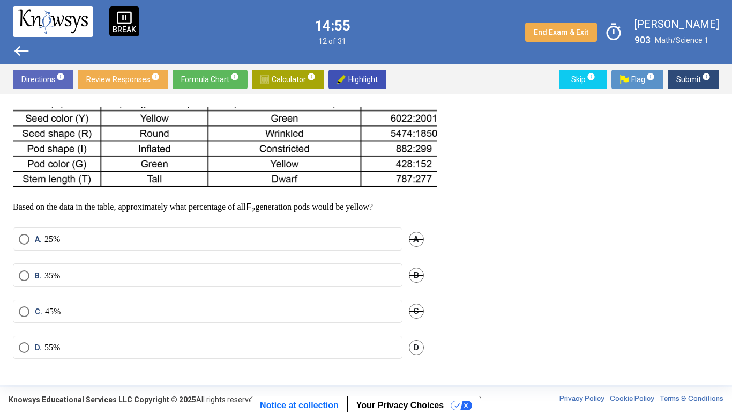
click at [46, 234] on p "25%" at bounding box center [53, 239] width 16 height 11
click at [689, 77] on span "Submit info" at bounding box center [694, 79] width 34 height 19
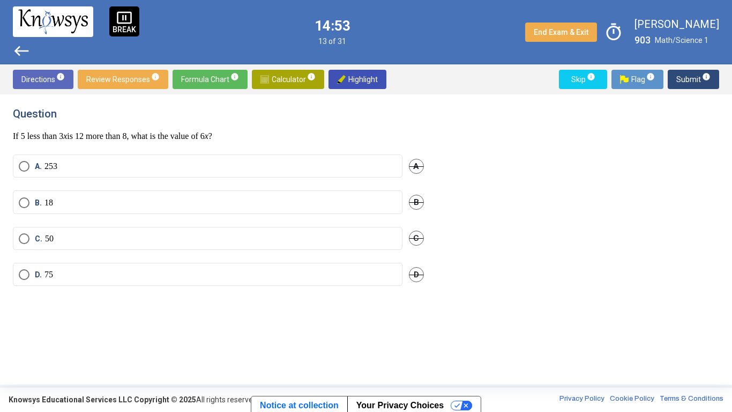
click at [683, 81] on span "Submit info" at bounding box center [694, 79] width 34 height 19
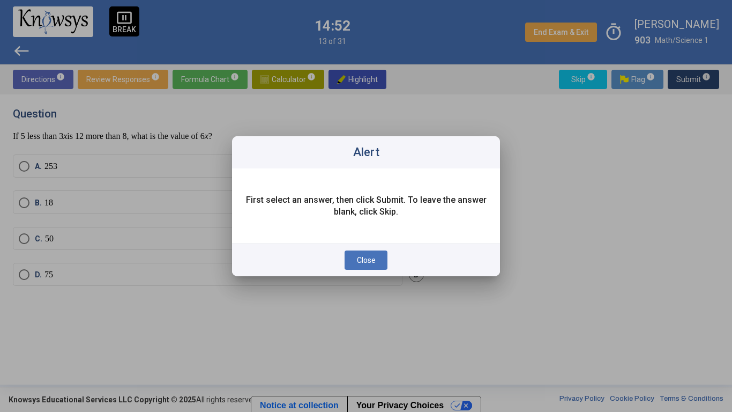
scroll to position [0, 0]
click at [362, 263] on span "Close" at bounding box center [366, 260] width 19 height 9
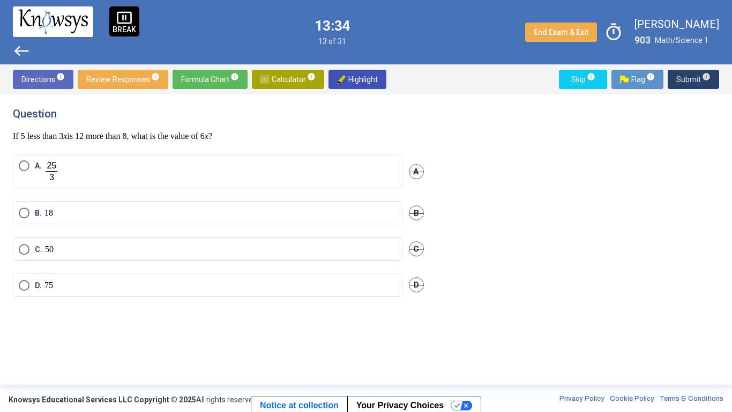
click at [227, 249] on label "C. 50" at bounding box center [208, 249] width 378 height 11
click at [688, 80] on span "Submit info" at bounding box center [694, 79] width 34 height 19
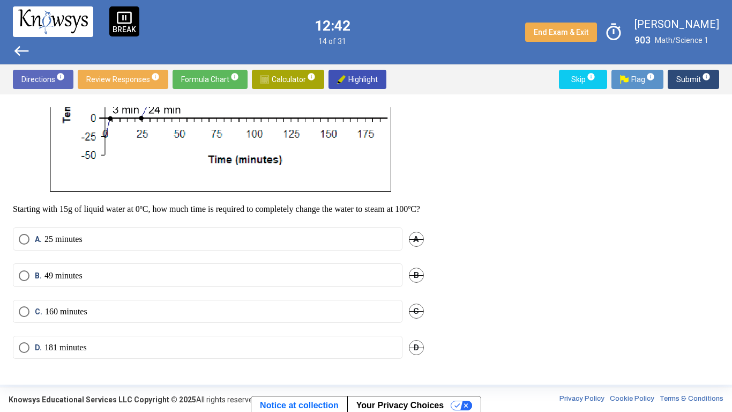
scroll to position [251, 0]
click at [63, 281] on p "49 minutes" at bounding box center [64, 275] width 38 height 11
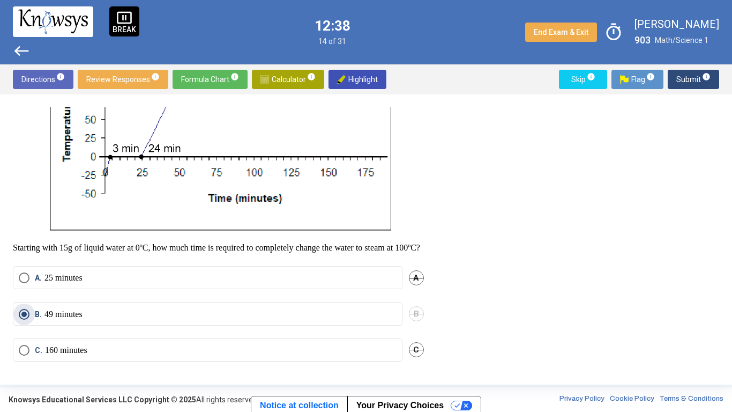
click at [0, 213] on div "Question Two questions are based on the following information. Adding heat to w…" at bounding box center [366, 239] width 732 height 290
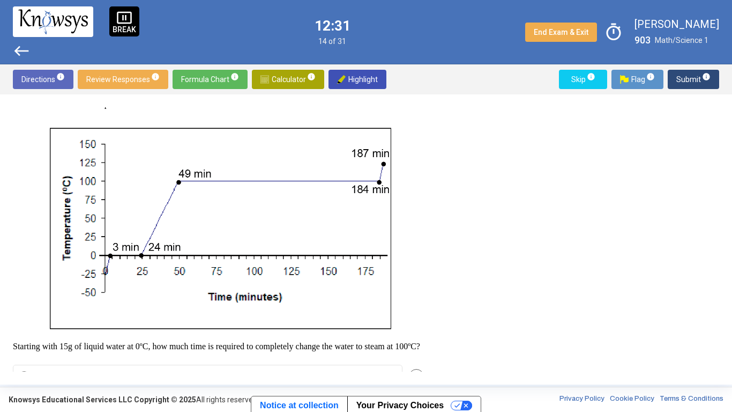
scroll to position [114, 0]
click at [684, 74] on span "Submit info" at bounding box center [694, 79] width 34 height 19
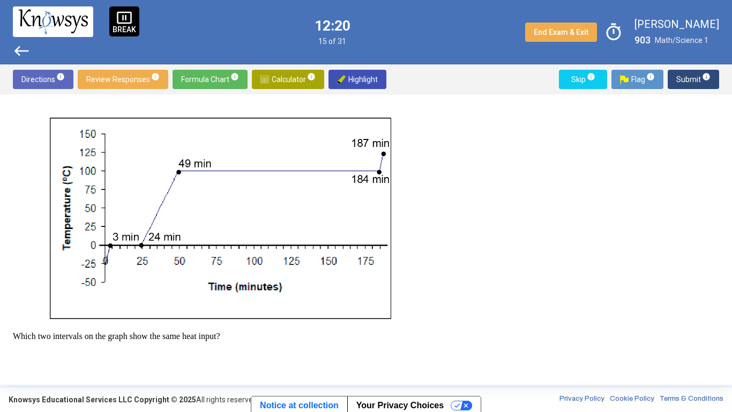
scroll to position [123, 0]
click at [627, 76] on img at bounding box center [624, 79] width 9 height 9
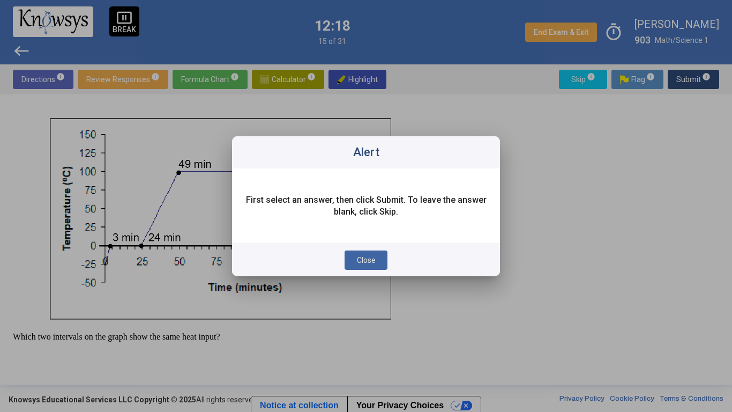
click at [366, 274] on div "Close" at bounding box center [366, 259] width 268 height 33
click at [372, 264] on button "Close" at bounding box center [366, 259] width 43 height 19
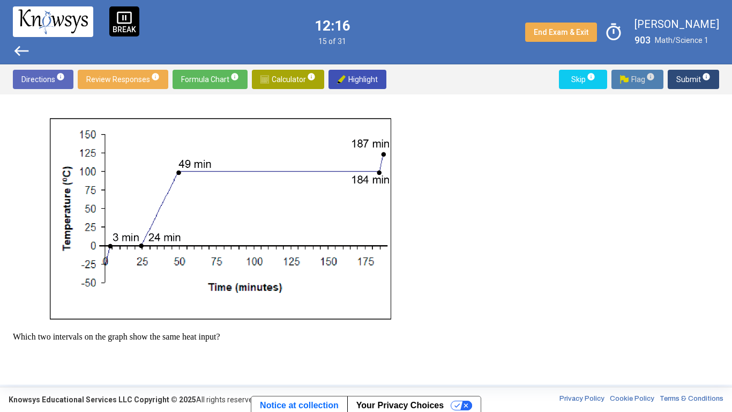
click at [571, 86] on span "Skip info" at bounding box center [583, 79] width 31 height 19
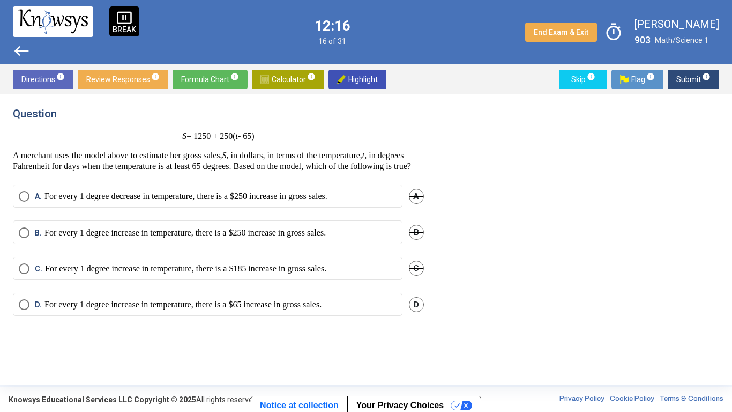
scroll to position [0, 0]
click at [19, 202] on span "Select an option" at bounding box center [24, 196] width 11 height 11
click at [685, 81] on span "Submit info" at bounding box center [694, 79] width 34 height 19
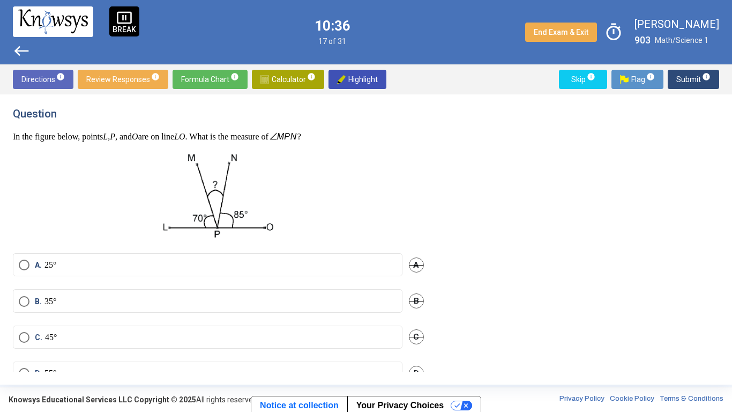
click at [29, 265] on span "Select an option" at bounding box center [24, 265] width 11 height 11
click at [680, 81] on span "Submit info" at bounding box center [694, 79] width 34 height 19
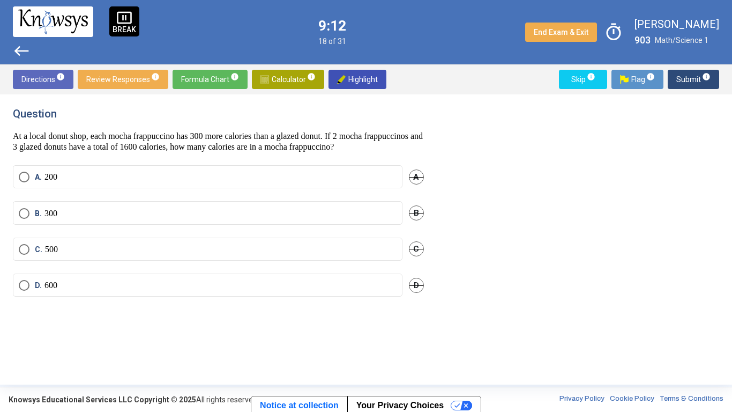
click at [24, 249] on span "Select an option" at bounding box center [24, 249] width 0 height 0
click at [684, 77] on span "Submit info" at bounding box center [694, 79] width 34 height 19
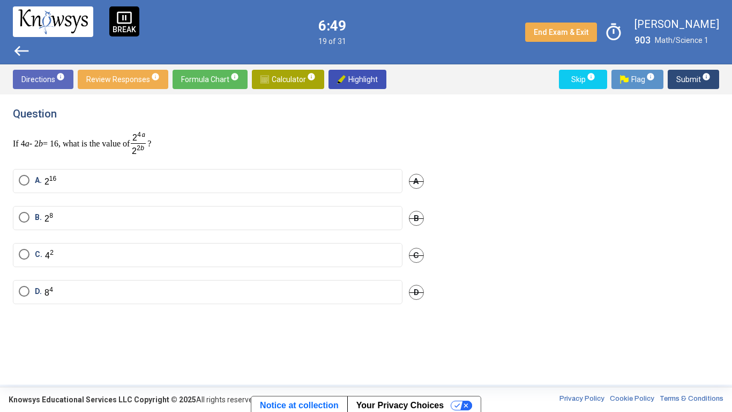
click at [49, 190] on mat-radio-button "A." at bounding box center [208, 181] width 390 height 24
click at [24, 180] on span "Select an option" at bounding box center [24, 180] width 0 height 0
click at [687, 83] on span "Submit info" at bounding box center [694, 79] width 34 height 19
click at [20, 175] on span "Select an option" at bounding box center [24, 178] width 11 height 11
click at [686, 78] on span "Submit info" at bounding box center [694, 79] width 34 height 19
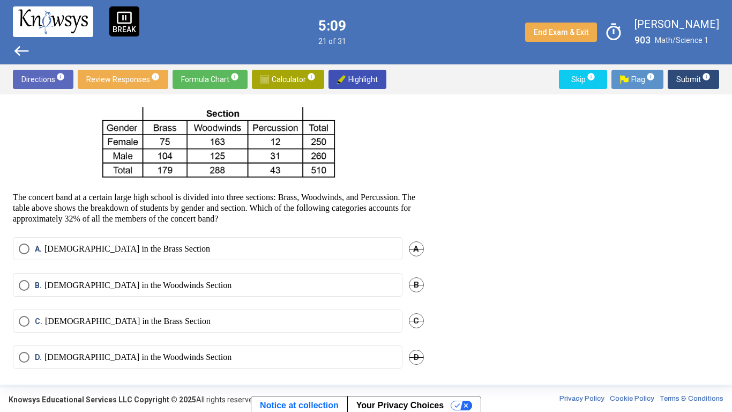
scroll to position [39, 0]
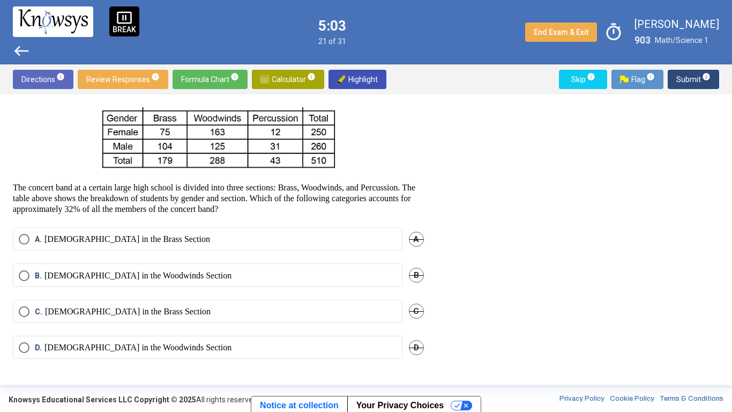
click at [348, 279] on label "B. Females in the Woodwinds Section" at bounding box center [208, 275] width 378 height 11
click at [679, 79] on span "Submit info" at bounding box center [694, 79] width 34 height 19
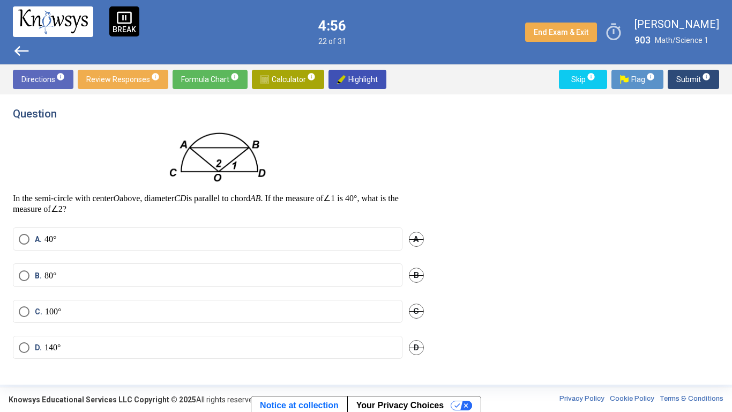
scroll to position [0, 0]
click at [7, 315] on div "Question In the semi-circle with center O above, diameter CD is parallel to cho…" at bounding box center [366, 239] width 732 height 290
click at [24, 314] on span "Select an option" at bounding box center [24, 312] width 11 height 11
click at [677, 80] on span "Submit info" at bounding box center [694, 79] width 34 height 19
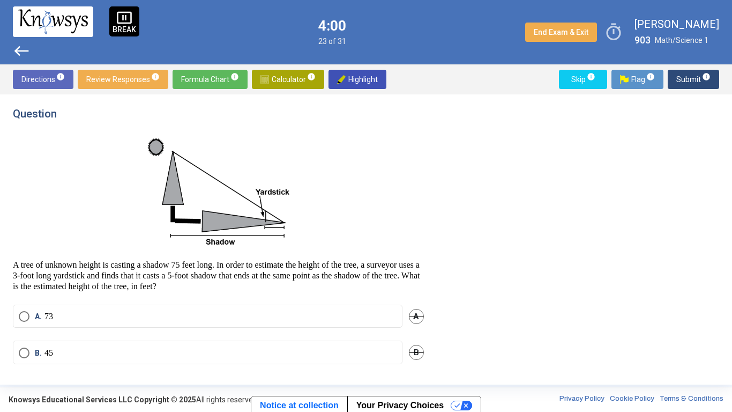
scroll to position [77, 0]
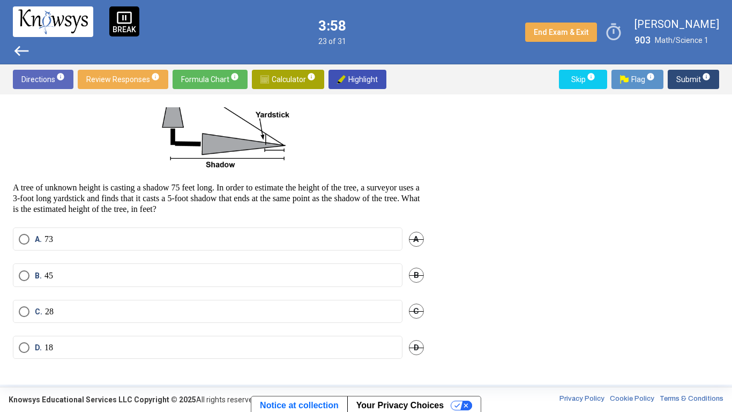
click at [249, 270] on label "B. 45" at bounding box center [208, 275] width 378 height 11
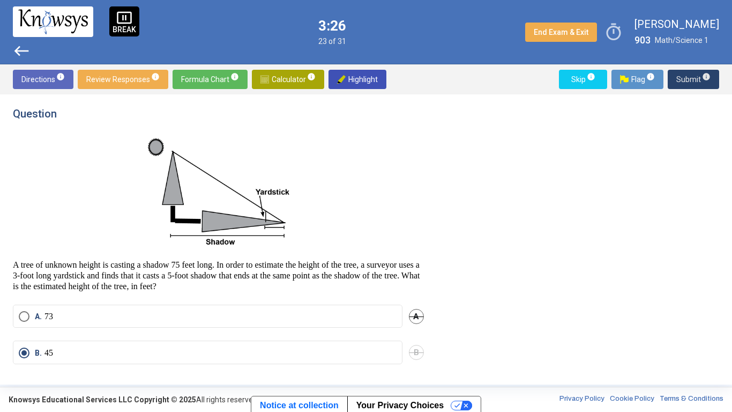
click at [678, 72] on span "Submit info" at bounding box center [694, 79] width 34 height 19
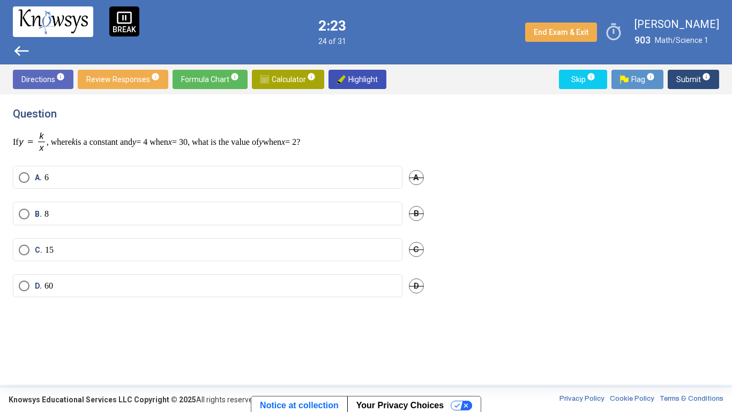
click at [260, 283] on label "D. 60" at bounding box center [208, 285] width 378 height 11
click at [540, 188] on div "Question If , where k is a constant and y = 4 when x = 30, what is the value of…" at bounding box center [366, 239] width 707 height 264
click at [684, 83] on span "Submit info" at bounding box center [694, 79] width 34 height 19
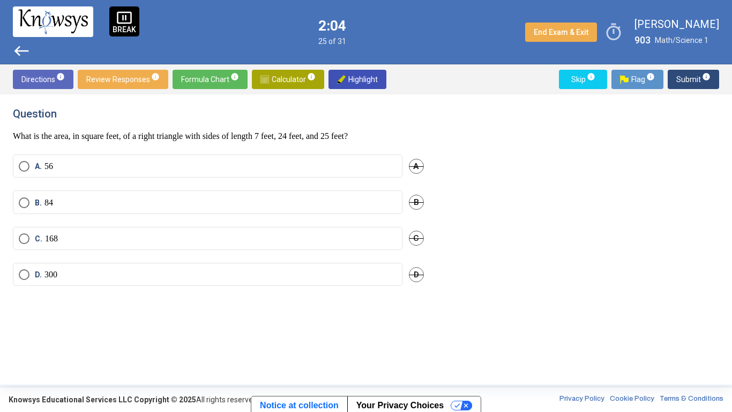
click at [127, 78] on span "Review Responses info" at bounding box center [122, 79] width 73 height 19
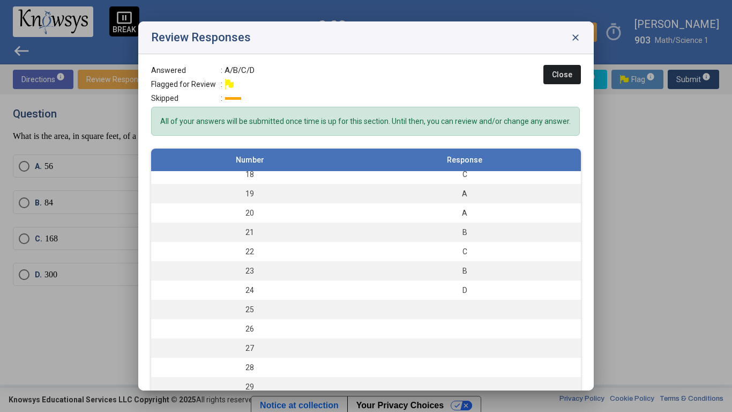
scroll to position [318, 0]
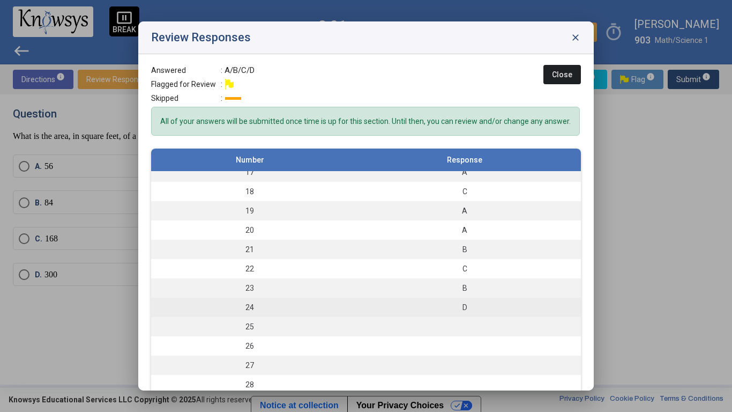
click at [503, 303] on div "D" at bounding box center [465, 307] width 222 height 11
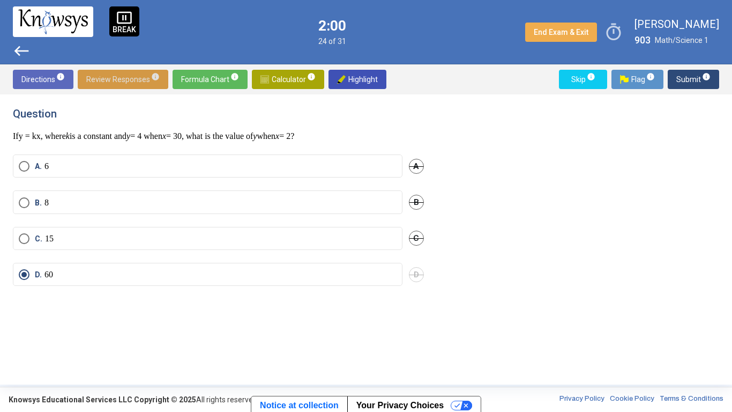
click at [253, 236] on label "C. 15" at bounding box center [208, 238] width 378 height 11
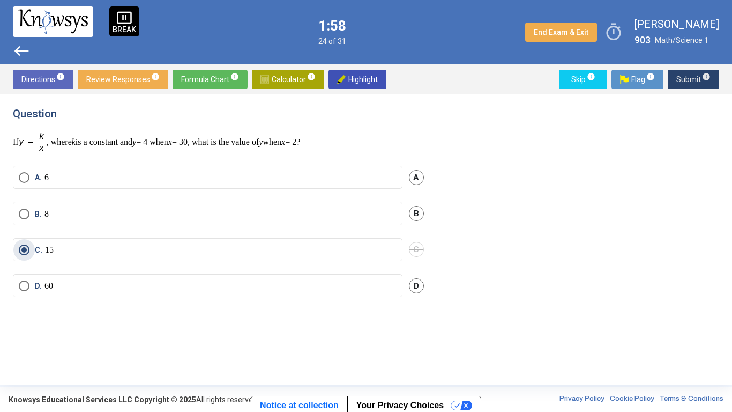
click at [679, 77] on span "Submit info" at bounding box center [694, 79] width 34 height 19
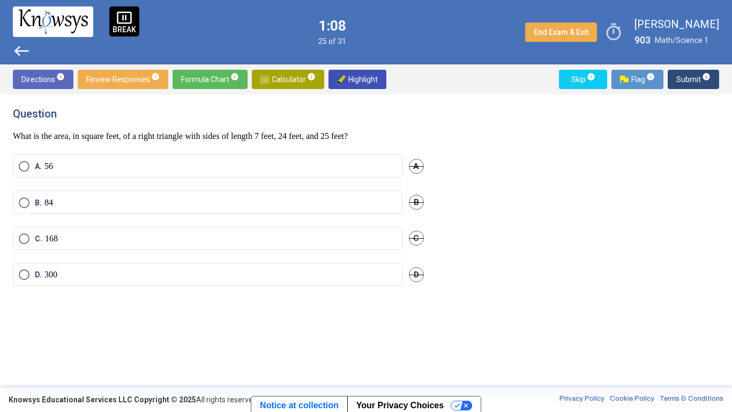
click at [24, 203] on span "Select an option" at bounding box center [24, 203] width 0 height 0
click at [685, 78] on span "Submit info" at bounding box center [694, 79] width 34 height 19
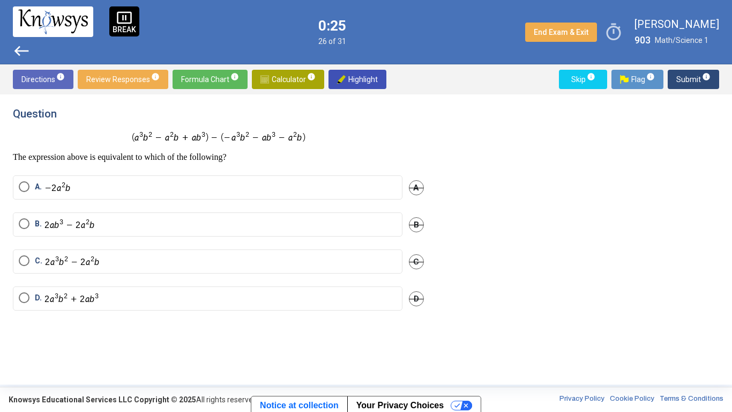
click at [28, 190] on span "Select an option" at bounding box center [24, 186] width 11 height 11
click at [683, 79] on span "Submit info" at bounding box center [694, 79] width 34 height 19
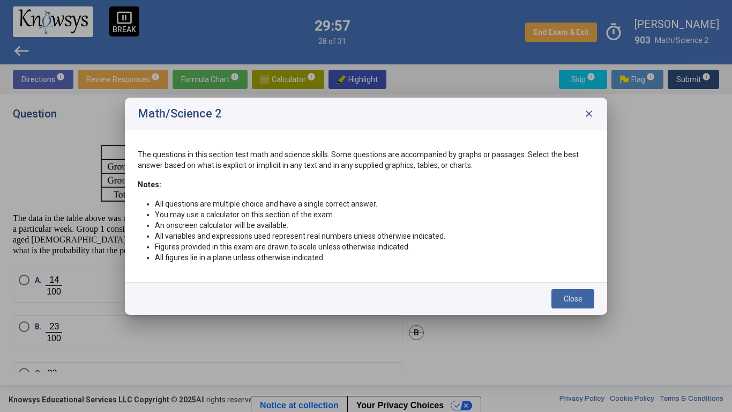
click at [582, 295] on span "Close" at bounding box center [573, 298] width 19 height 9
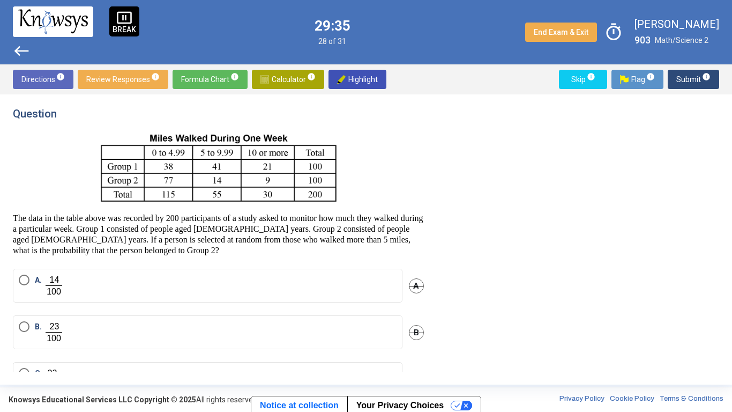
click at [124, 84] on span "Review Responses info" at bounding box center [122, 79] width 73 height 19
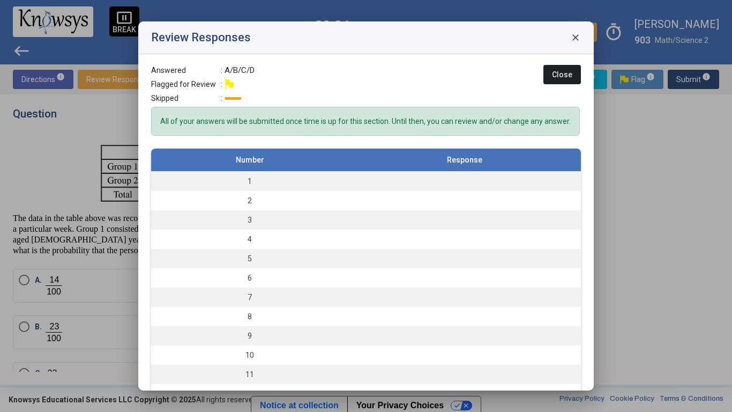
click at [575, 40] on span "close" at bounding box center [575, 37] width 11 height 11
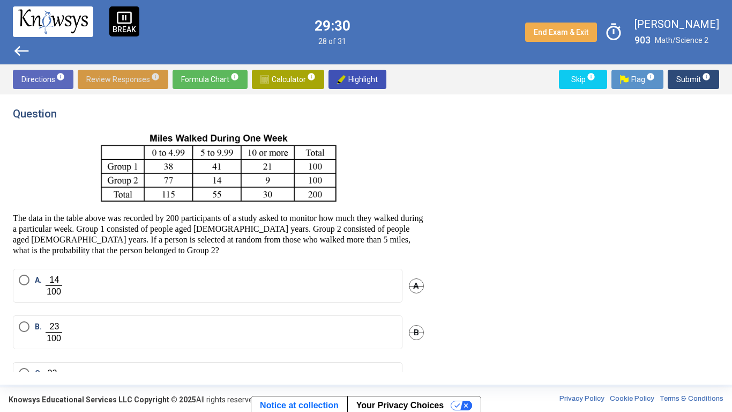
click at [124, 77] on span "Review Responses info" at bounding box center [122, 79] width 73 height 19
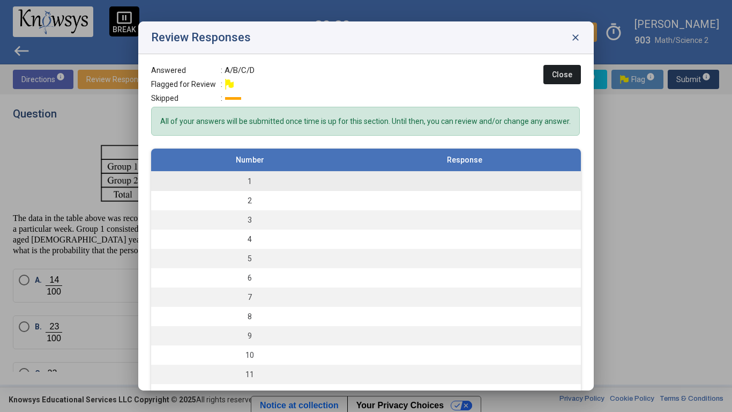
click at [515, 172] on td at bounding box center [465, 182] width 233 height 20
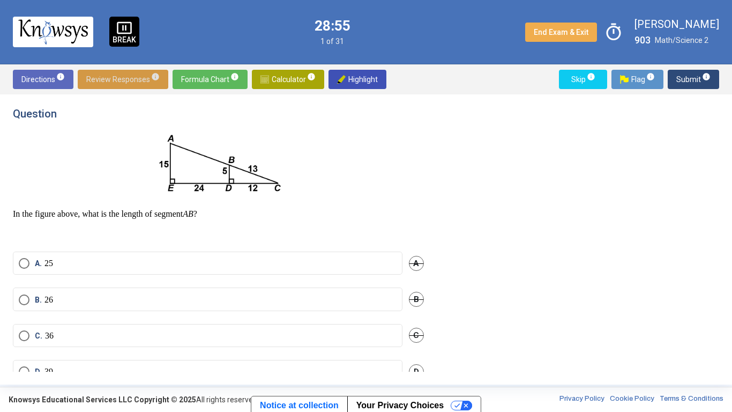
click at [206, 261] on label "A. 25" at bounding box center [208, 263] width 378 height 11
click at [679, 83] on span "Submit info" at bounding box center [694, 79] width 34 height 19
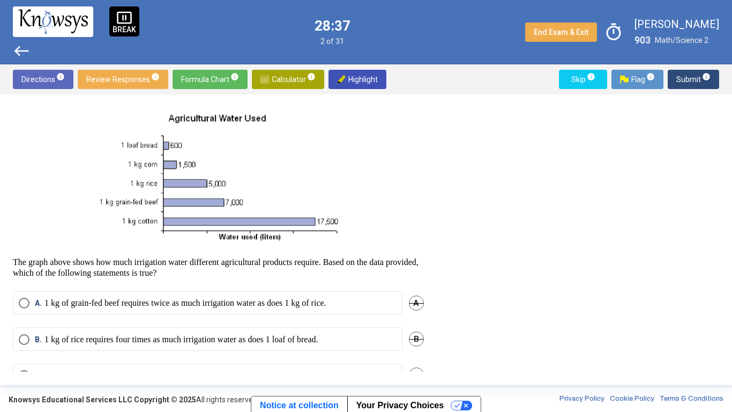
scroll to position [20, 0]
click at [318, 344] on p "1 kg of rice requires four times as much irrigation water as does 1 loaf of bre…" at bounding box center [182, 338] width 274 height 11
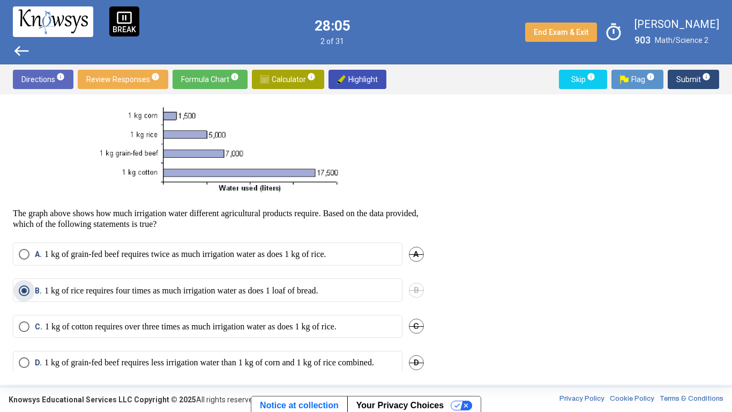
scroll to position [73, 0]
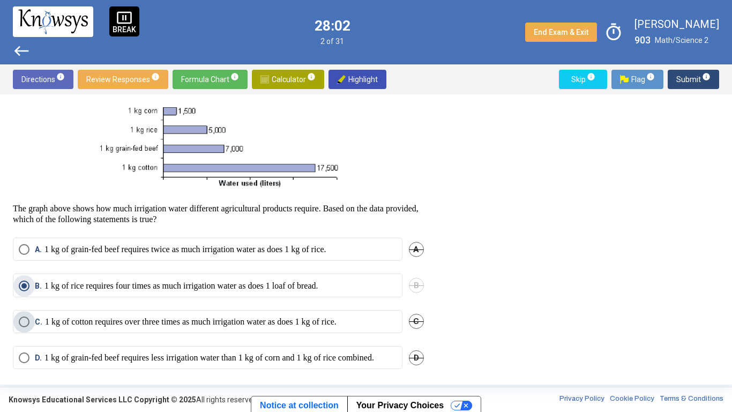
click at [337, 322] on p "1 kg of cotton requires over three times as much irrigation water as does 1 kg …" at bounding box center [191, 321] width 292 height 11
click at [629, 86] on span "Flag info" at bounding box center [637, 79] width 35 height 19
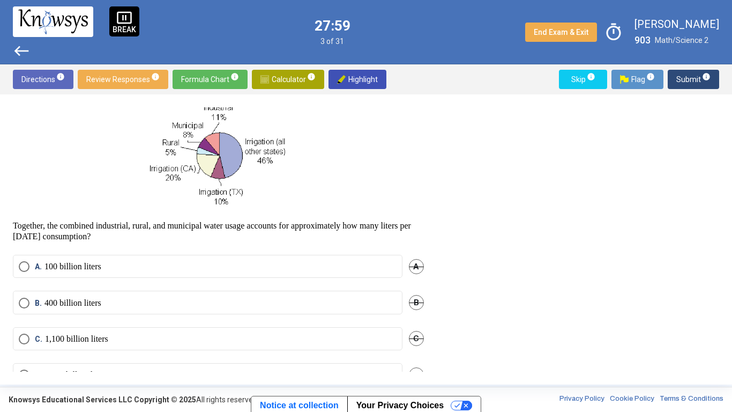
click at [124, 85] on span "Review Responses info" at bounding box center [122, 79] width 73 height 19
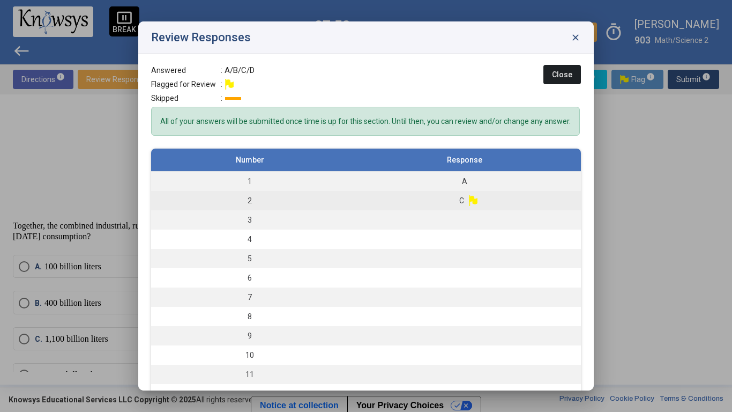
click at [505, 201] on td "C" at bounding box center [465, 200] width 233 height 19
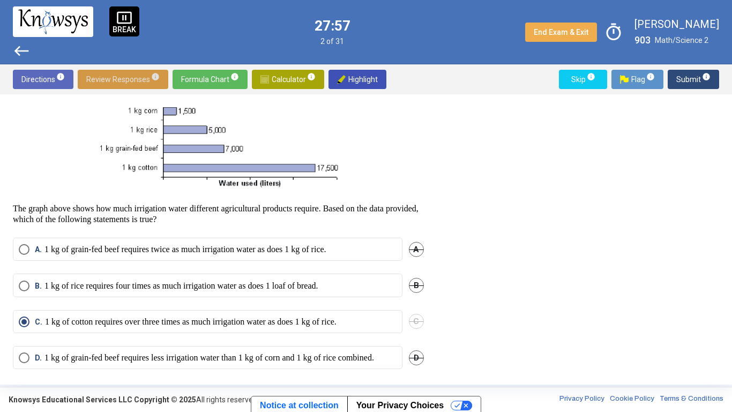
click at [629, 87] on span "Flag info" at bounding box center [637, 79] width 35 height 19
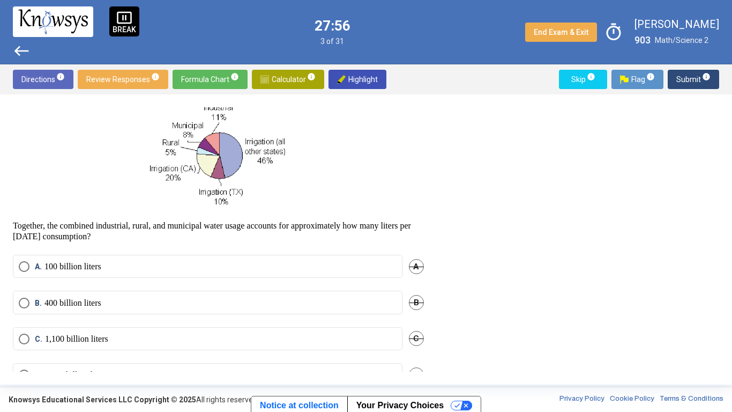
click at [118, 81] on span "Review Responses info" at bounding box center [122, 79] width 73 height 19
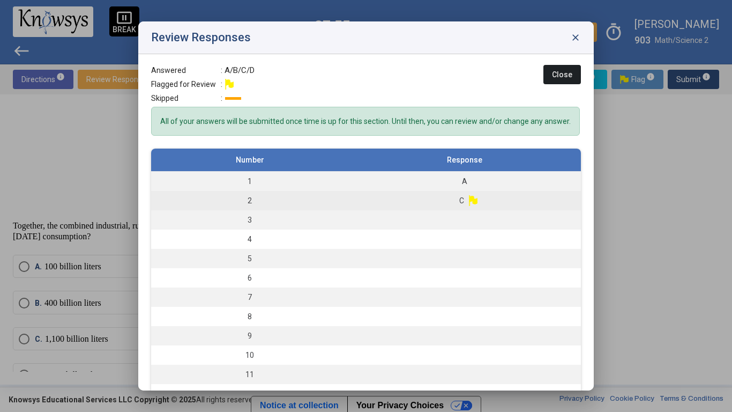
click at [505, 199] on td "C" at bounding box center [465, 200] width 233 height 19
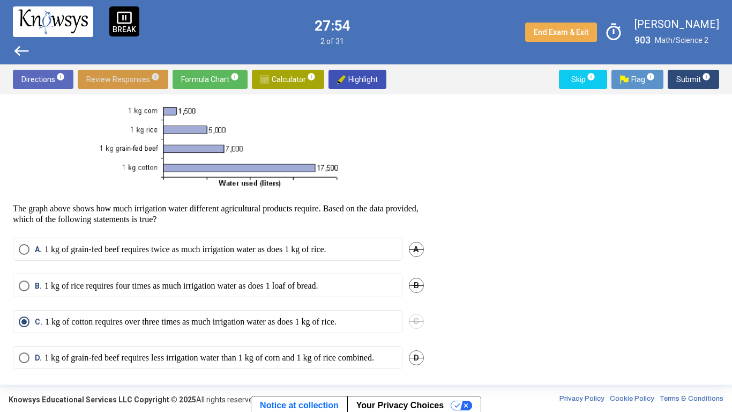
click at [679, 78] on span "Submit info" at bounding box center [694, 79] width 34 height 19
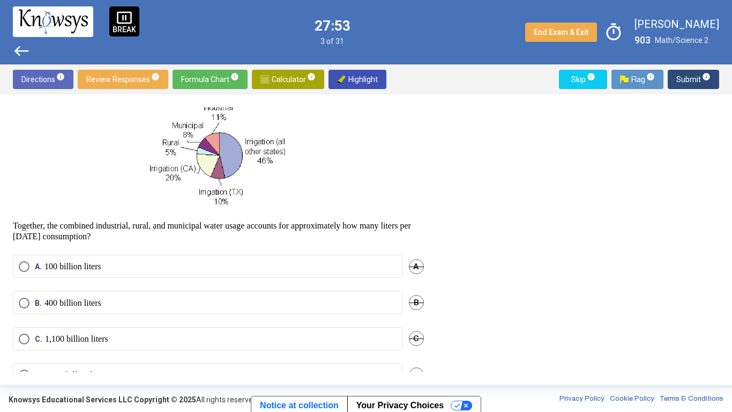
click at [122, 87] on span "Review Responses info" at bounding box center [122, 79] width 73 height 19
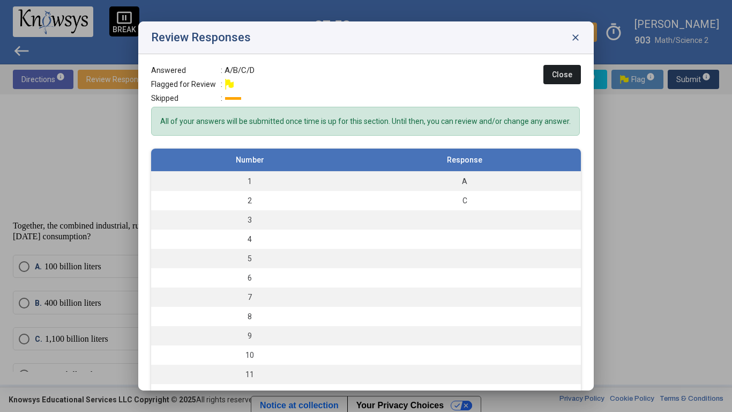
click at [576, 38] on span "close" at bounding box center [575, 37] width 11 height 11
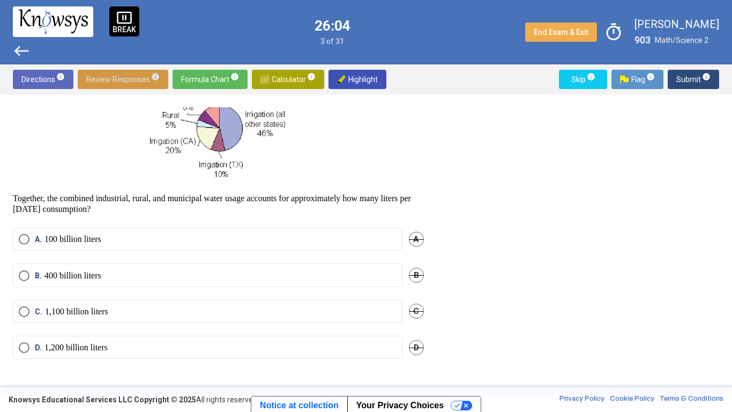
scroll to position [0, 0]
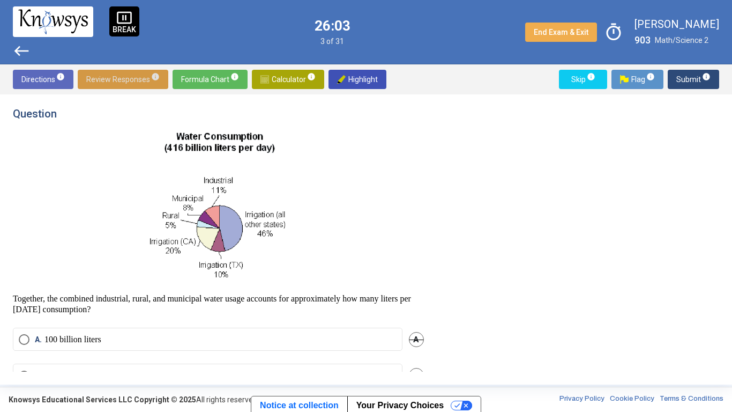
click at [361, 173] on p at bounding box center [218, 208] width 411 height 154
click at [206, 93] on div "Directions info Review Responses info Formula Chart info Calculator info Highli…" at bounding box center [366, 79] width 732 height 30
click at [204, 83] on span "Formula Chart info" at bounding box center [210, 79] width 58 height 19
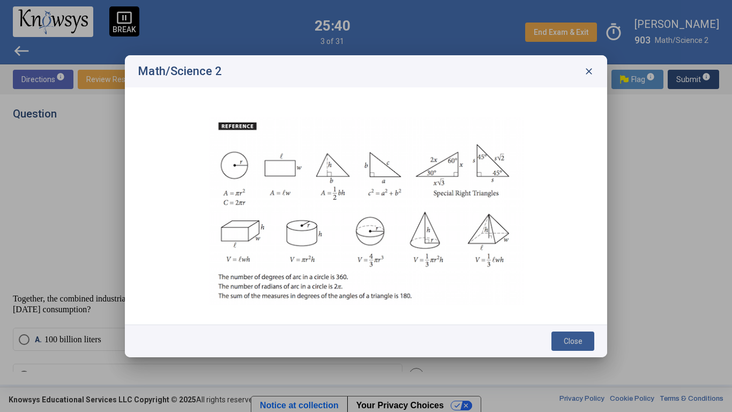
click at [579, 339] on span "Close" at bounding box center [573, 341] width 19 height 9
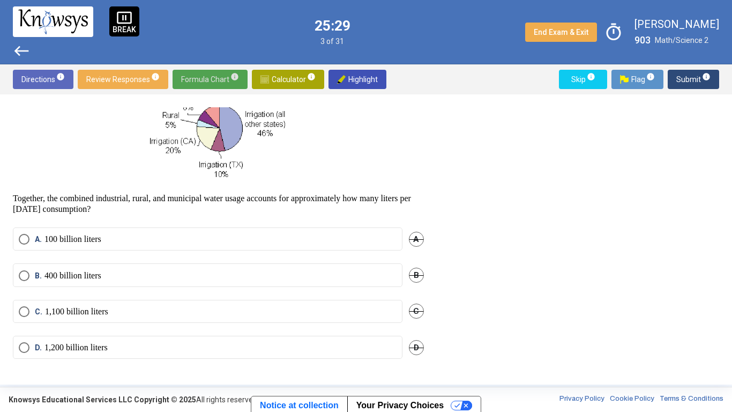
scroll to position [99, 0]
click at [201, 235] on label "A. 100 billion liters" at bounding box center [208, 240] width 378 height 11
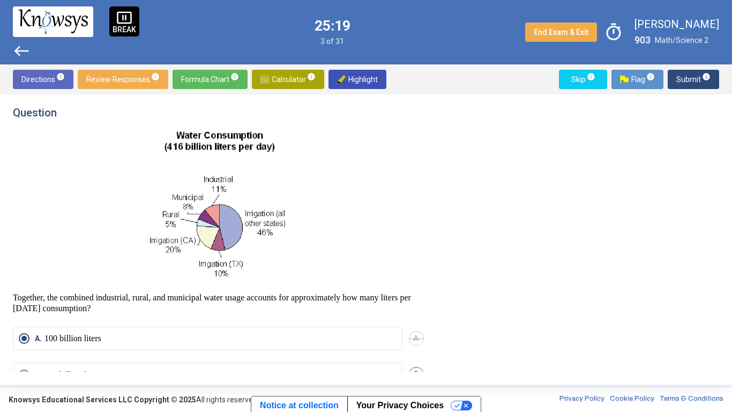
scroll to position [3, 0]
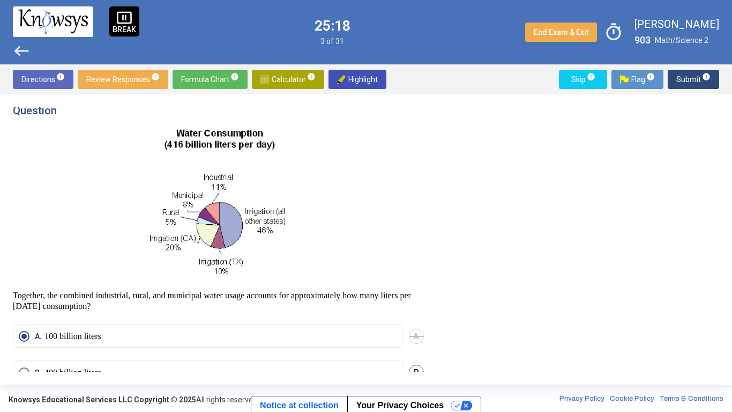
click at [682, 76] on span "Submit info" at bounding box center [694, 79] width 34 height 19
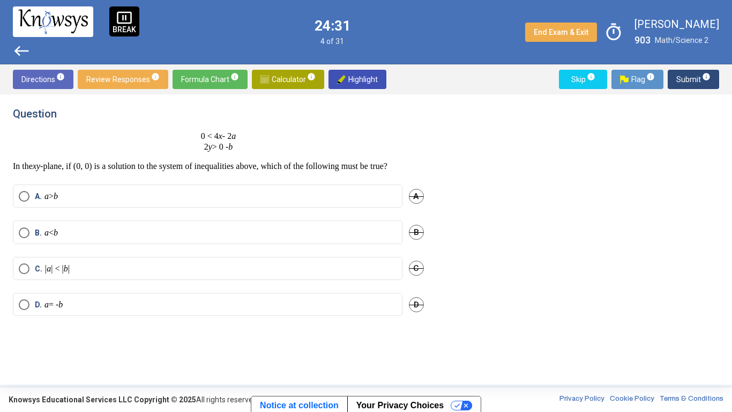
click at [292, 274] on label "C. | a | < | b |" at bounding box center [208, 268] width 378 height 11
click at [679, 83] on span "Submit info" at bounding box center [694, 79] width 34 height 19
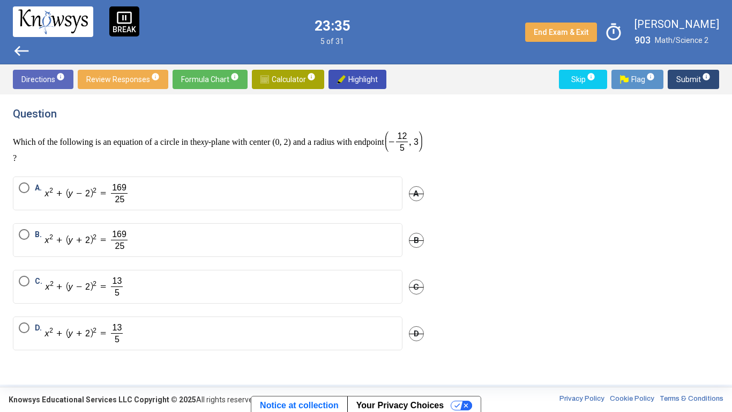
click at [262, 277] on label "C." at bounding box center [208, 287] width 378 height 22
click at [677, 87] on span "Submit info" at bounding box center [694, 79] width 34 height 19
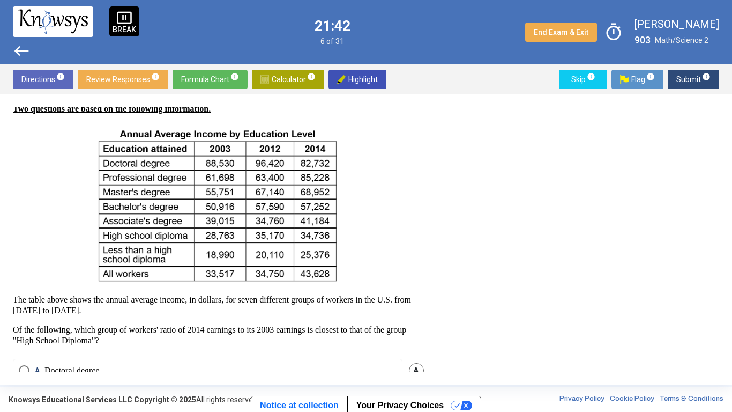
scroll to position [159, 0]
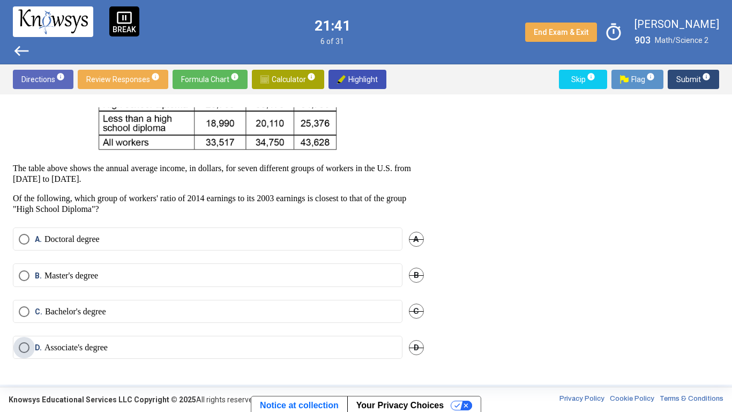
click at [87, 352] on p "Associate's degree" at bounding box center [76, 347] width 63 height 11
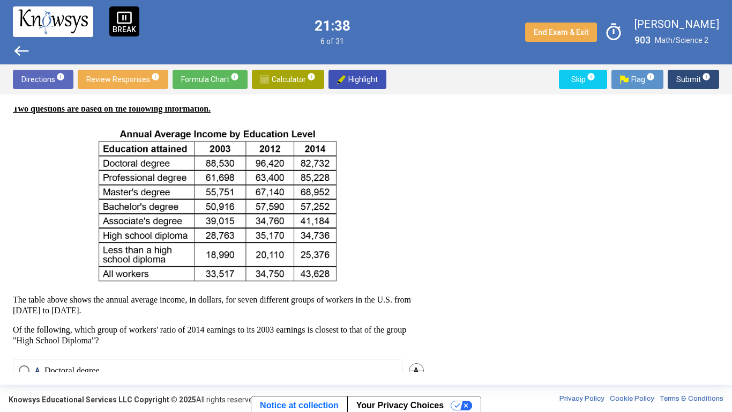
scroll to position [28, 0]
click at [685, 80] on span "Submit info" at bounding box center [694, 79] width 34 height 19
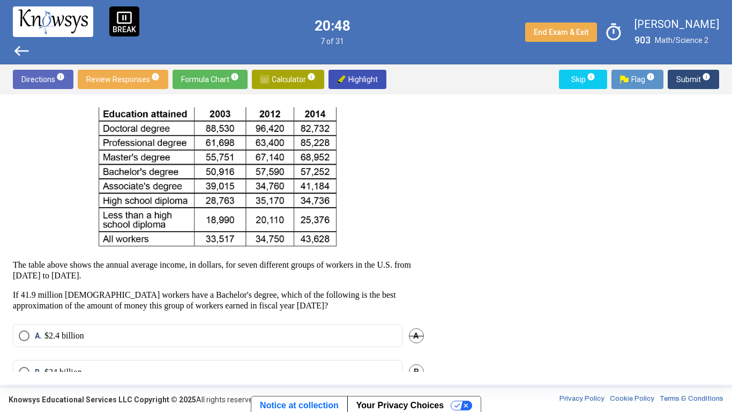
scroll to position [159, 0]
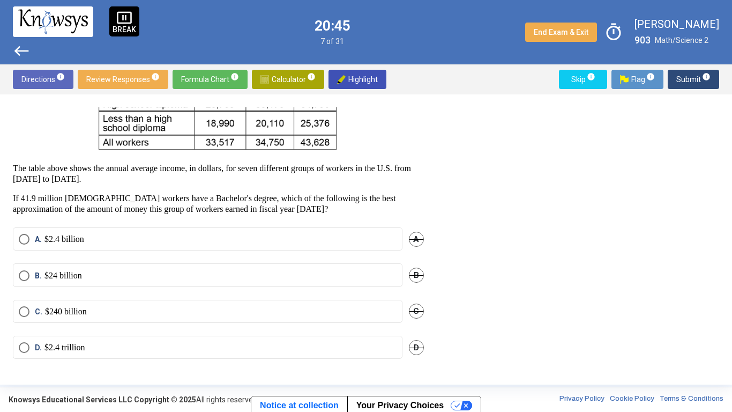
click at [263, 274] on label "B. $24 billion" at bounding box center [208, 275] width 378 height 11
click at [672, 85] on button "Submit info" at bounding box center [693, 79] width 51 height 19
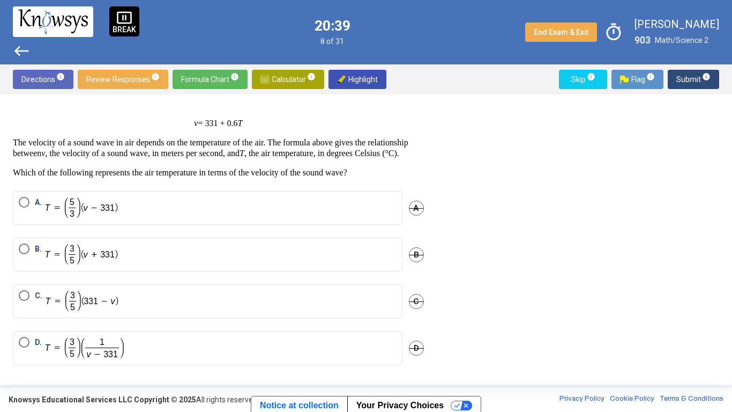
scroll to position [25, 0]
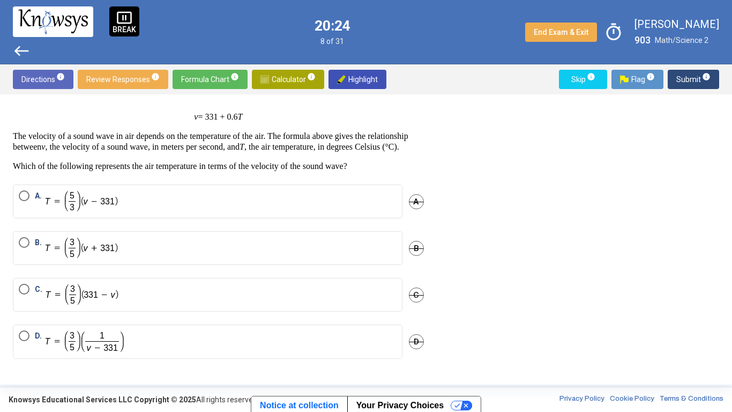
click at [400, 168] on p "Which of the following represents the air temperature in terms of the velocity …" at bounding box center [218, 166] width 411 height 11
click at [214, 296] on label "C." at bounding box center [208, 295] width 378 height 22
click at [692, 78] on span "Submit info" at bounding box center [694, 79] width 34 height 19
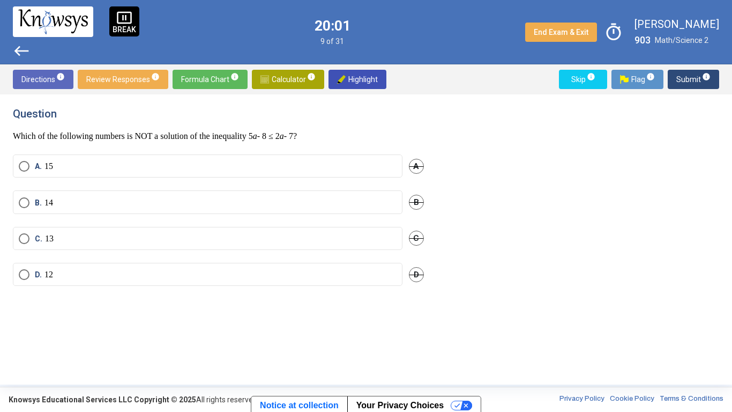
scroll to position [0, 0]
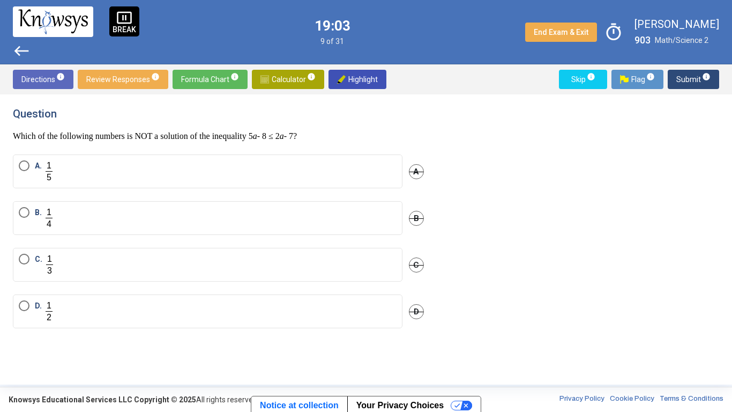
click at [23, 179] on label "A." at bounding box center [208, 171] width 378 height 22
click at [681, 83] on span "Submit info" at bounding box center [694, 79] width 34 height 19
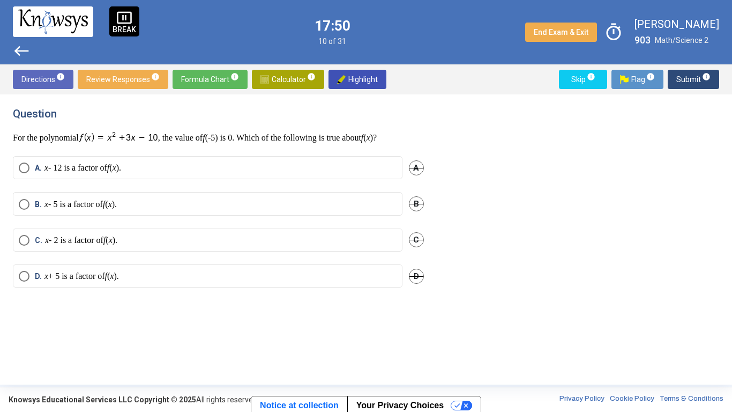
click at [113, 208] on p "x - 5 is a factor of f ( x )." at bounding box center [81, 204] width 72 height 11
click at [692, 82] on span "Submit info" at bounding box center [694, 79] width 34 height 19
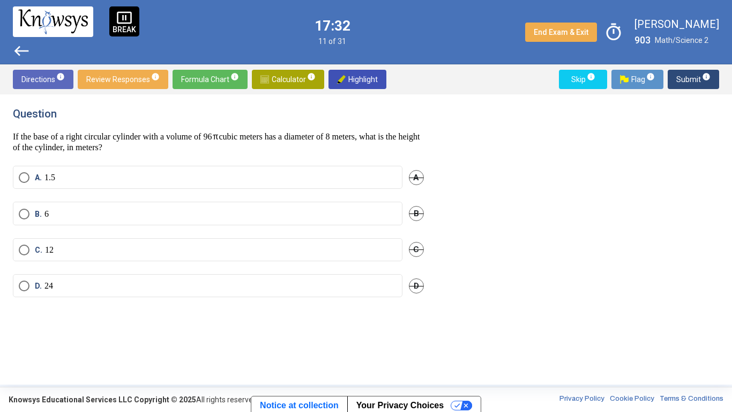
click at [220, 78] on span "Formula Chart info" at bounding box center [210, 79] width 58 height 19
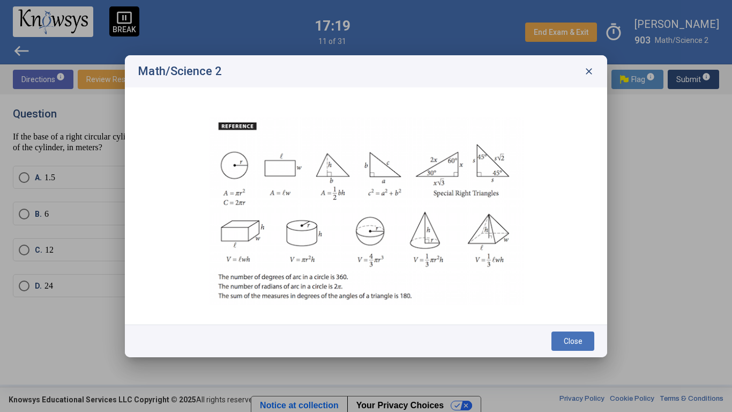
click at [590, 74] on span "close" at bounding box center [589, 71] width 11 height 11
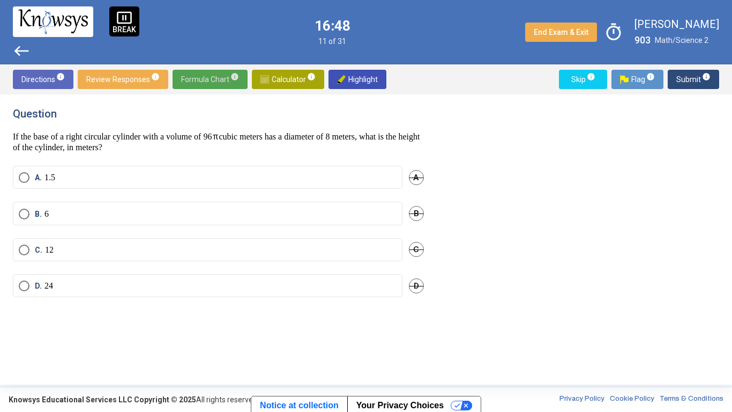
click at [212, 78] on span "Formula Chart info" at bounding box center [210, 79] width 58 height 19
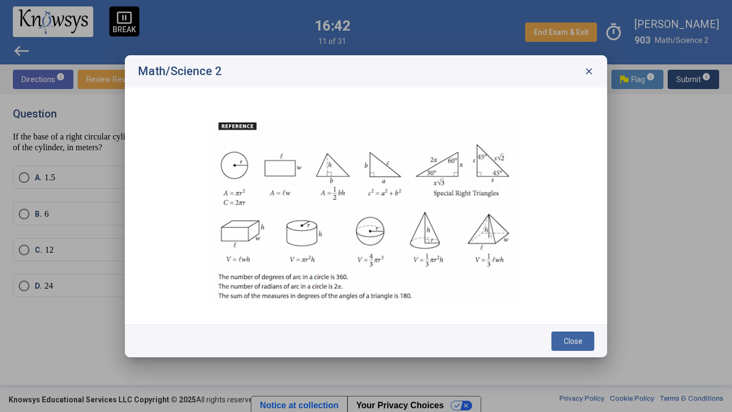
click at [477, 158] on img at bounding box center [366, 211] width 315 height 188
click at [577, 346] on button "Close" at bounding box center [573, 340] width 43 height 19
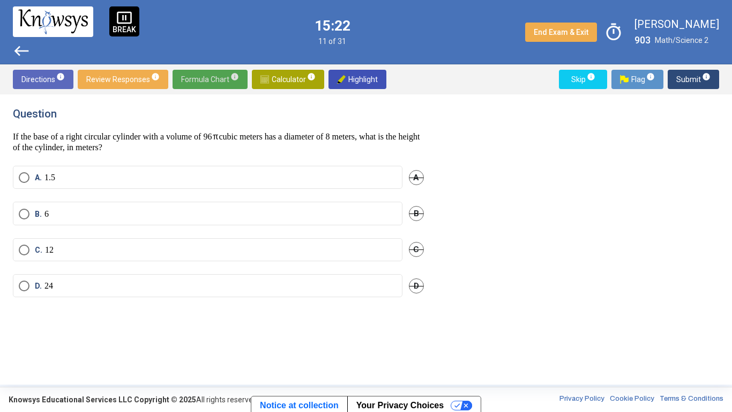
click at [24, 177] on span "Select an option" at bounding box center [24, 177] width 0 height 0
click at [682, 80] on span "Submit info" at bounding box center [694, 79] width 34 height 19
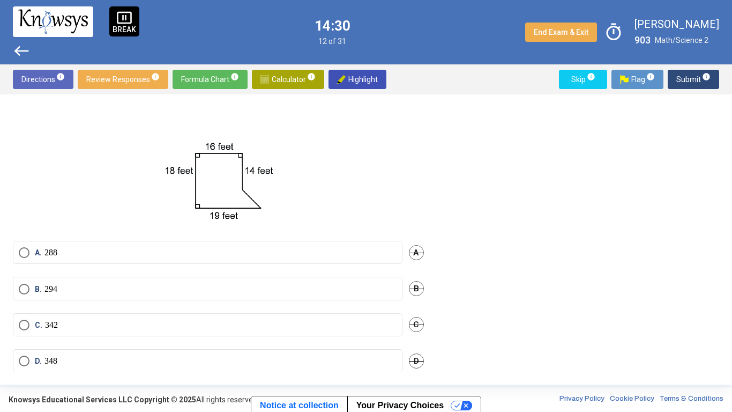
scroll to position [60, 0]
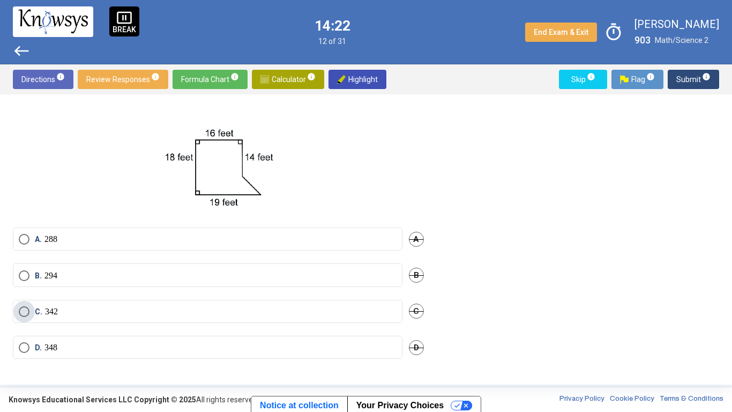
click at [24, 315] on span "Select an option" at bounding box center [24, 311] width 11 height 11
click at [692, 84] on span "Submit info" at bounding box center [694, 79] width 34 height 19
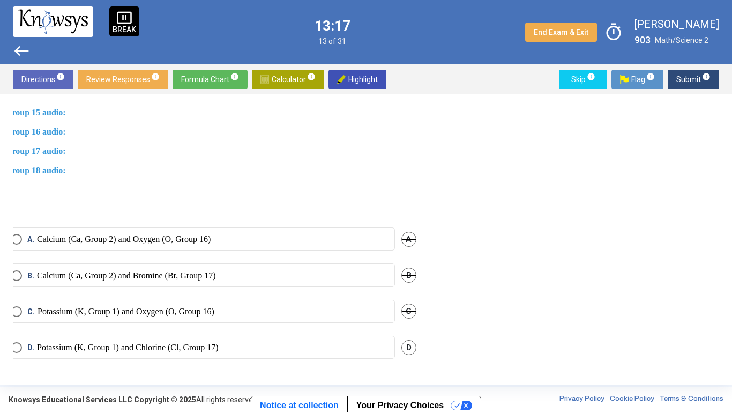
scroll to position [792, 0]
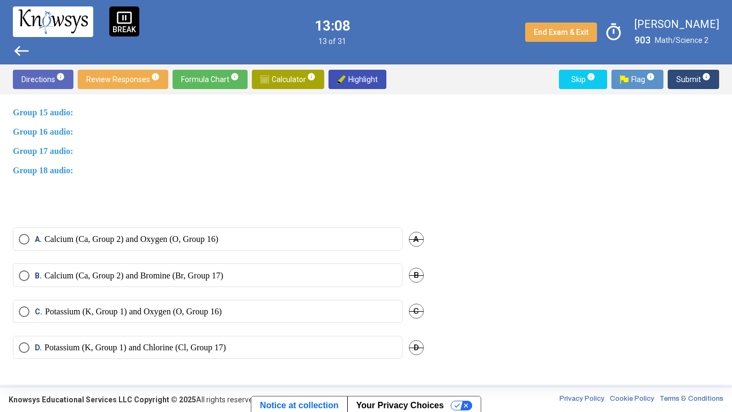
click at [209, 235] on p "Calcium (Ca, Group 2) and Oxygen (O, Group 16)" at bounding box center [132, 239] width 174 height 11
click at [679, 78] on span "Submit info" at bounding box center [694, 79] width 34 height 19
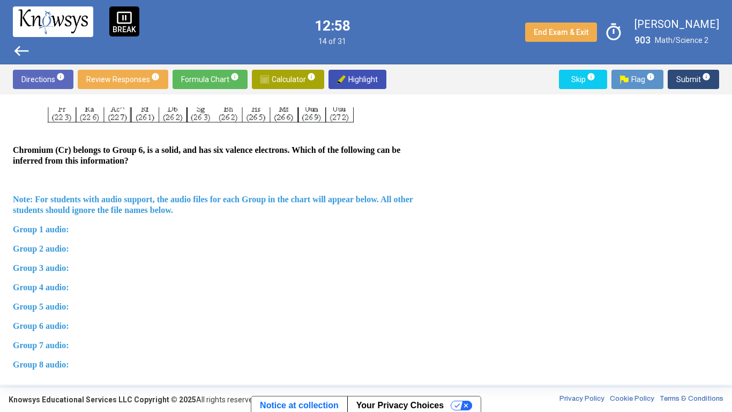
scroll to position [781, 0]
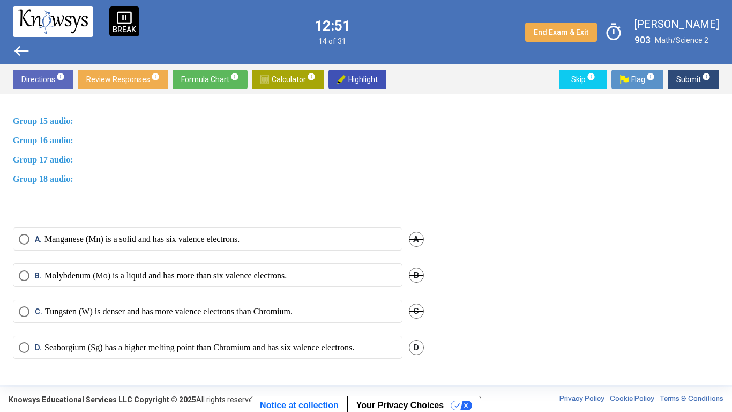
click at [276, 285] on div "B. Molybdenum (Mo) is a liquid and has more than six valence electrons. B" at bounding box center [218, 281] width 411 height 36
click at [293, 306] on p "Tungsten (W) is denser and has more valence electrons than Chromium." at bounding box center [169, 311] width 248 height 11
click at [676, 78] on button "Submit info" at bounding box center [693, 79] width 51 height 19
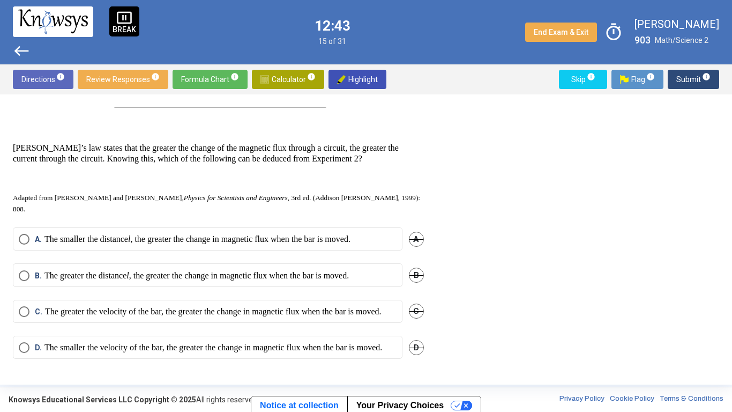
scroll to position [541, 0]
click at [257, 306] on mat-radio-button "C. The greater the velocity of the bar, the greater the change in magnetic flux…" at bounding box center [208, 311] width 390 height 23
click at [267, 306] on p "The greater the velocity of the bar, the greater the change in magnetic flux wh…" at bounding box center [213, 311] width 337 height 11
click at [681, 81] on span "Submit info" at bounding box center [694, 79] width 34 height 19
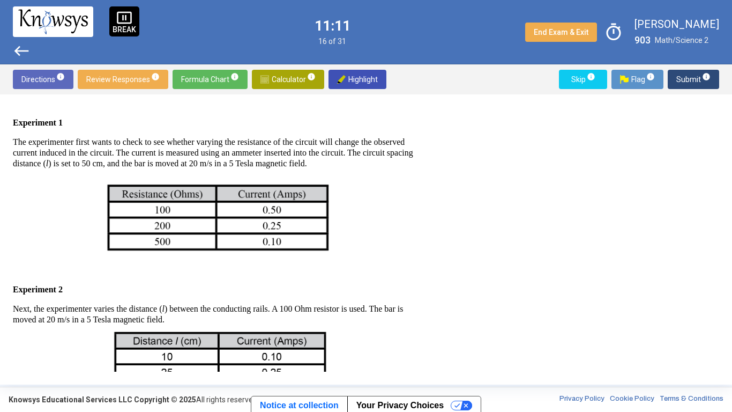
scroll to position [598, 0]
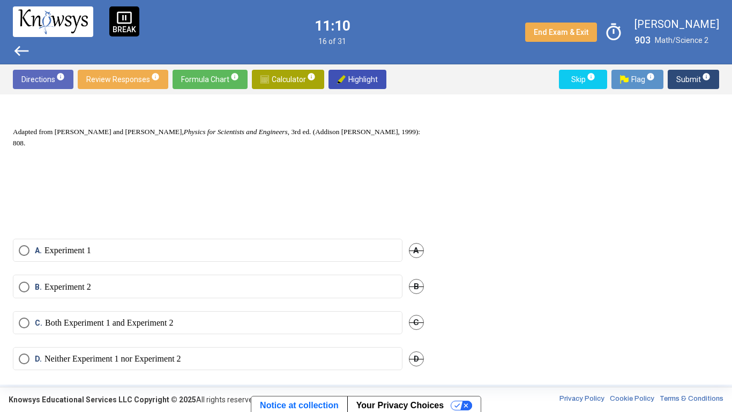
click at [141, 245] on label "A. Experiment 1" at bounding box center [208, 250] width 378 height 11
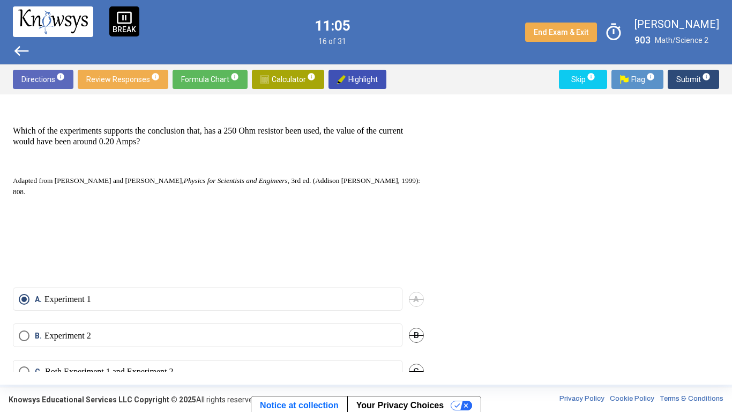
scroll to position [553, 0]
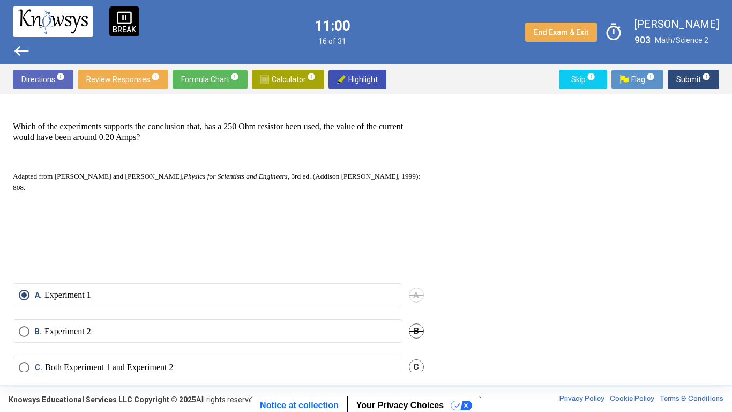
click at [681, 85] on span "Submit info" at bounding box center [694, 79] width 34 height 19
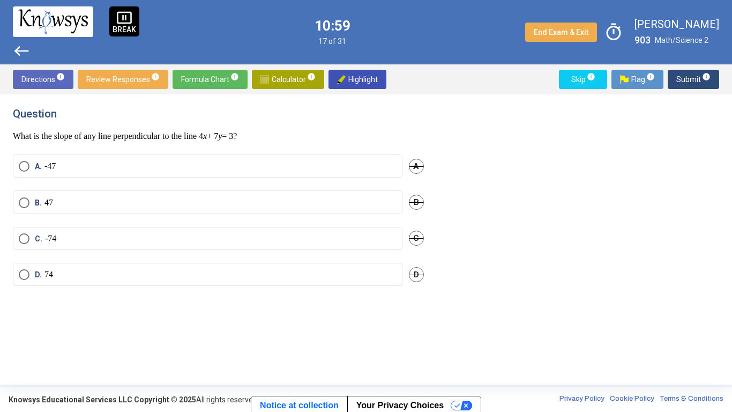
scroll to position [0, 0]
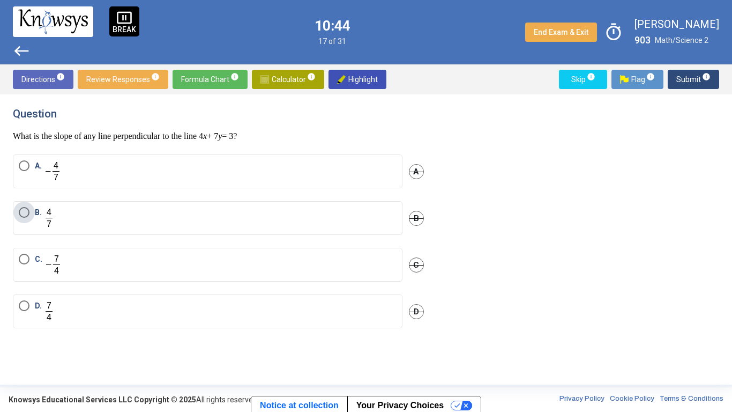
click at [240, 218] on label "B." at bounding box center [208, 218] width 378 height 22
click at [689, 74] on span "Submit info" at bounding box center [694, 79] width 34 height 19
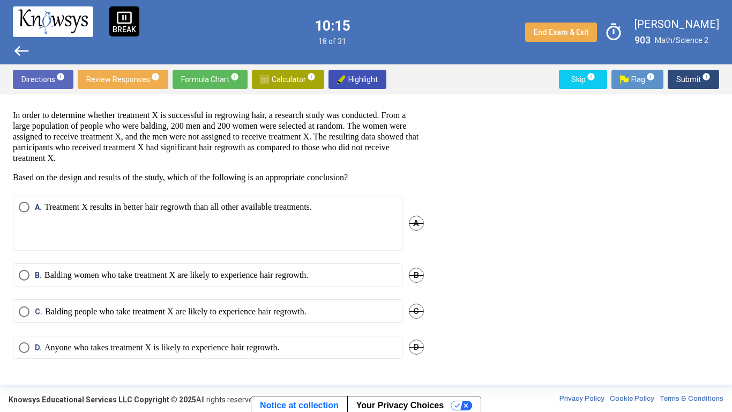
scroll to position [19, 0]
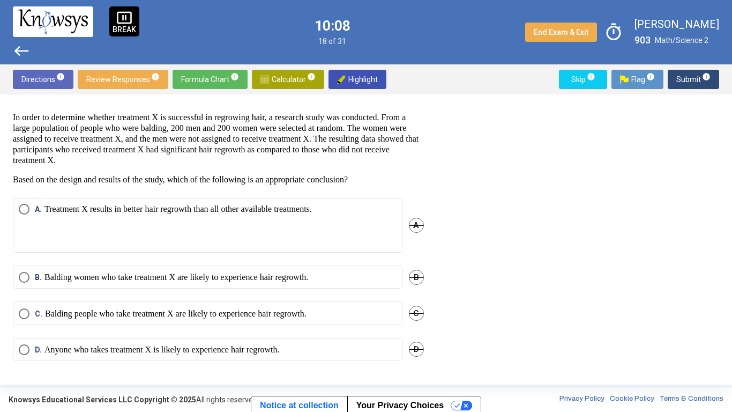
click at [253, 352] on p "Anyone who takes treatment X is likely to experience hair regrowth." at bounding box center [162, 349] width 235 height 11
click at [679, 75] on span "Submit info" at bounding box center [694, 79] width 34 height 19
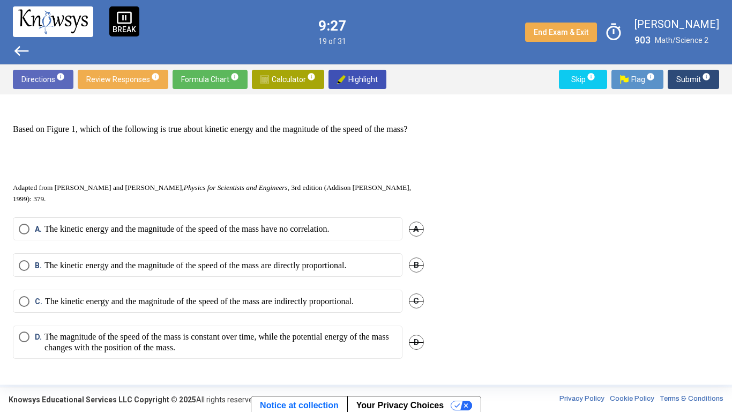
scroll to position [581, 0]
click at [347, 268] on p "The kinetic energy and the magnitude of the speed of the mass are directly prop…" at bounding box center [196, 265] width 302 height 11
click at [683, 77] on span "Submit info" at bounding box center [694, 79] width 34 height 19
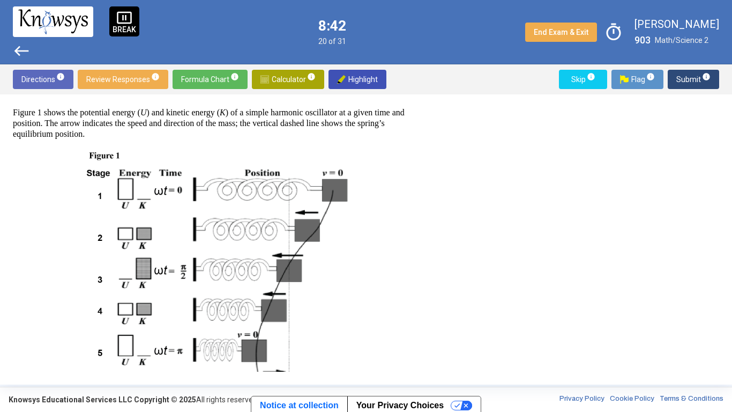
scroll to position [113, 0]
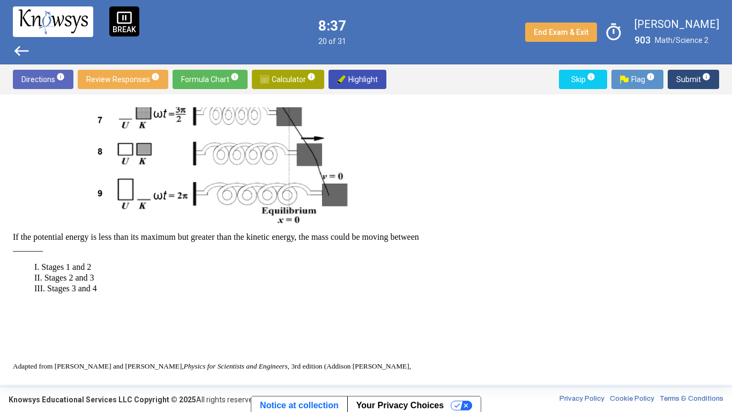
click at [409, 274] on p "I. Stages 1 and 2 II. Stages 2 and 3 III. Stages 3 and 4" at bounding box center [218, 278] width 411 height 32
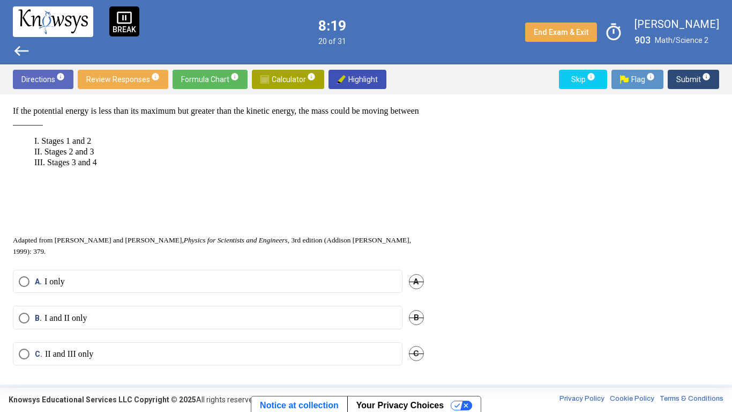
scroll to position [559, 0]
click at [324, 286] on label "A. I only" at bounding box center [208, 281] width 378 height 11
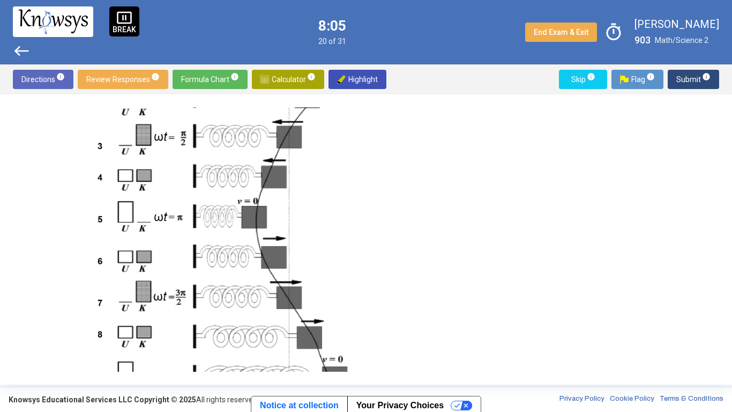
scroll to position [250, 0]
click at [681, 81] on span "Submit info" at bounding box center [694, 79] width 34 height 19
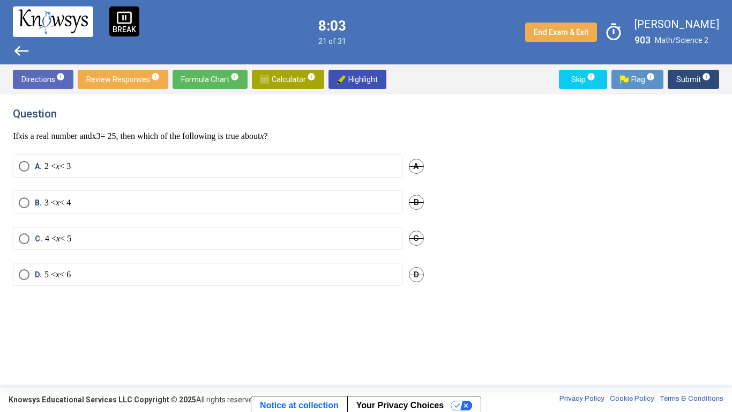
scroll to position [0, 0]
click at [111, 172] on label "A. 2 < x < 3" at bounding box center [208, 167] width 378 height 11
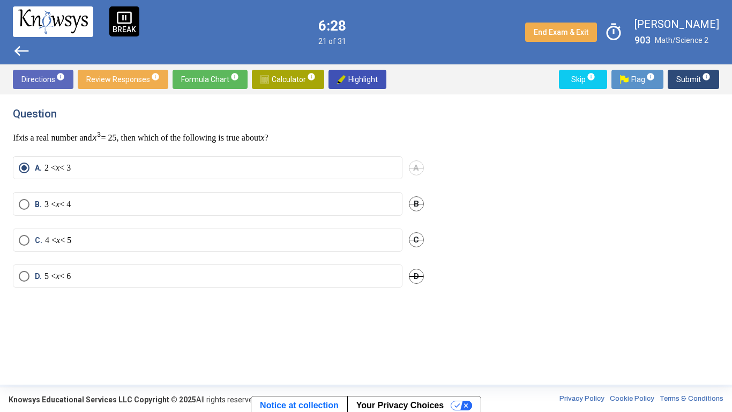
click at [226, 210] on mat-radio-button "B. 3 < x < 4" at bounding box center [208, 203] width 390 height 23
click at [264, 206] on label "B. 3 < x < 4" at bounding box center [208, 204] width 378 height 11
click at [680, 87] on span "Submit info" at bounding box center [694, 79] width 34 height 19
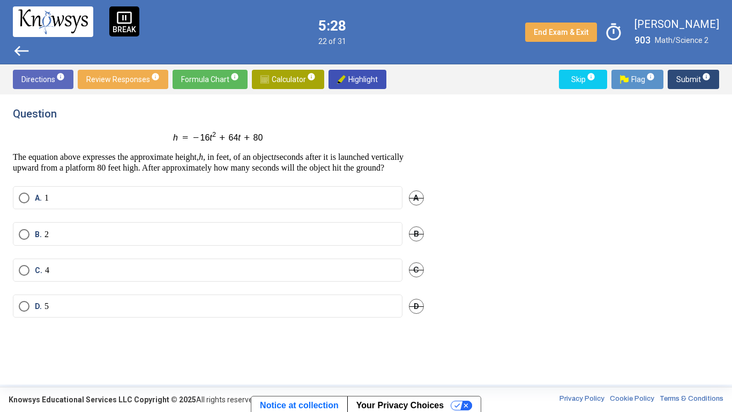
click at [374, 258] on div "B. 2 B" at bounding box center [218, 240] width 411 height 36
click at [353, 276] on label "C. 4" at bounding box center [208, 270] width 378 height 11
click at [680, 83] on span "Submit info" at bounding box center [694, 79] width 34 height 19
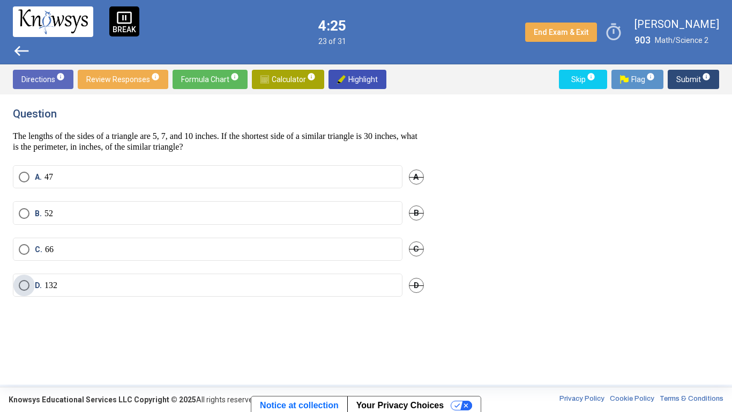
click at [97, 288] on label "D. 132" at bounding box center [208, 285] width 378 height 11
click at [683, 80] on span "Submit info" at bounding box center [694, 79] width 34 height 19
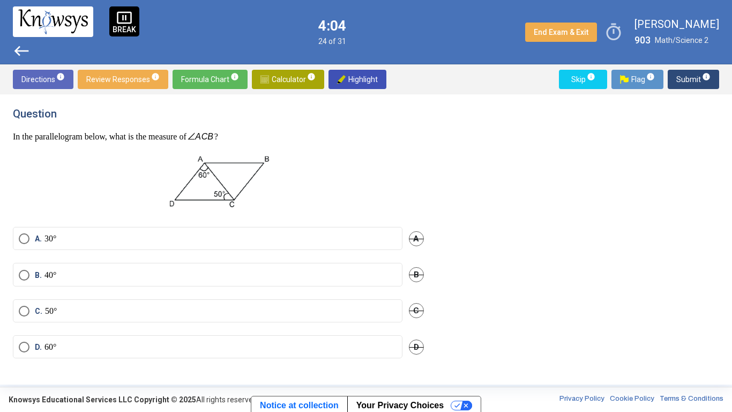
click at [202, 84] on span "Formula Chart info" at bounding box center [210, 79] width 58 height 19
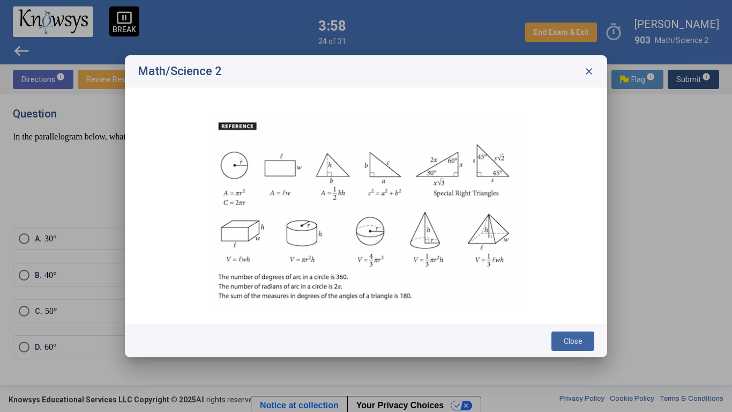
click at [482, 231] on img at bounding box center [366, 211] width 315 height 188
click at [591, 68] on span "close" at bounding box center [589, 71] width 11 height 11
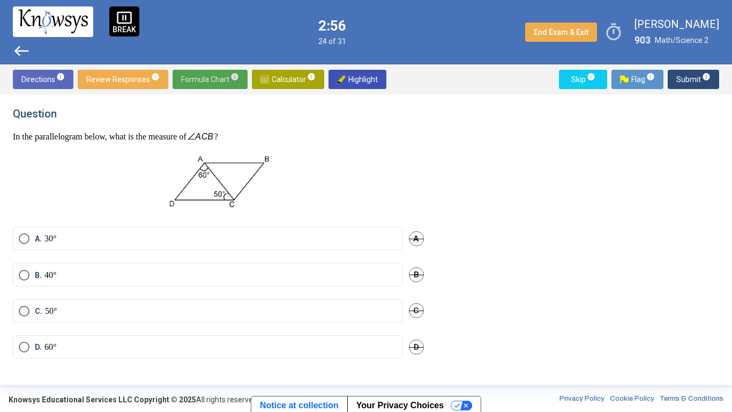
click at [32, 358] on mat-radio-button "D. 60°" at bounding box center [208, 346] width 390 height 23
click at [21, 350] on span "Select an option" at bounding box center [24, 347] width 11 height 11
click at [679, 86] on span "Submit info" at bounding box center [694, 79] width 34 height 19
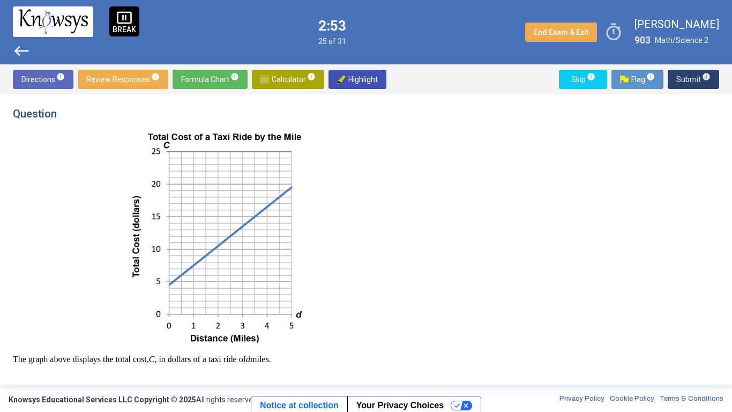
click at [684, 77] on span "Submit info" at bounding box center [694, 79] width 34 height 19
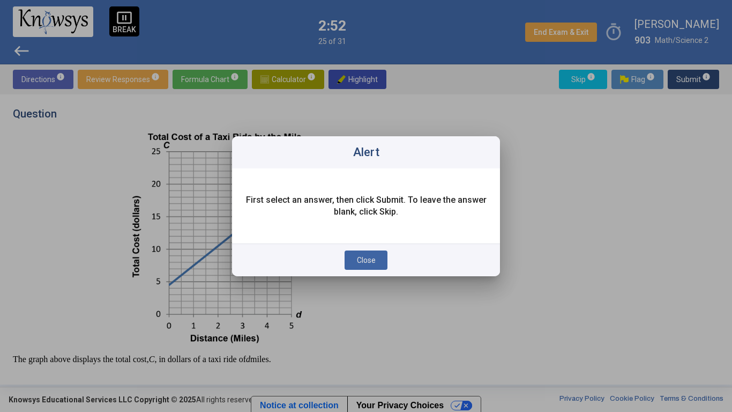
click at [360, 271] on div "Close" at bounding box center [366, 259] width 268 height 33
click at [375, 269] on button "Close" at bounding box center [366, 259] width 43 height 19
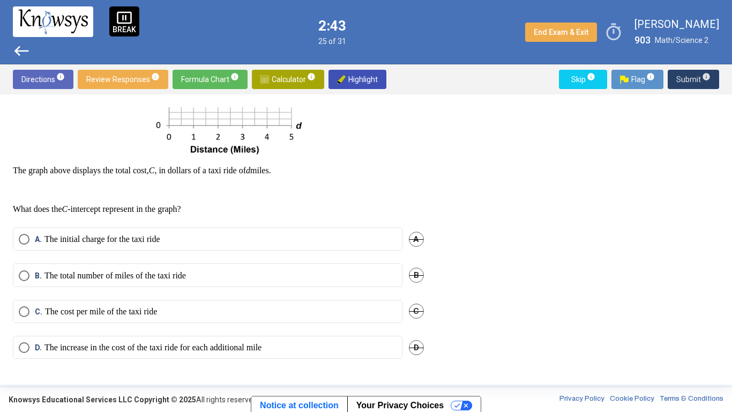
scroll to position [184, 0]
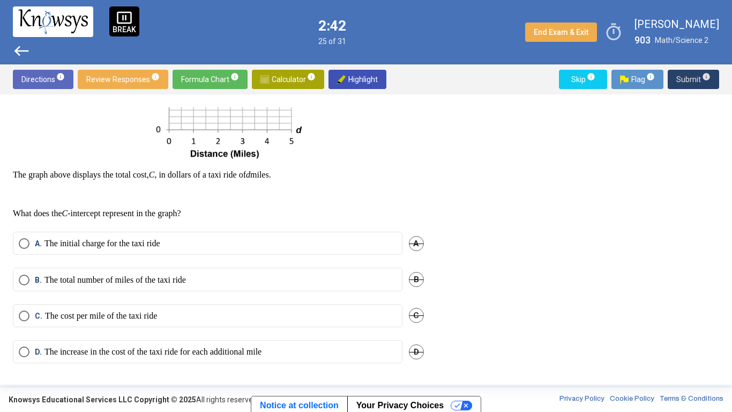
click at [24, 183] on div "The graph above displays the total cost, C , in dollars of a taxi ride of d mil…" at bounding box center [218, 82] width 411 height 272
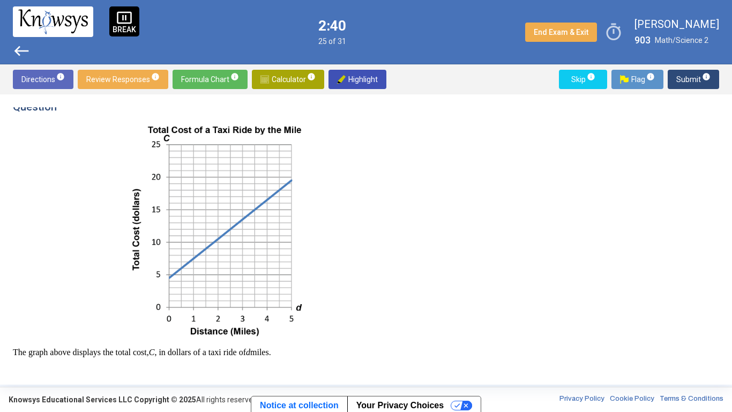
scroll to position [0, 0]
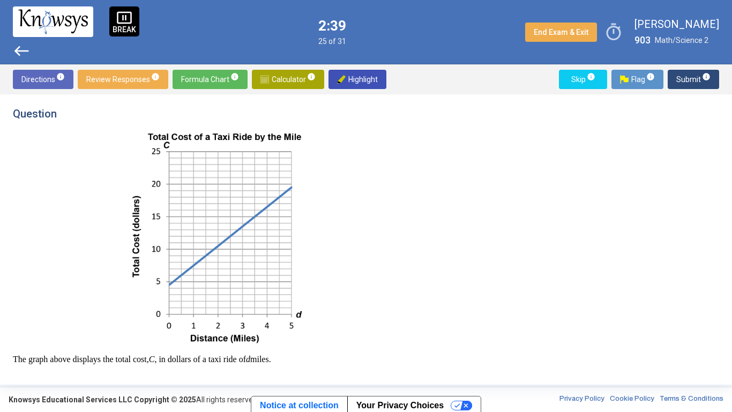
click at [55, 294] on p at bounding box center [218, 238] width 411 height 214
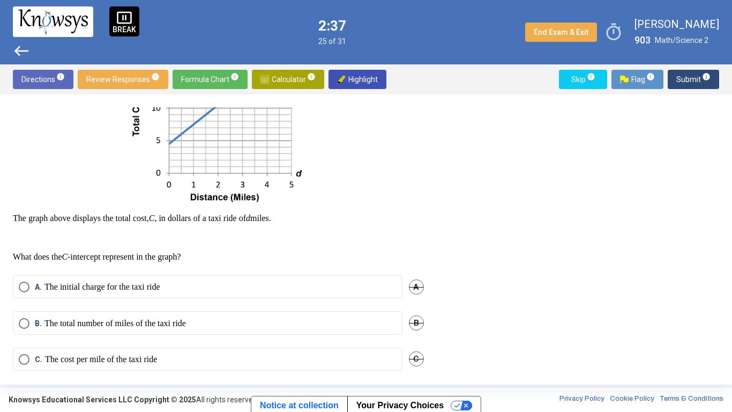
scroll to position [189, 0]
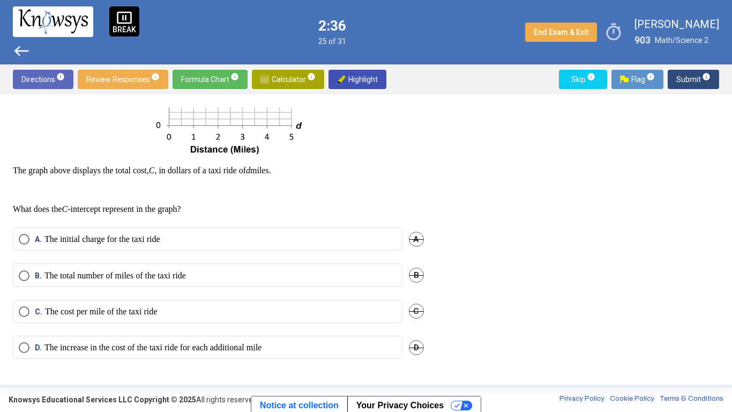
click at [28, 351] on span "Select an option" at bounding box center [24, 347] width 11 height 11
click at [694, 71] on span "Submit info" at bounding box center [694, 79] width 34 height 19
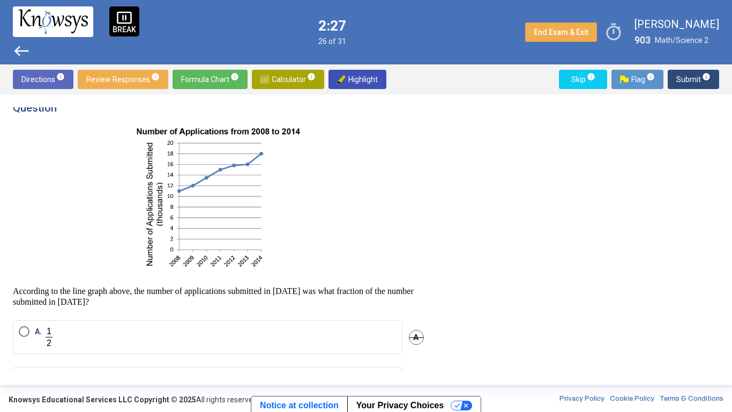
scroll to position [9, 0]
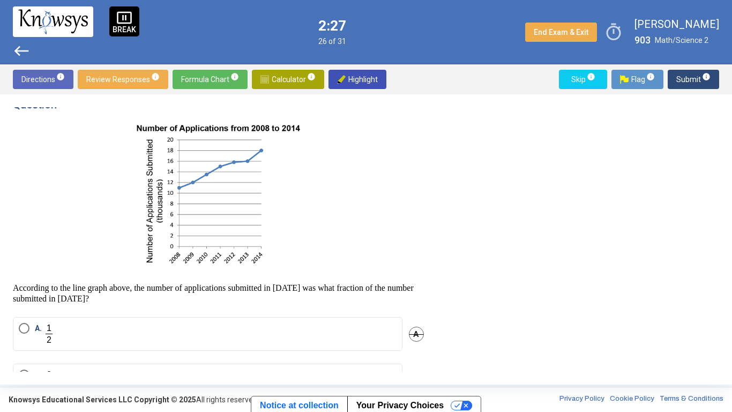
click at [578, 72] on span "Skip info" at bounding box center [583, 79] width 31 height 19
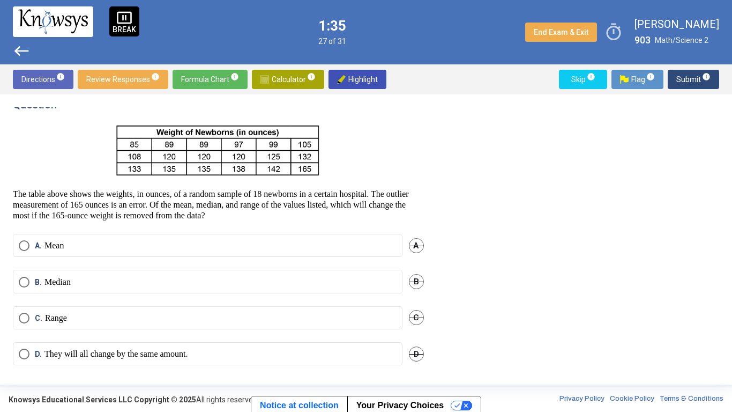
click at [299, 357] on label "D. They will all change by the same amount." at bounding box center [208, 354] width 378 height 11
click at [679, 77] on span "Submit info" at bounding box center [694, 79] width 34 height 19
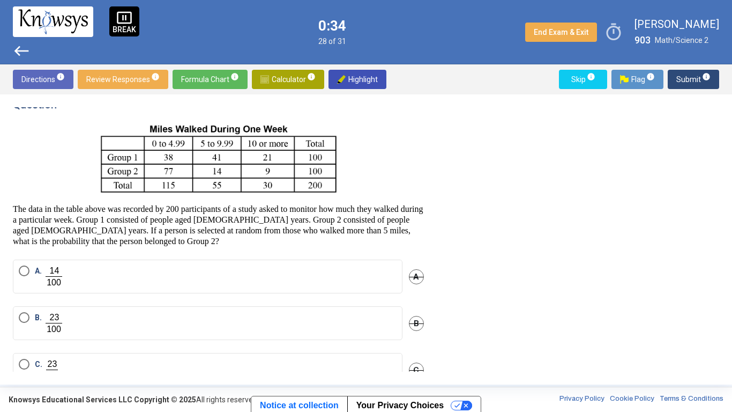
click at [397, 224] on p "The data in the table above was recorded by 200 participants of a study asked t…" at bounding box center [218, 225] width 411 height 43
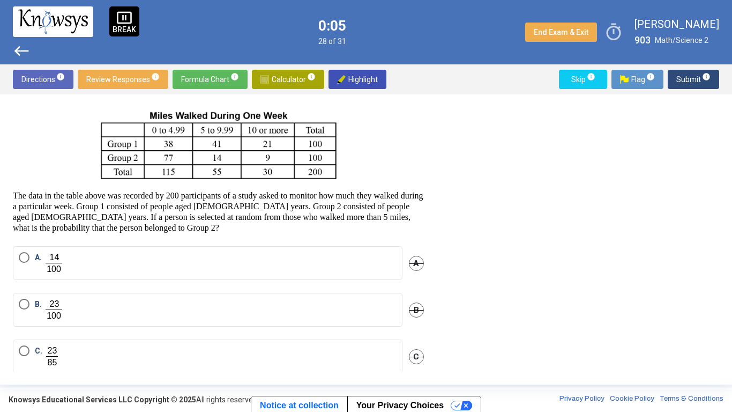
scroll to position [84, 0]
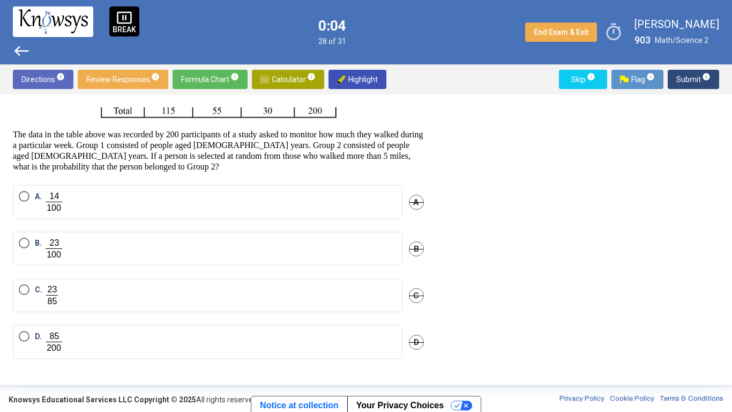
click at [285, 299] on label "C." at bounding box center [208, 295] width 378 height 22
click at [687, 78] on span "Submit info" at bounding box center [694, 79] width 34 height 19
